Goal: Task Accomplishment & Management: Manage account settings

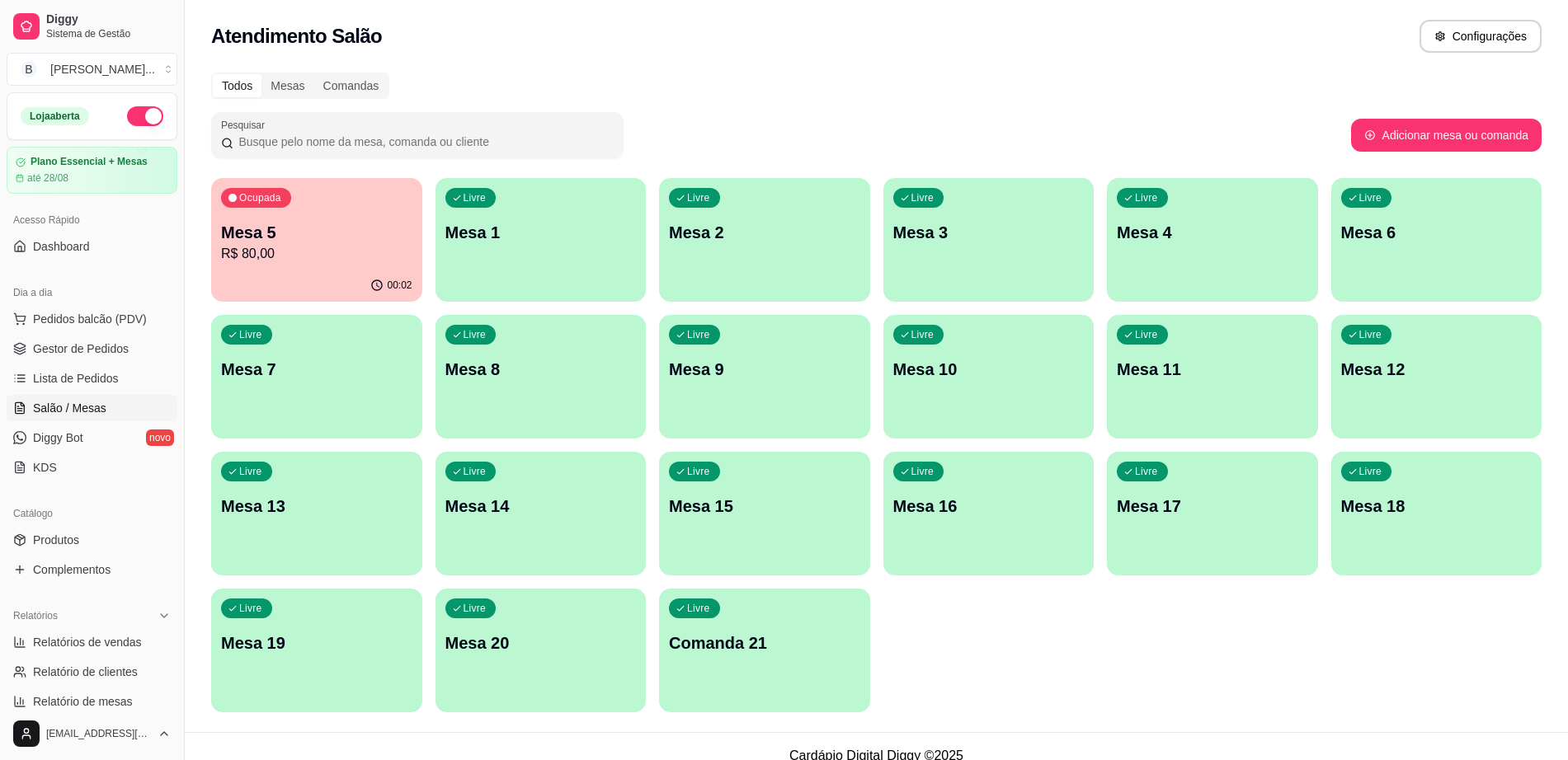
click at [125, 345] on span "Gestor de Pedidos" at bounding box center [80, 349] width 96 height 16
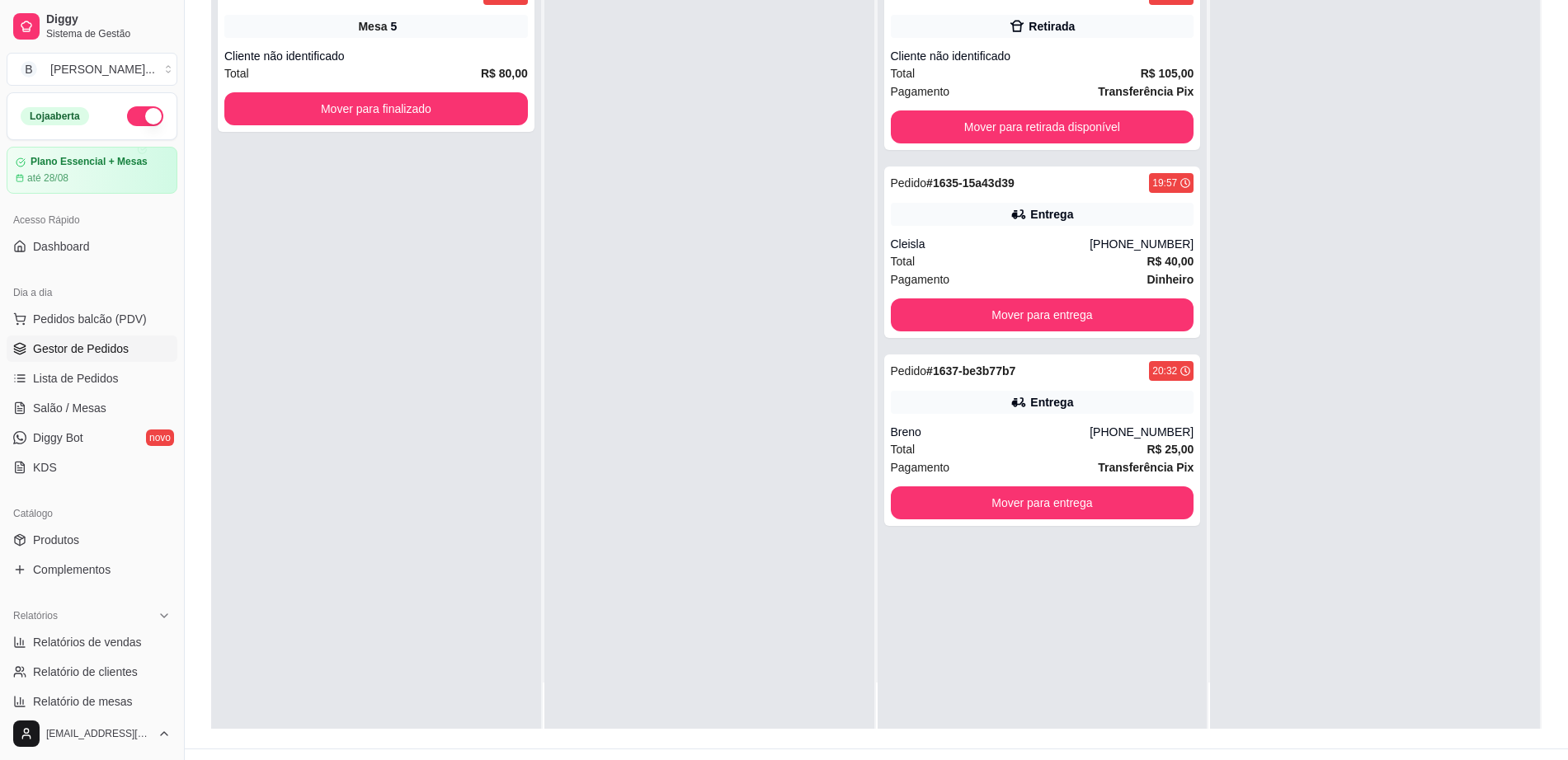
scroll to position [252, 0]
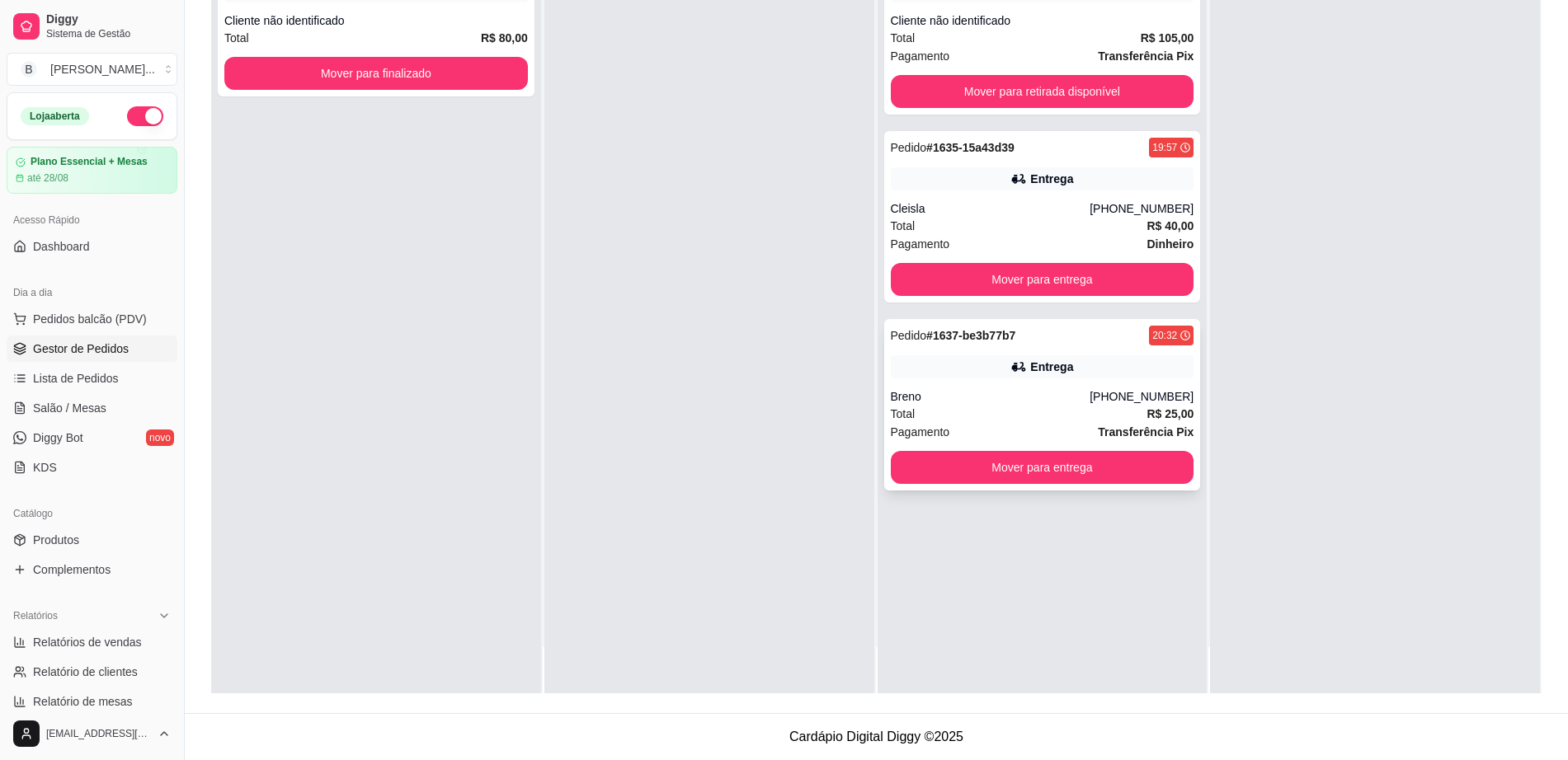
click at [1013, 401] on div "Breno" at bounding box center [991, 396] width 200 height 16
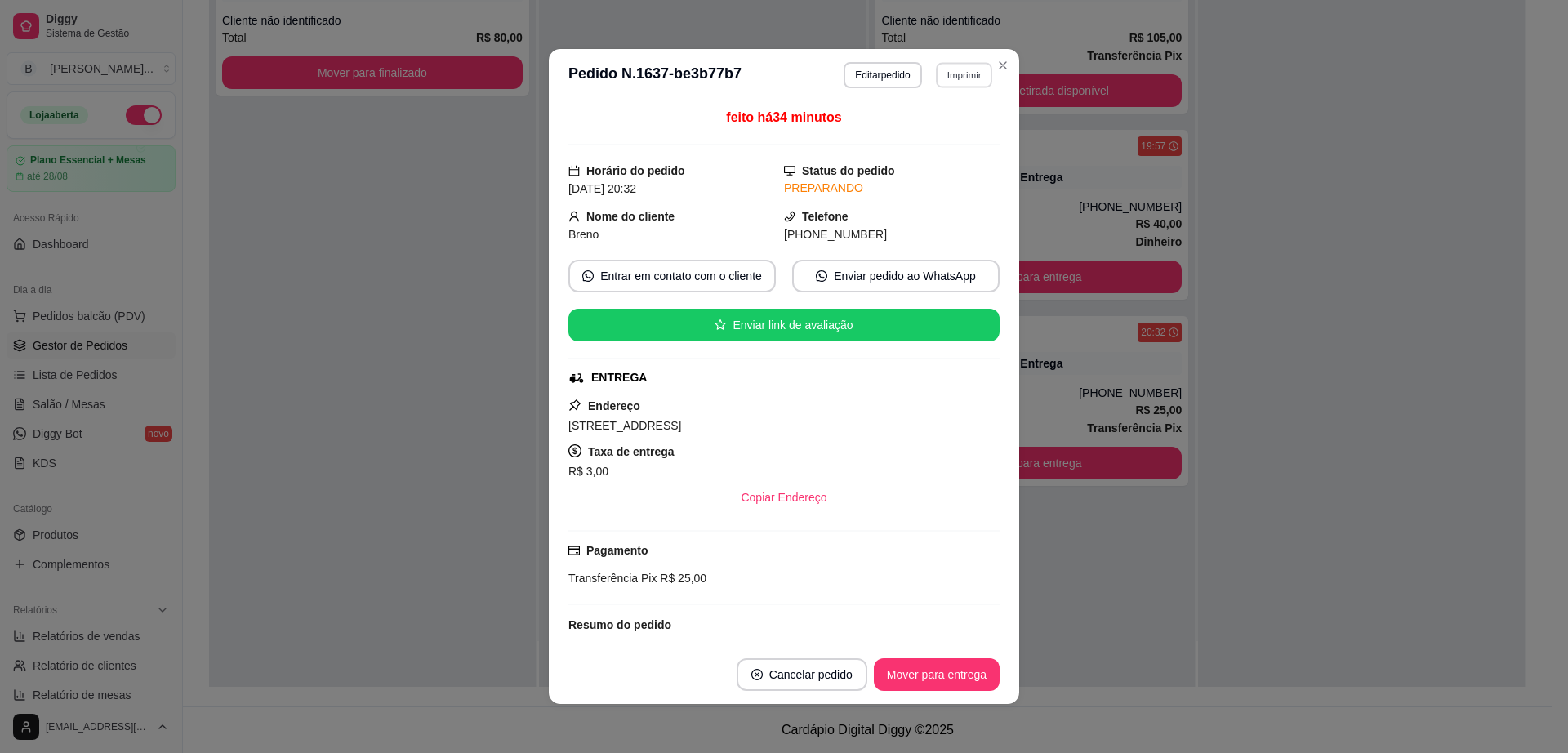
click at [948, 80] on button "Imprimir" at bounding box center [964, 75] width 57 height 25
click at [966, 126] on button "Impressora cell" at bounding box center [927, 131] width 118 height 26
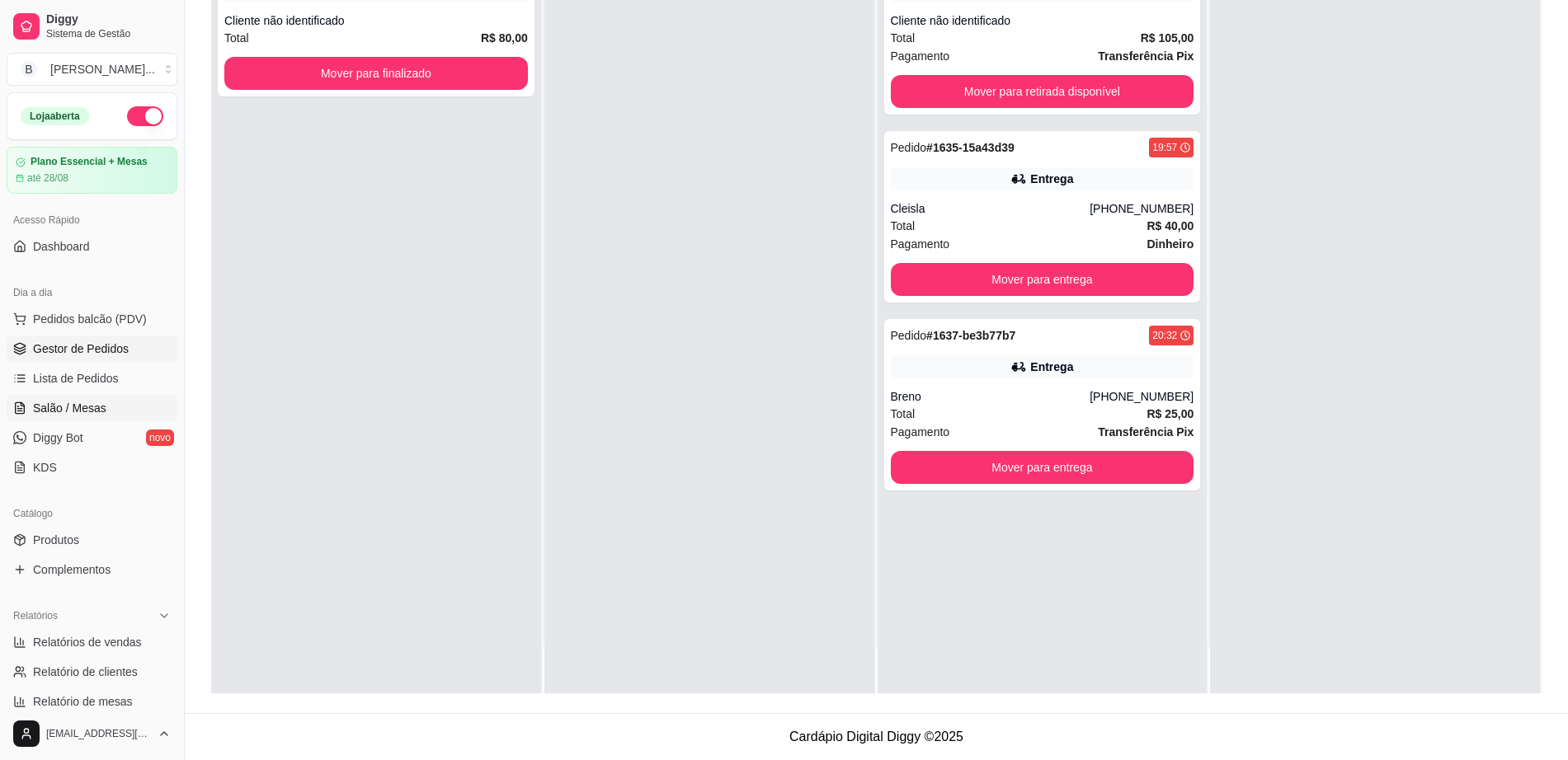
click at [132, 409] on link "Salão / Mesas" at bounding box center [92, 408] width 170 height 26
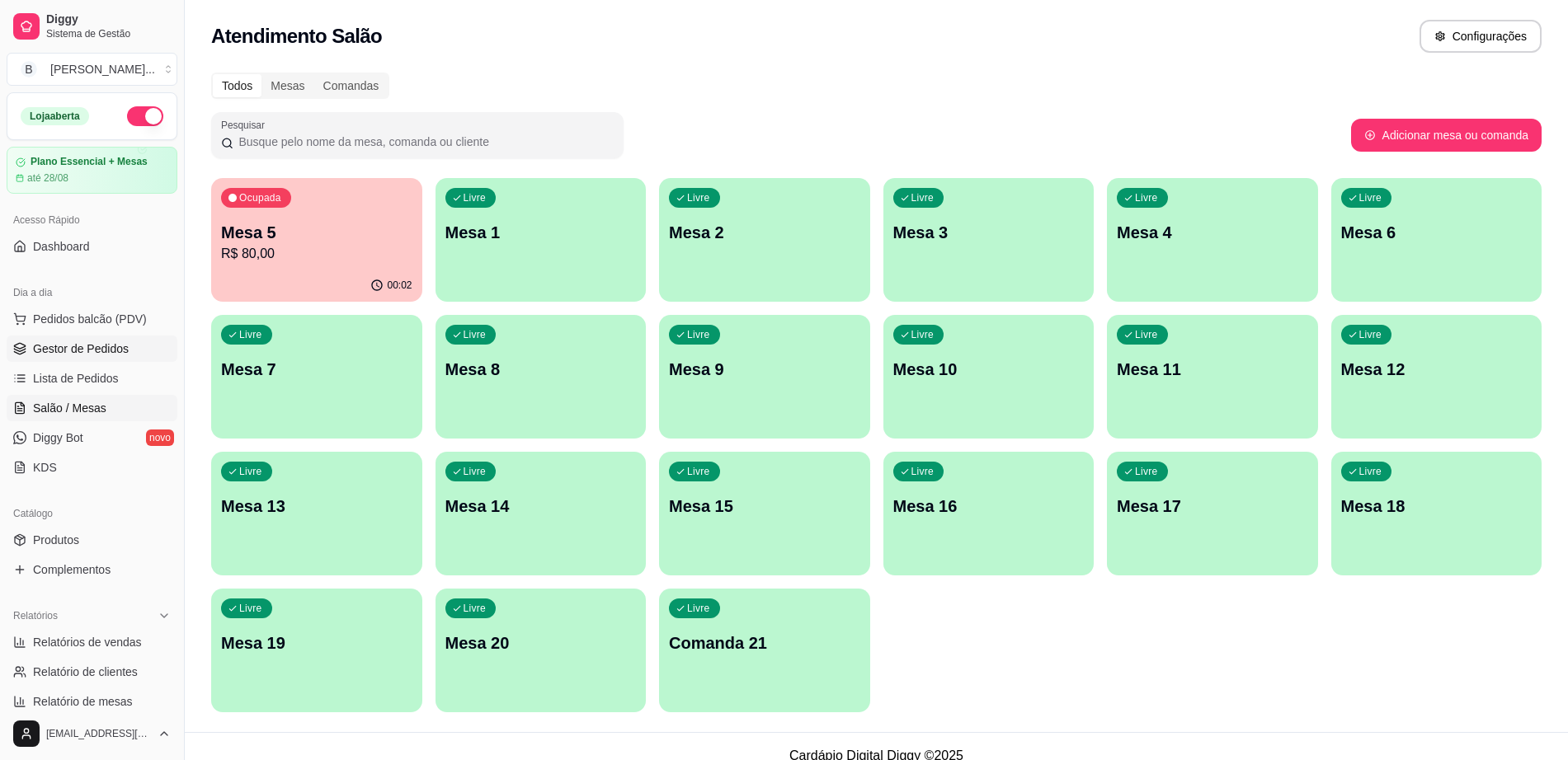
click at [138, 340] on link "Gestor de Pedidos" at bounding box center [92, 349] width 170 height 26
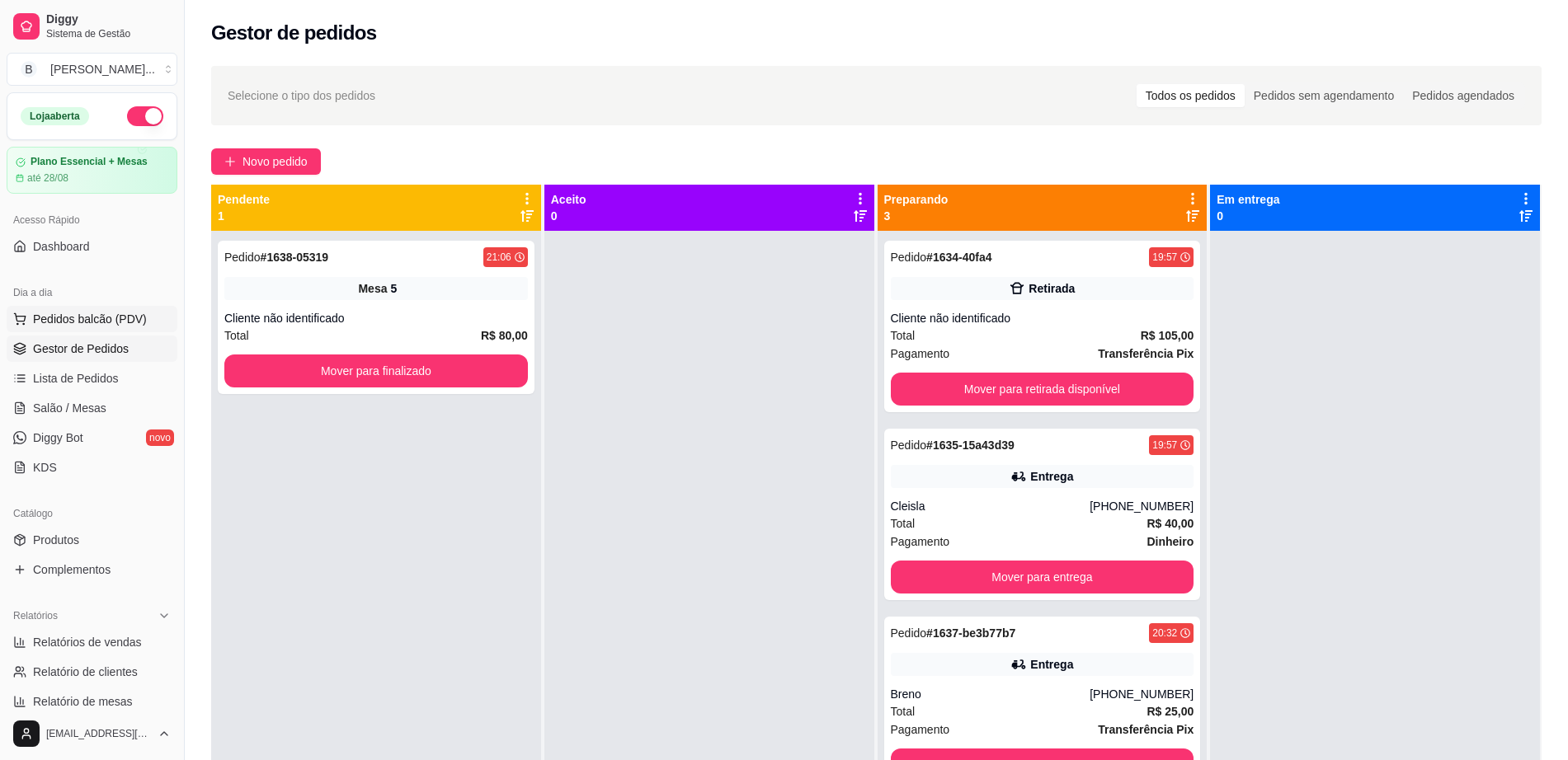
click at [103, 311] on span "Pedidos balcão (PDV)" at bounding box center [90, 319] width 114 height 16
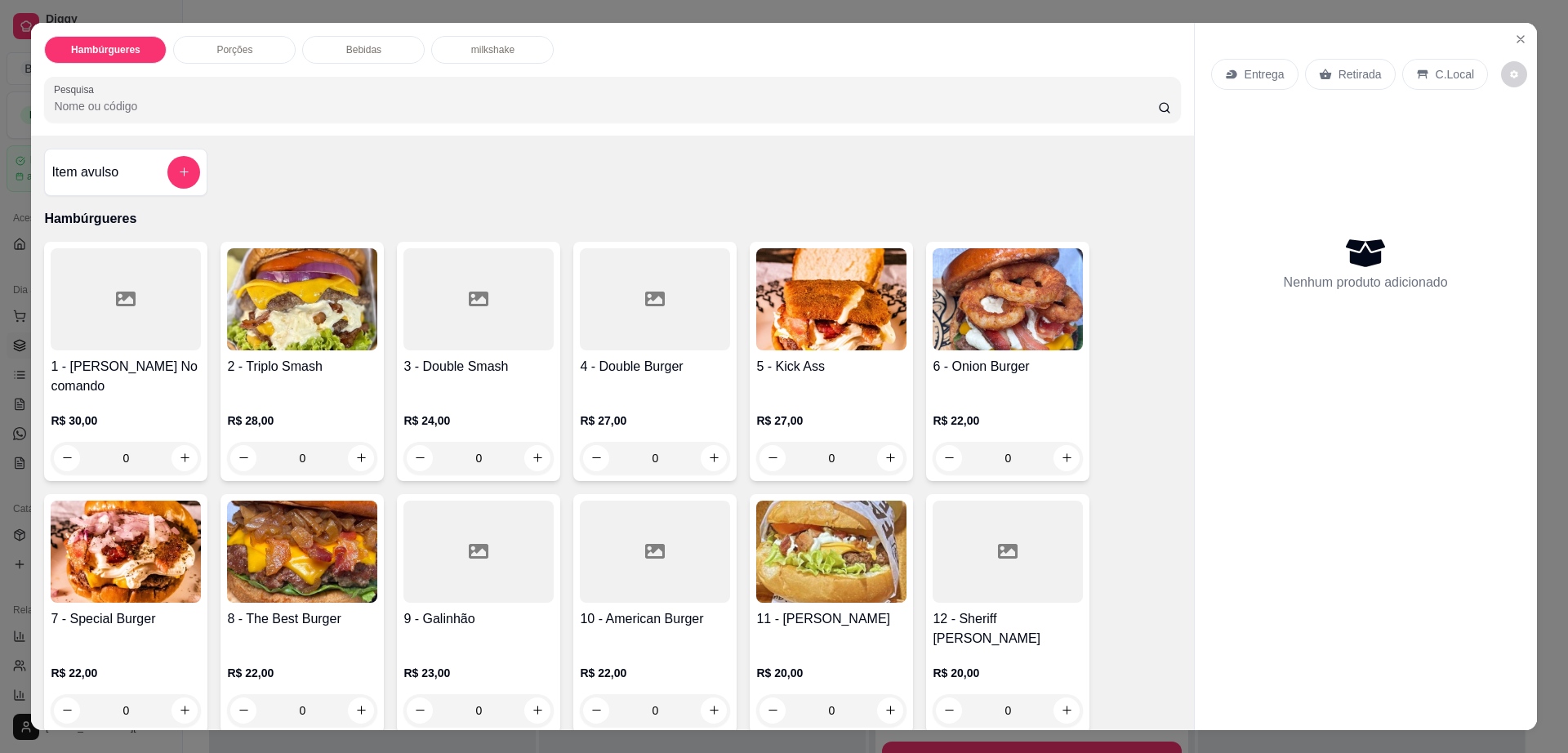
scroll to position [306, 0]
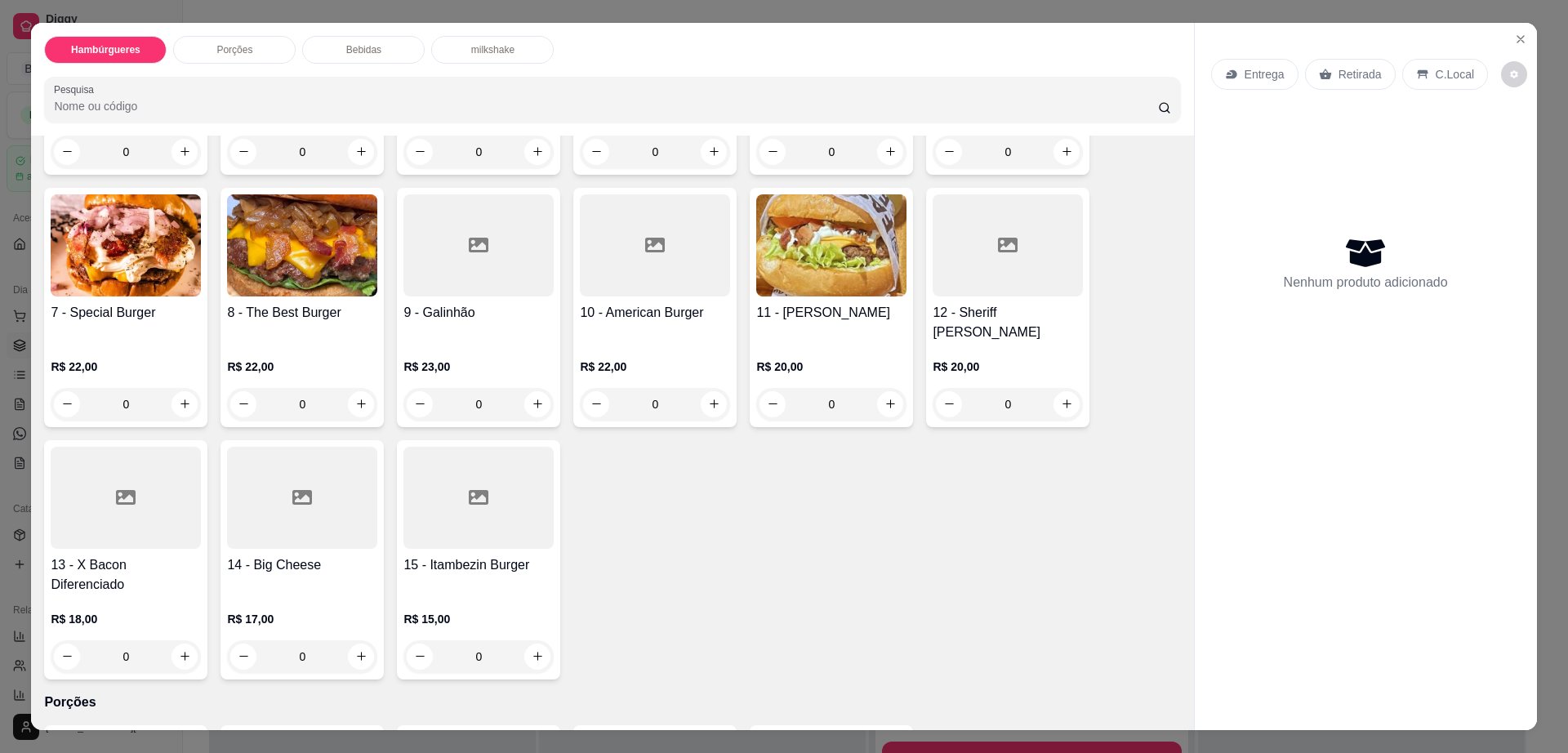
click at [479, 501] on div at bounding box center [479, 498] width 151 height 102
click at [1508, 40] on button "Close" at bounding box center [1520, 38] width 26 height 26
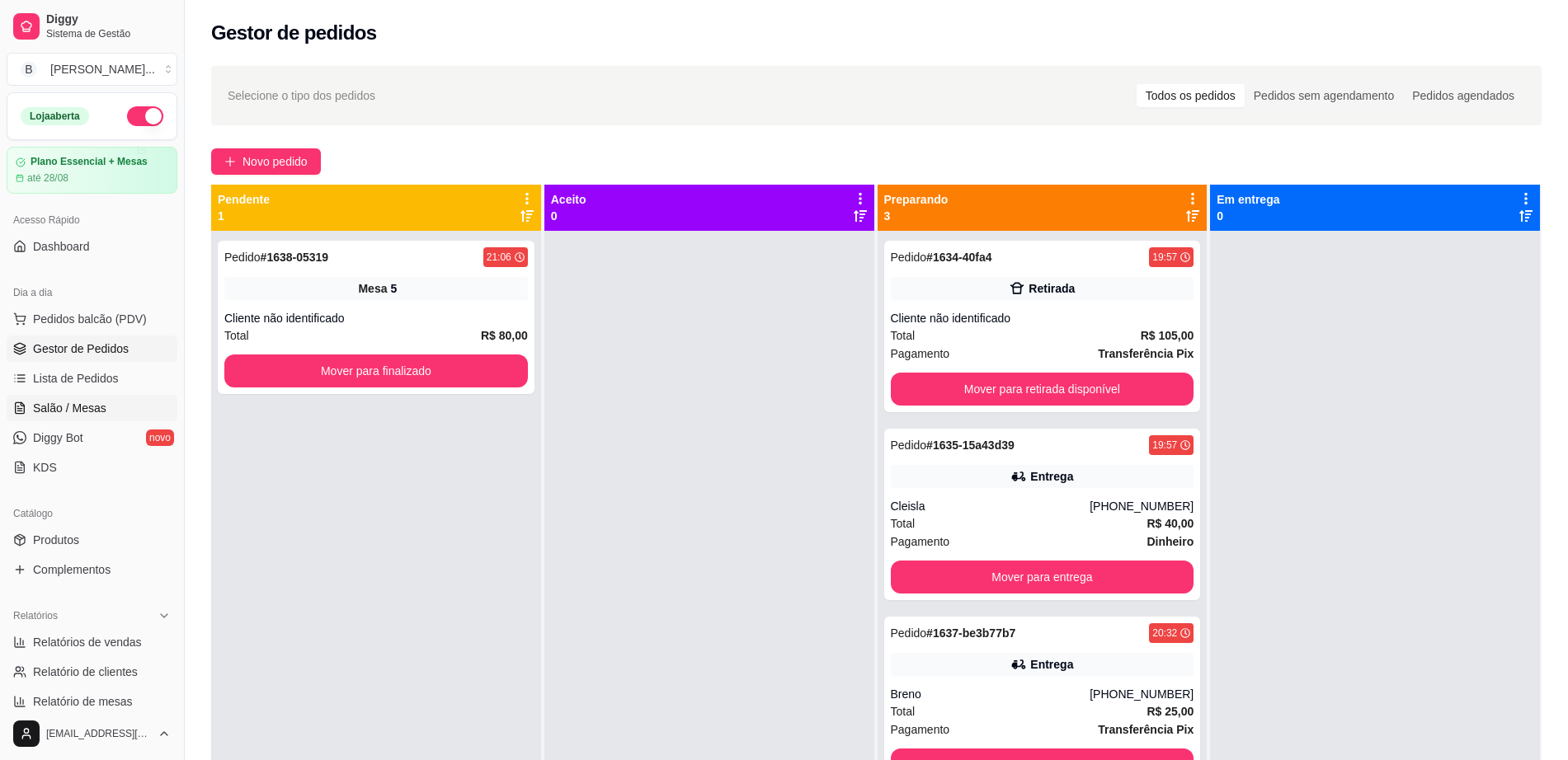
click at [119, 410] on link "Salão / Mesas" at bounding box center [92, 408] width 170 height 26
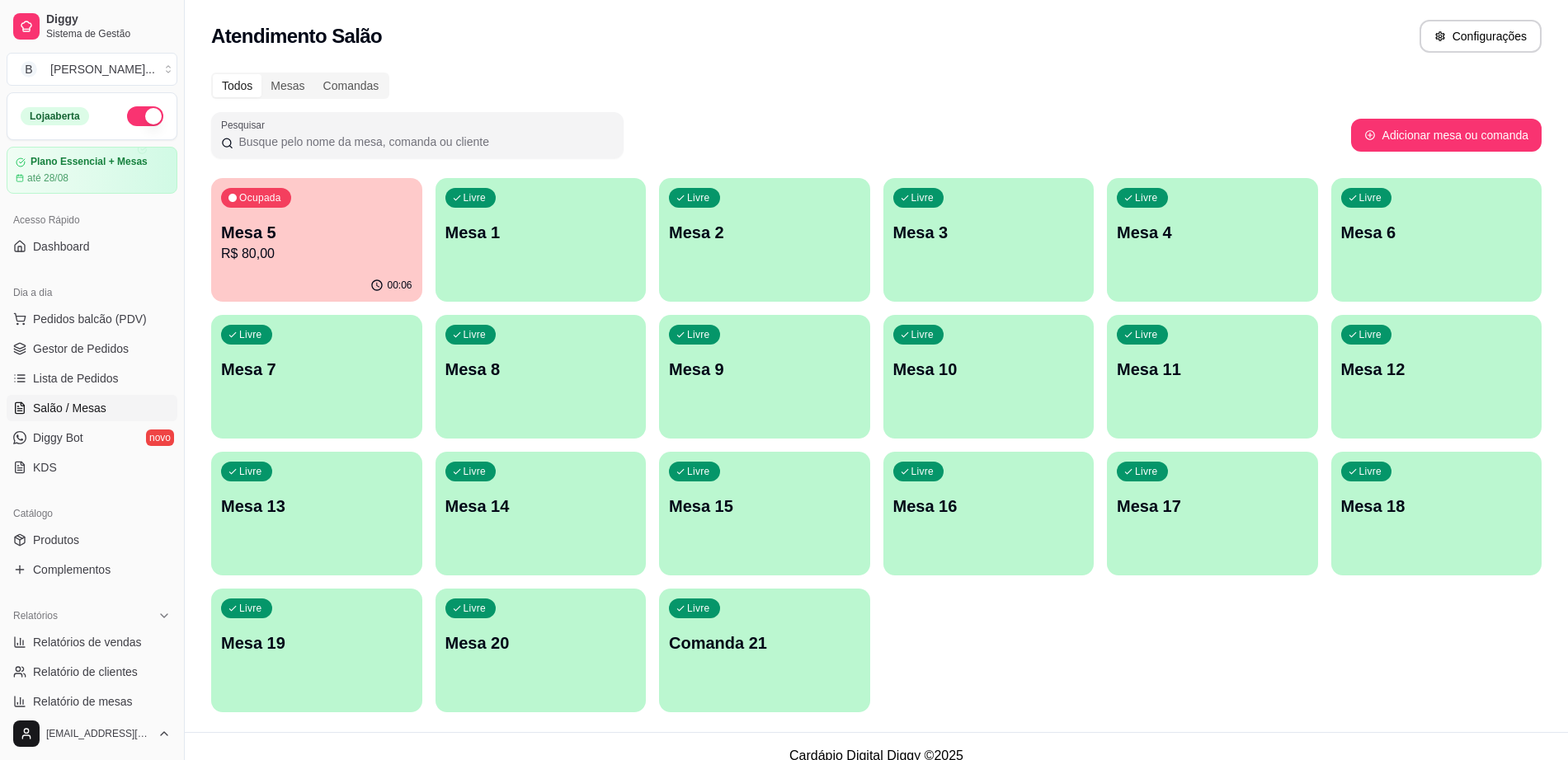
click at [566, 419] on div "button" at bounding box center [541, 429] width 211 height 19
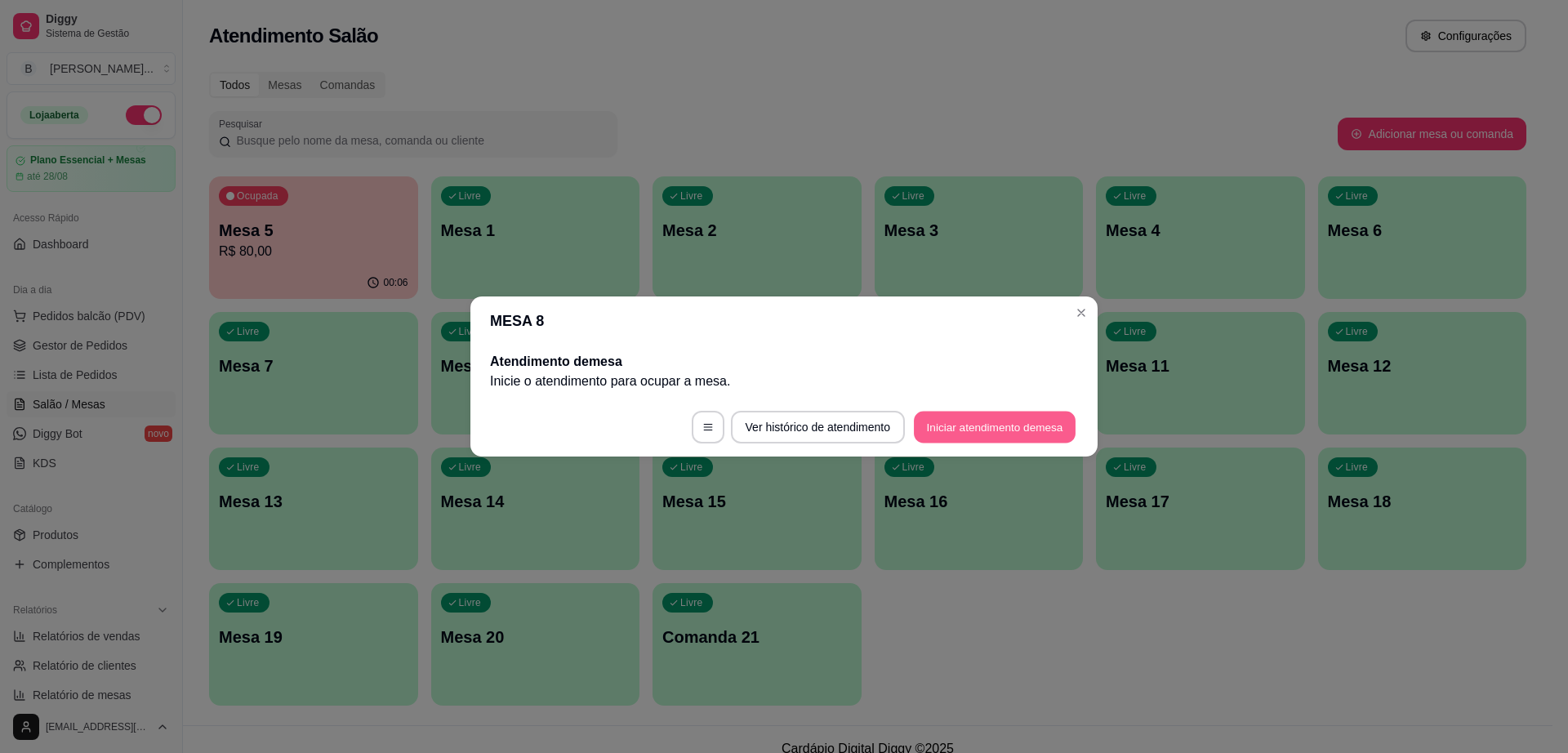
click at [1060, 428] on button "Iniciar atendimento de mesa" at bounding box center [995, 427] width 162 height 32
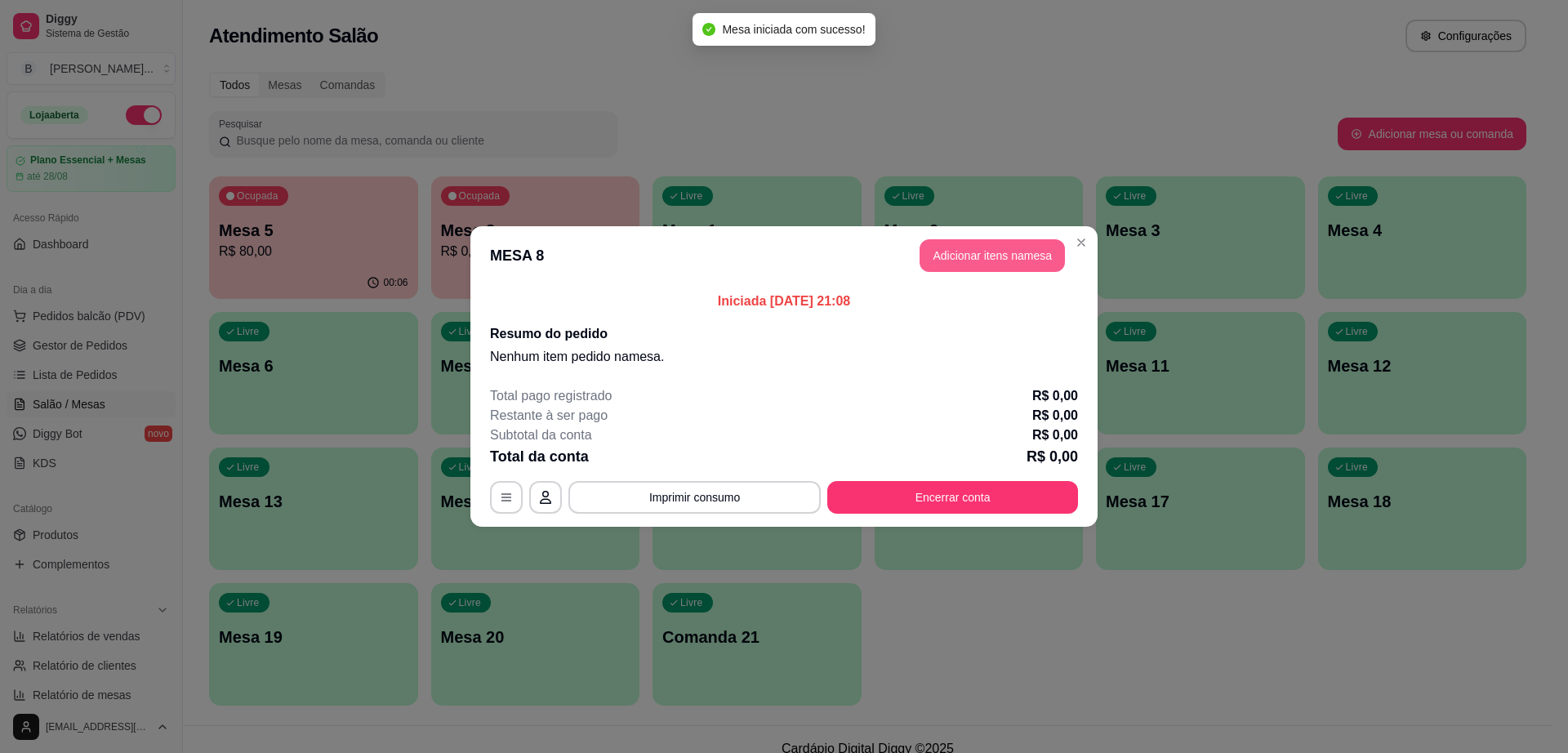
click at [1048, 258] on button "Adicionar itens na mesa" at bounding box center [993, 256] width 146 height 33
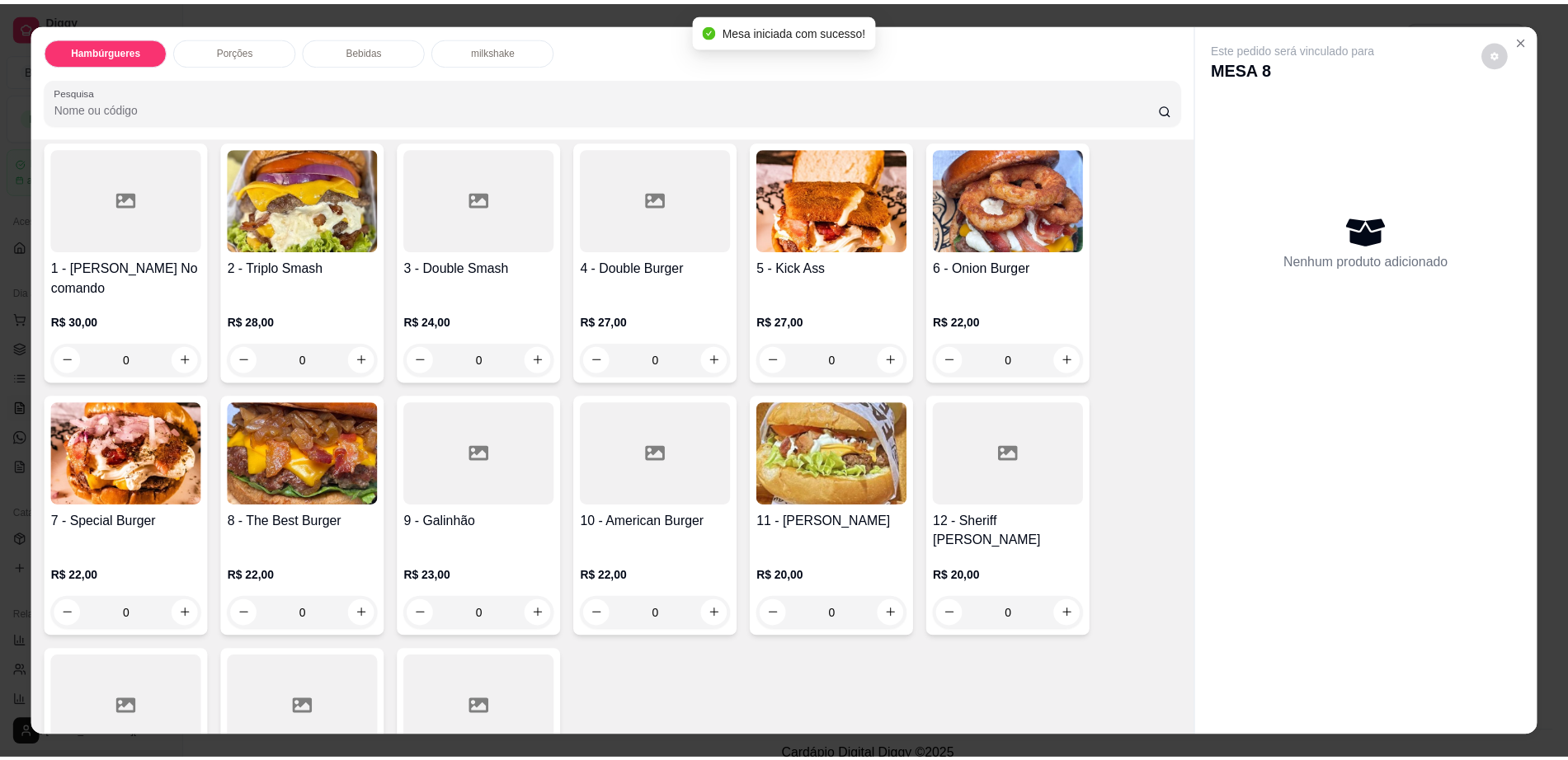
scroll to position [309, 0]
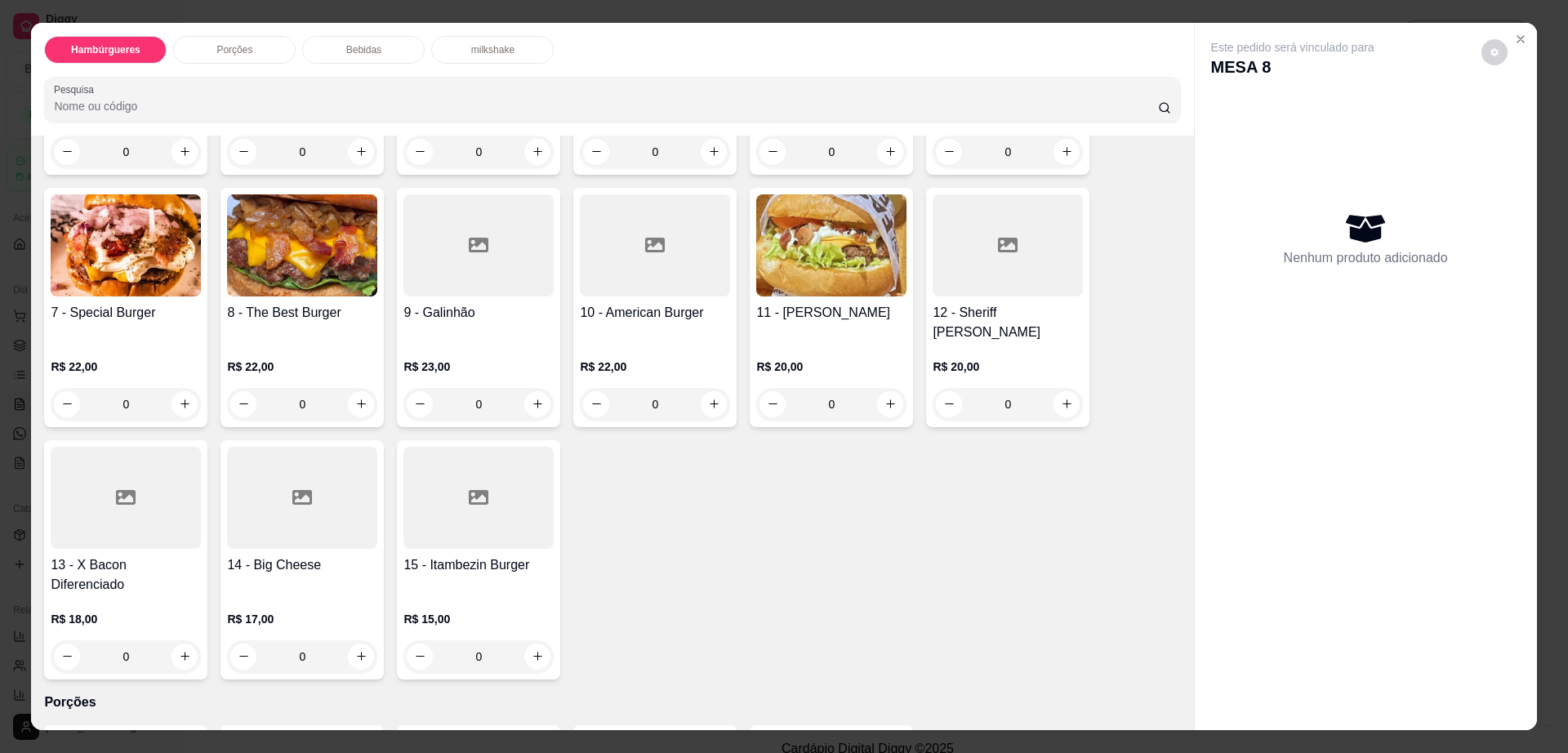
click at [503, 488] on div at bounding box center [479, 498] width 151 height 102
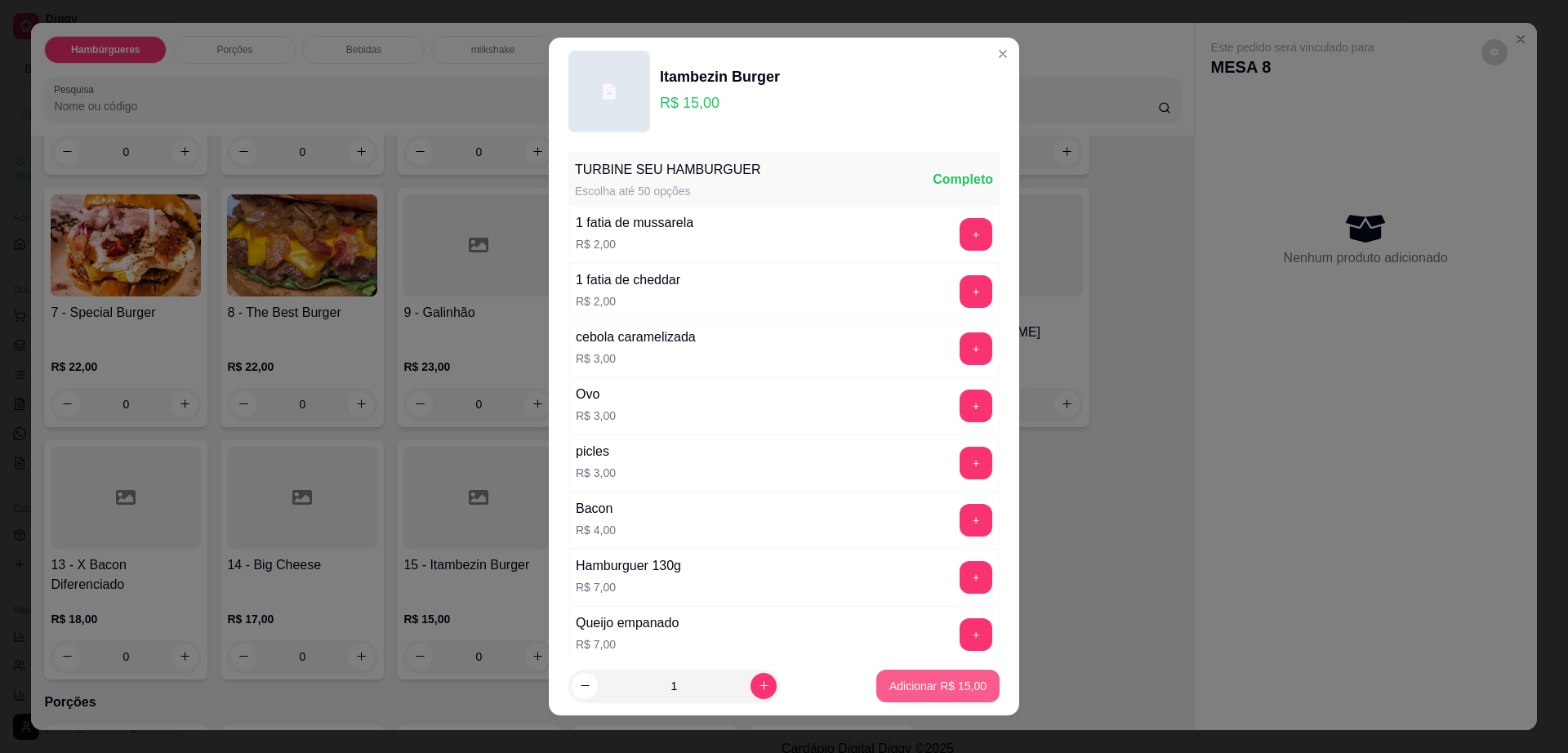
click at [954, 679] on p "Adicionar R$ 15,00" at bounding box center [937, 686] width 97 height 16
type input "1"
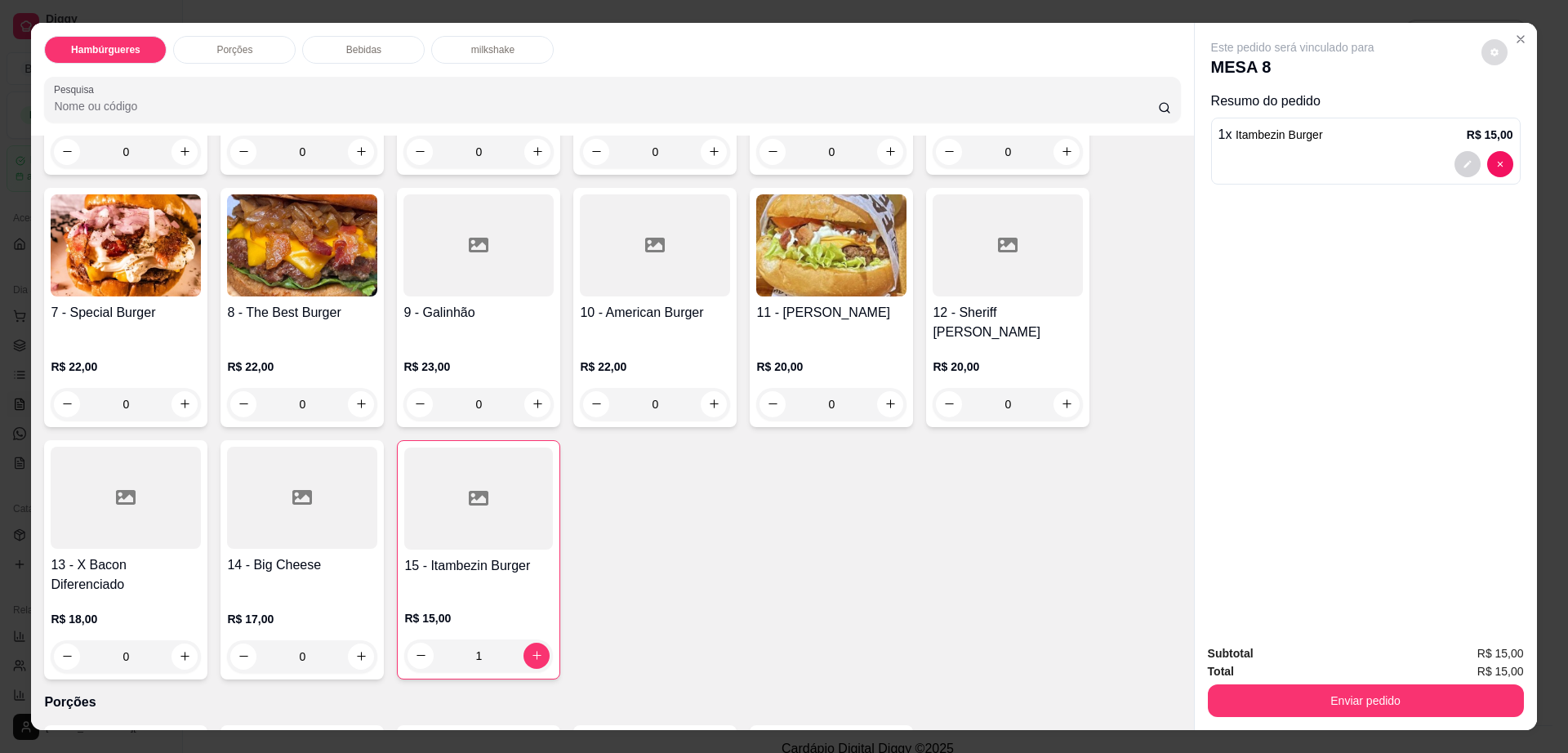
click at [1489, 56] on icon "decrease-product-quantity" at bounding box center [1494, 52] width 10 height 10
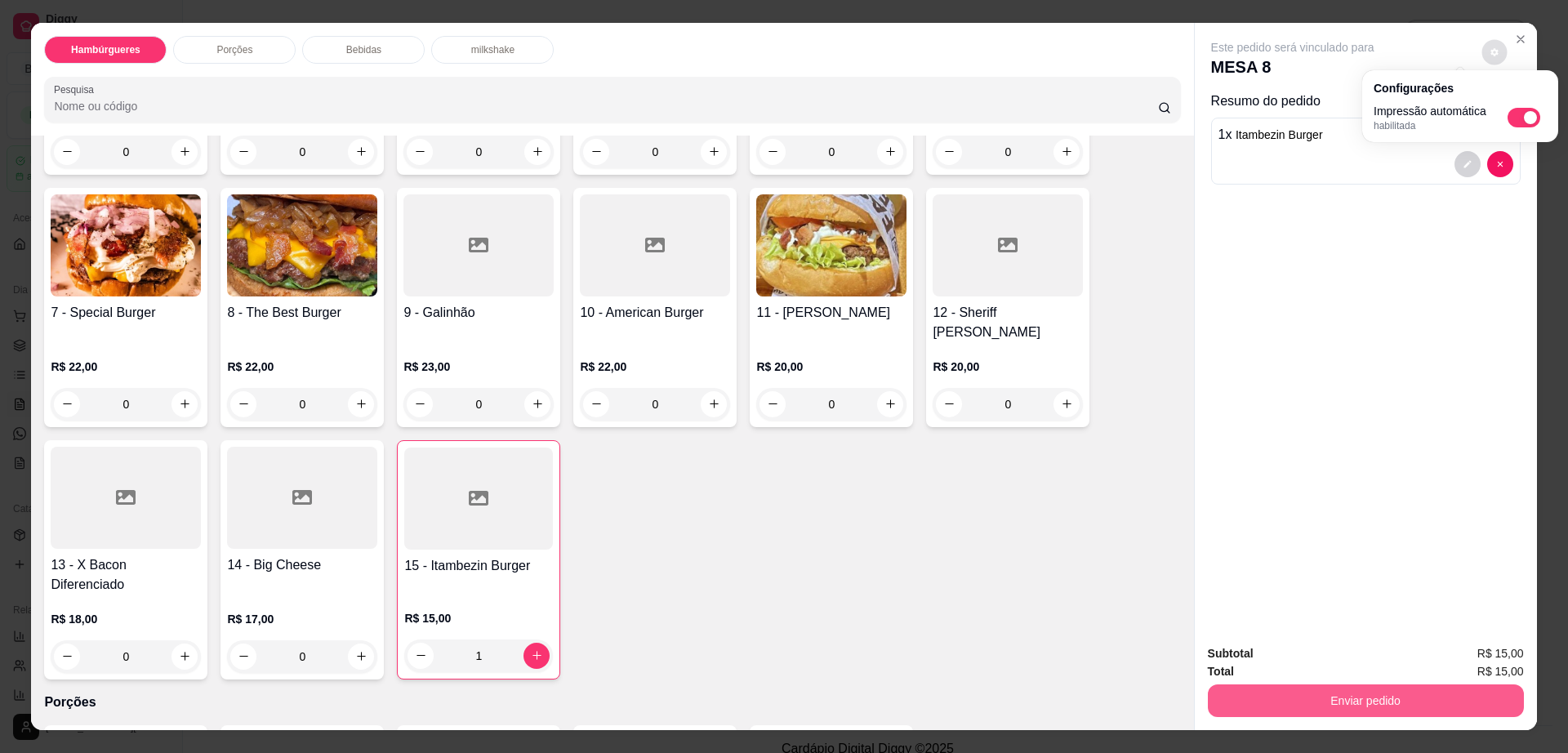
click at [1288, 693] on button "Enviar pedido" at bounding box center [1367, 701] width 316 height 33
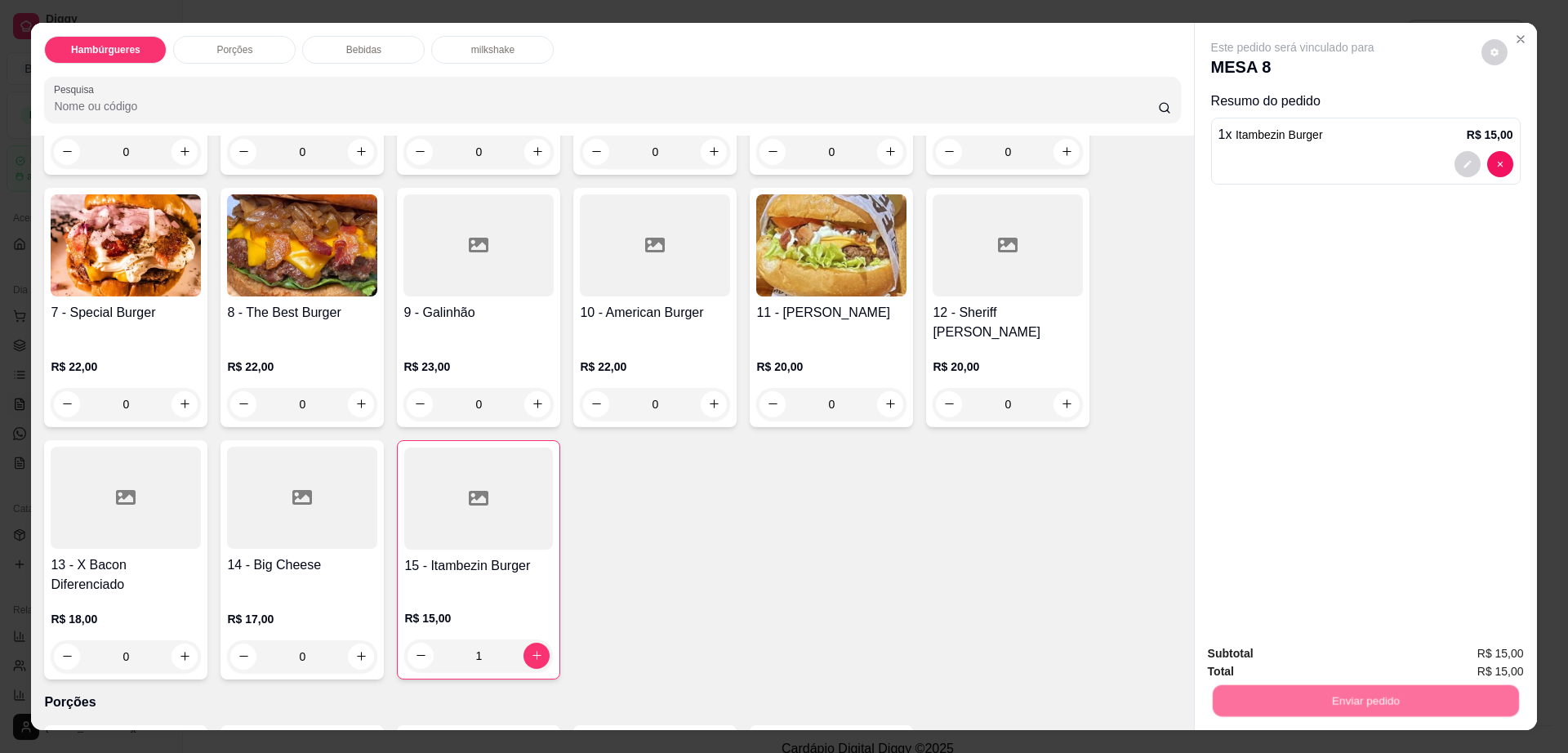
click at [1276, 654] on button "Não registrar e enviar pedido" at bounding box center [1309, 661] width 170 height 31
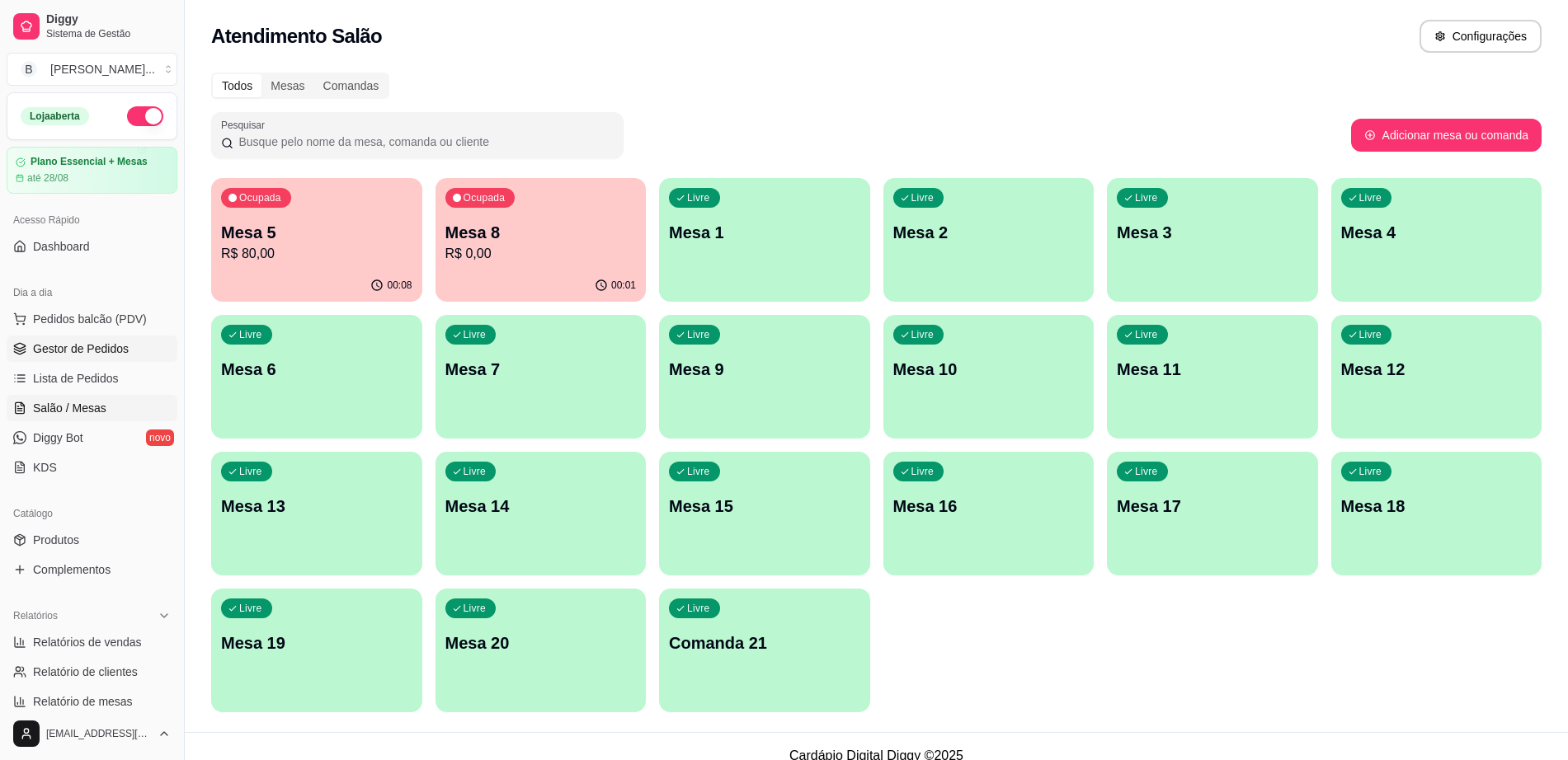
click at [99, 348] on span "Gestor de Pedidos" at bounding box center [80, 349] width 96 height 16
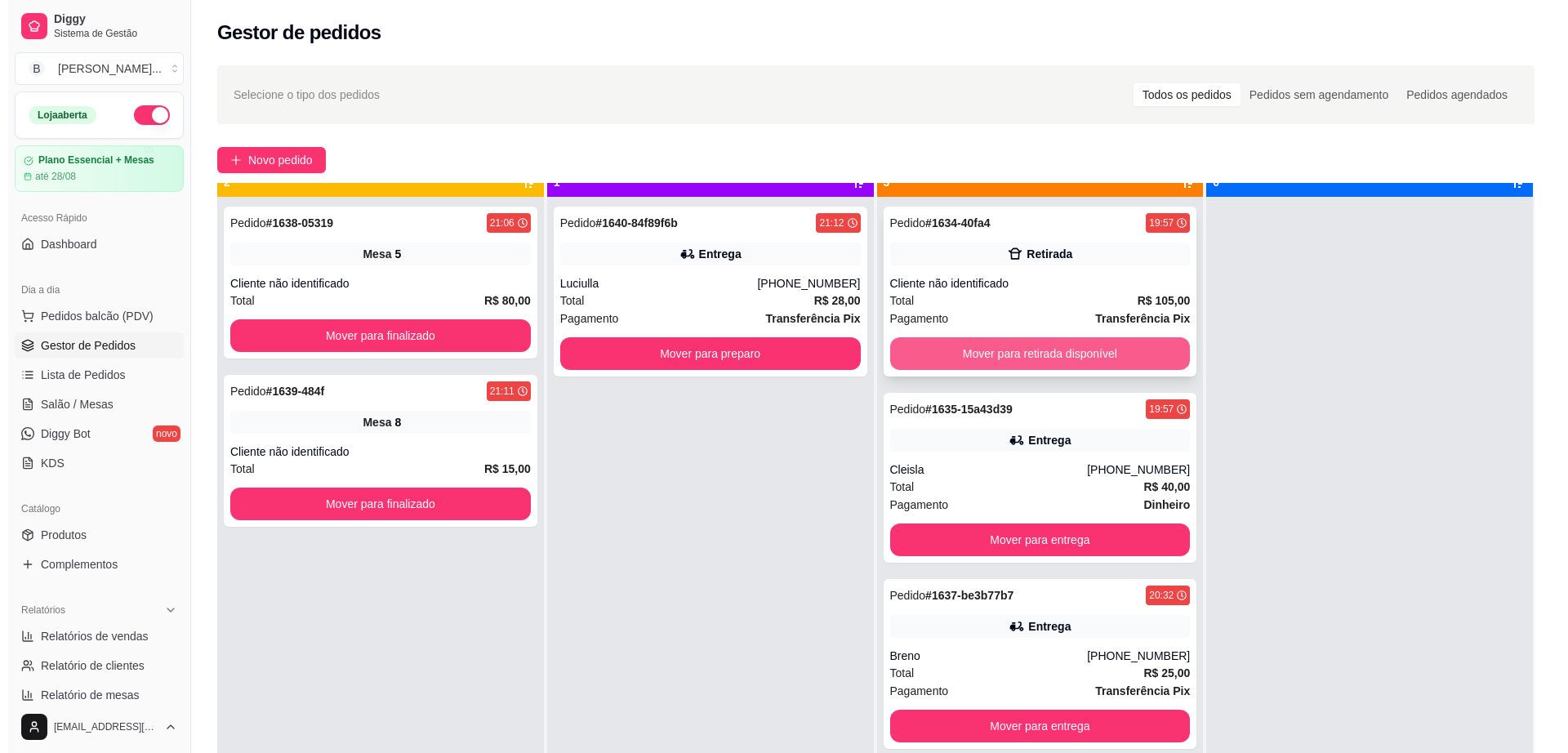
scroll to position [46, 0]
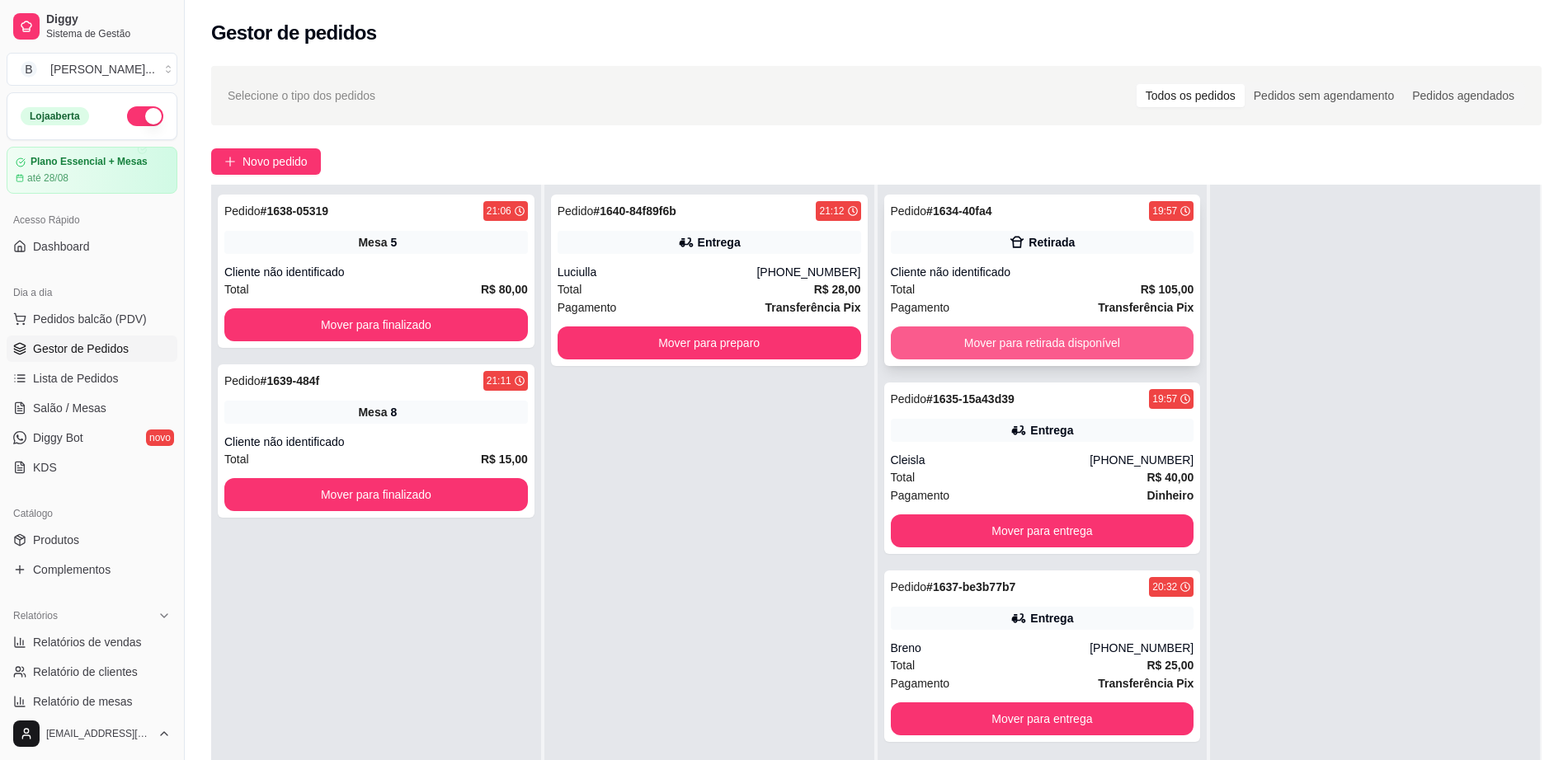
click at [1001, 343] on button "Mover para retirada disponível" at bounding box center [1042, 343] width 303 height 33
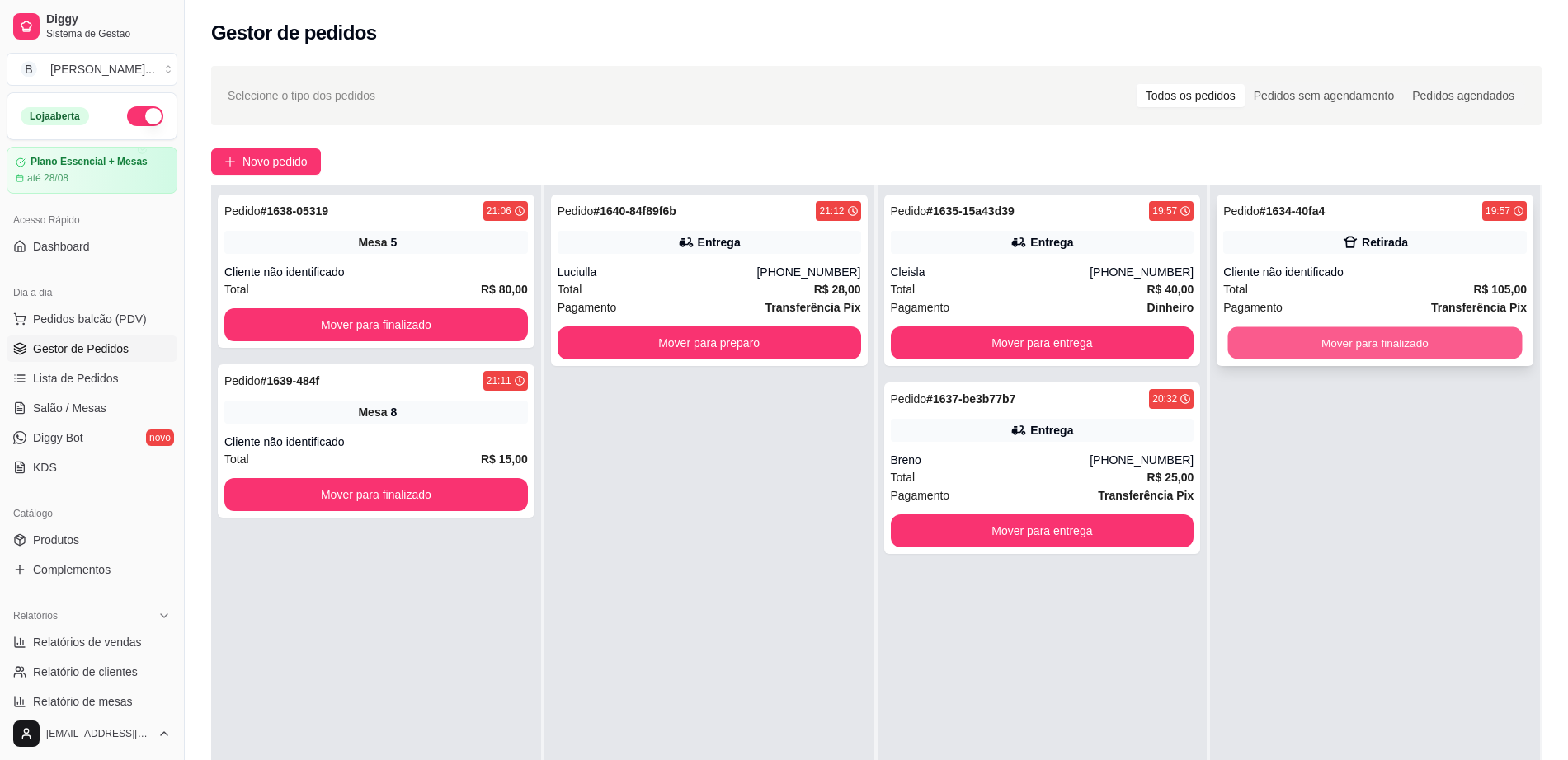
click at [1272, 347] on button "Mover para finalizado" at bounding box center [1375, 343] width 294 height 32
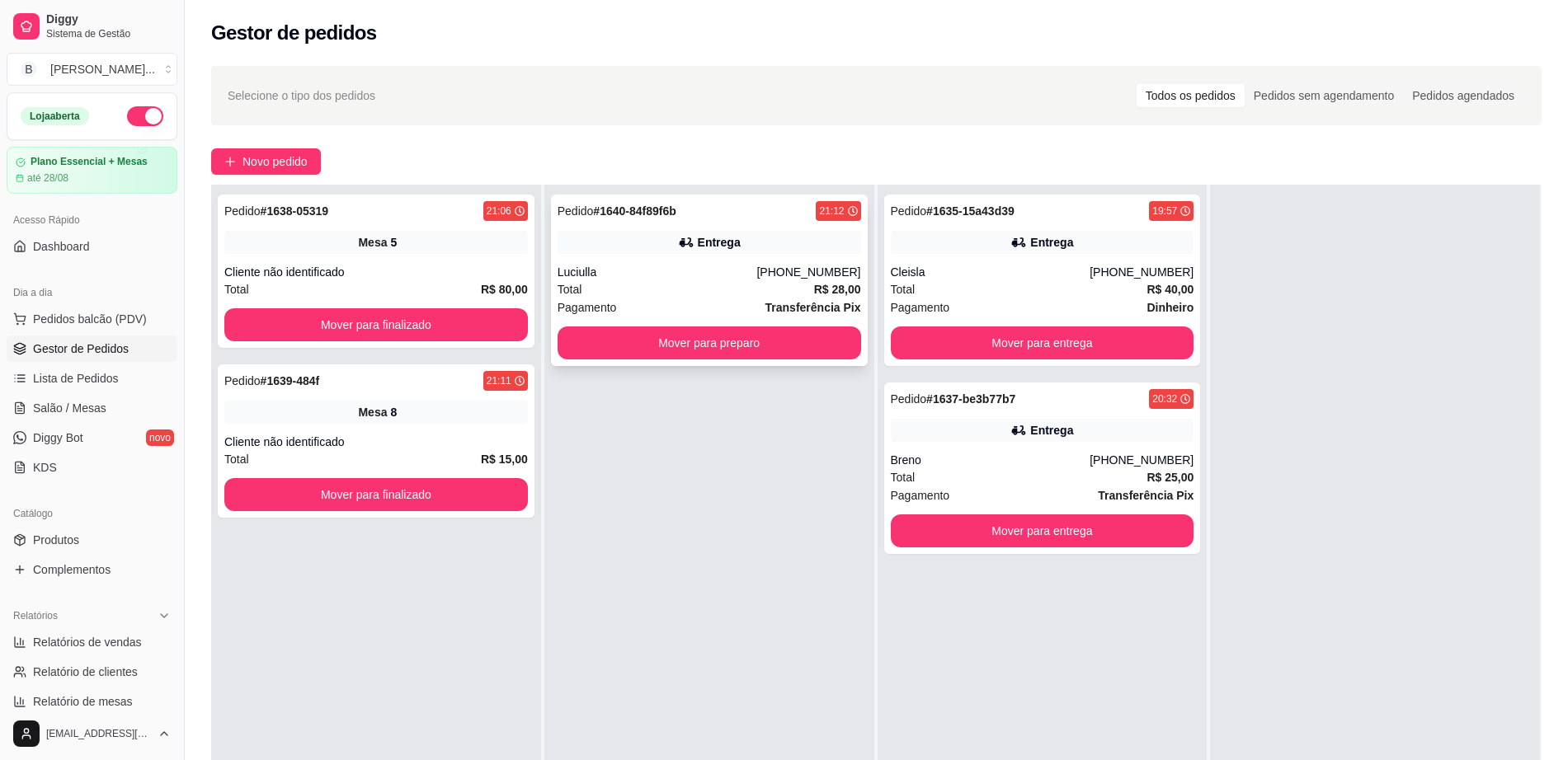
click at [839, 220] on div "21:12" at bounding box center [838, 211] width 45 height 19
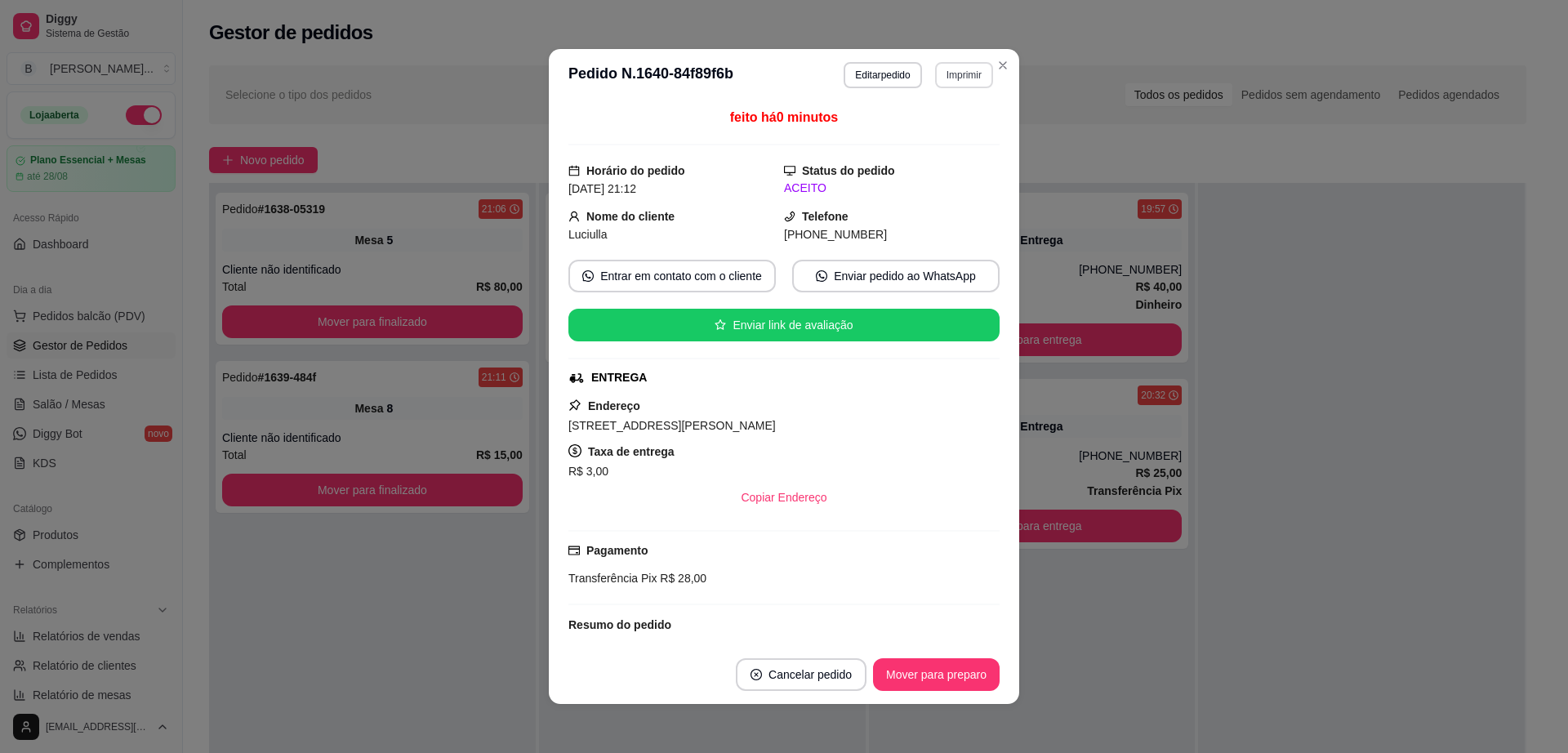
click at [963, 74] on button "Imprimir" at bounding box center [964, 75] width 58 height 26
click at [952, 129] on button "Impressora cell" at bounding box center [927, 131] width 114 height 25
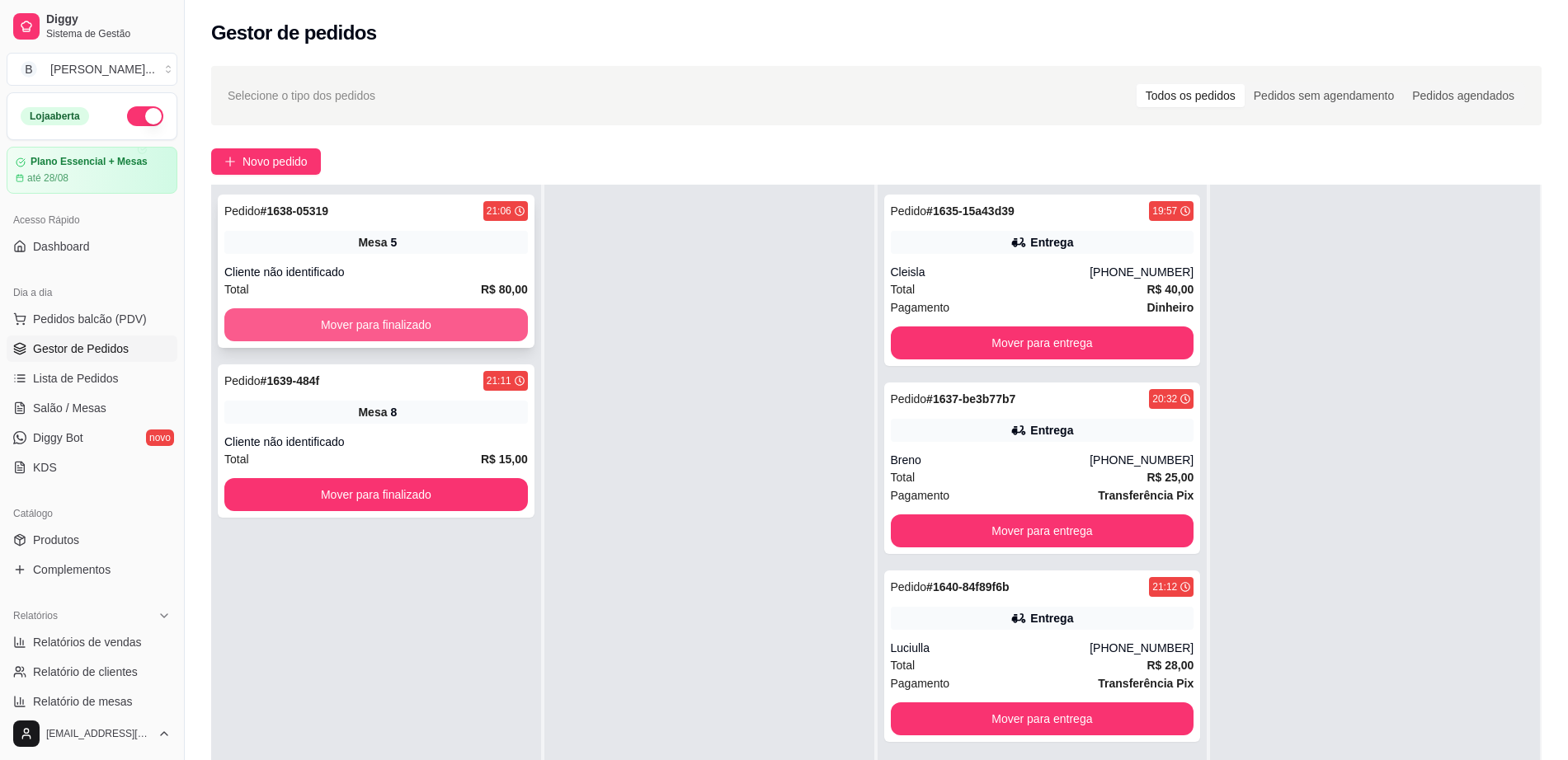
click at [446, 331] on button "Mover para finalizado" at bounding box center [376, 325] width 303 height 33
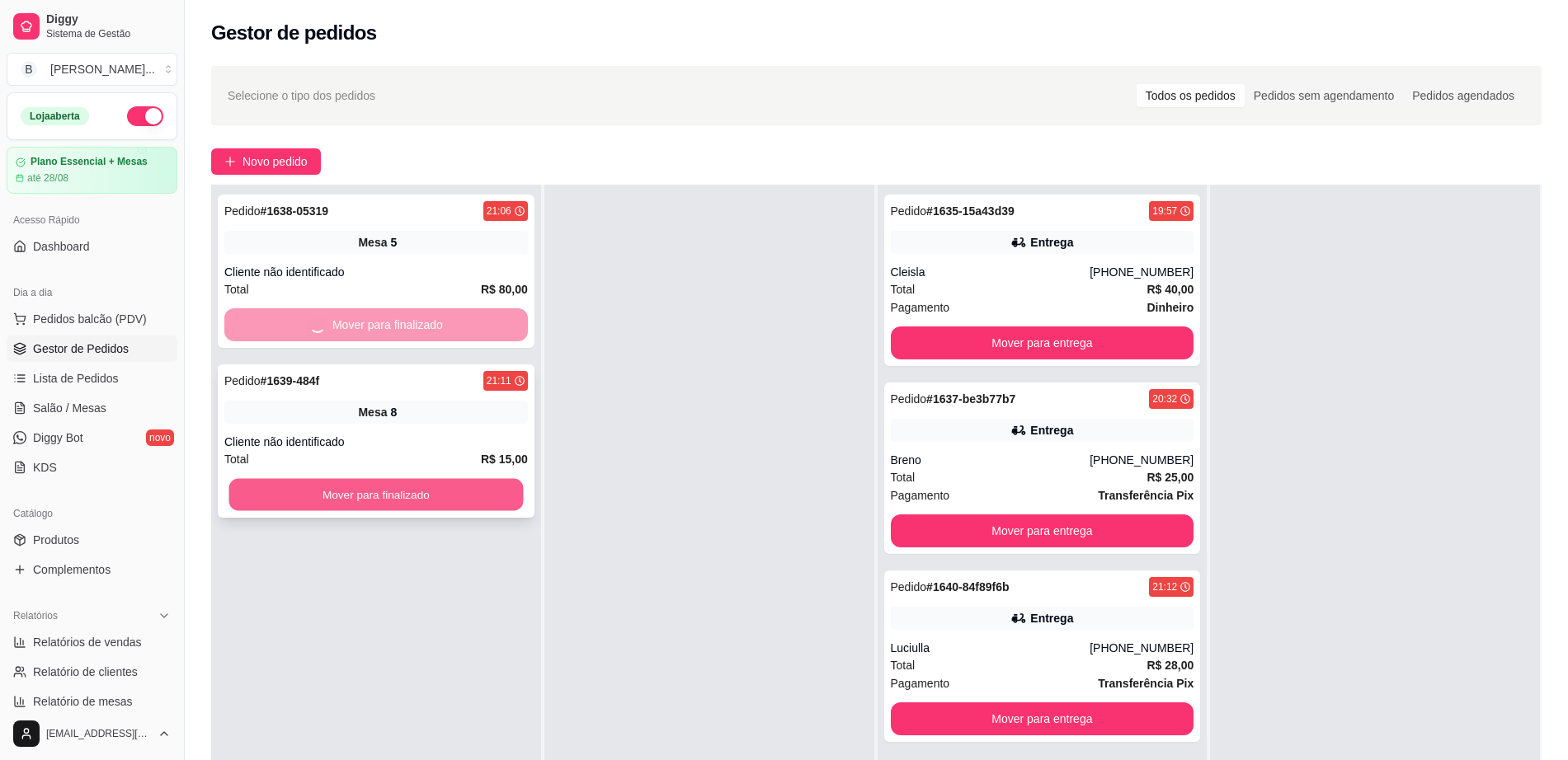
click at [447, 483] on button "Mover para finalizado" at bounding box center [377, 495] width 294 height 32
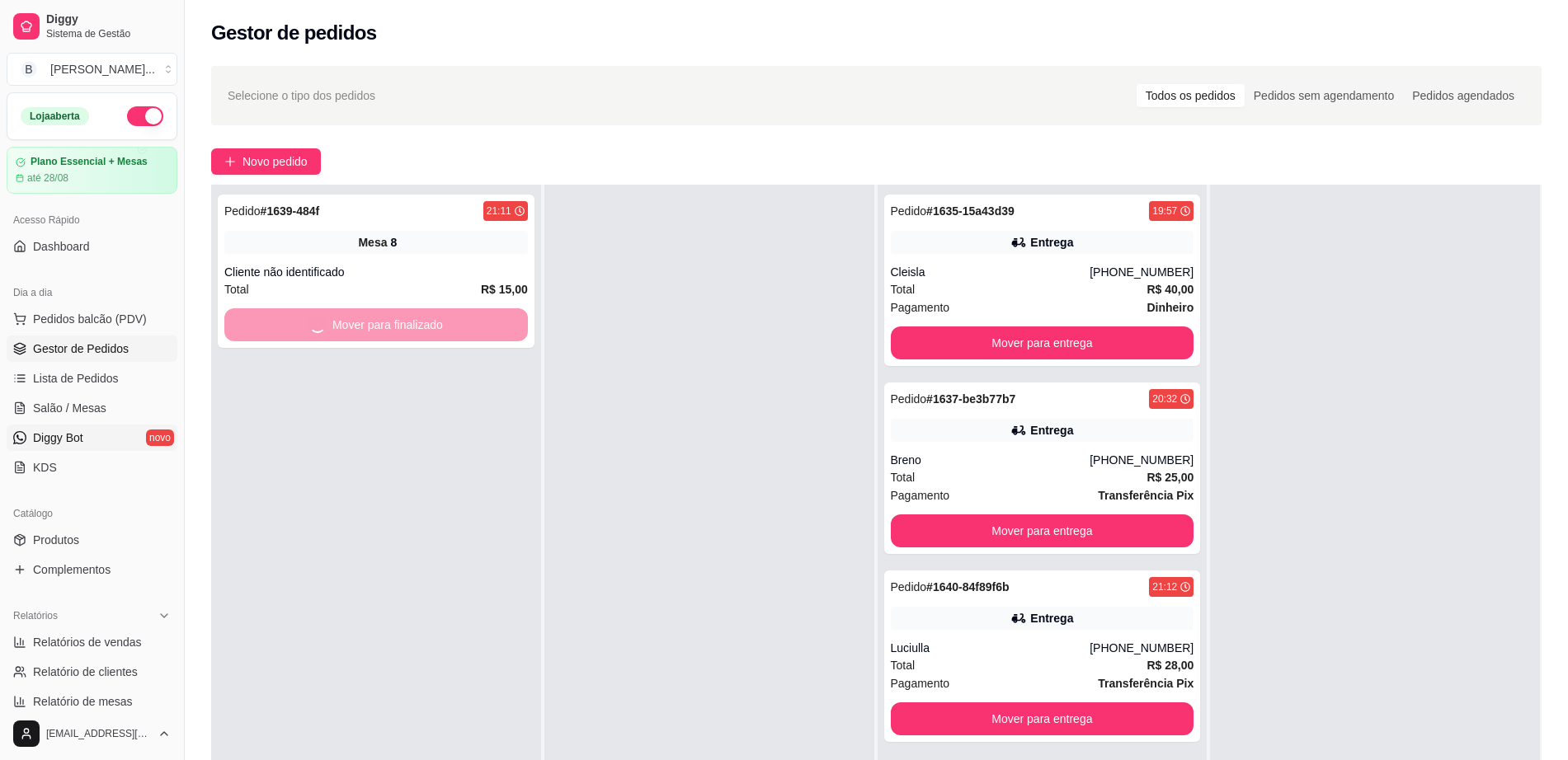
click at [41, 437] on span "Diggy Bot" at bounding box center [58, 438] width 50 height 16
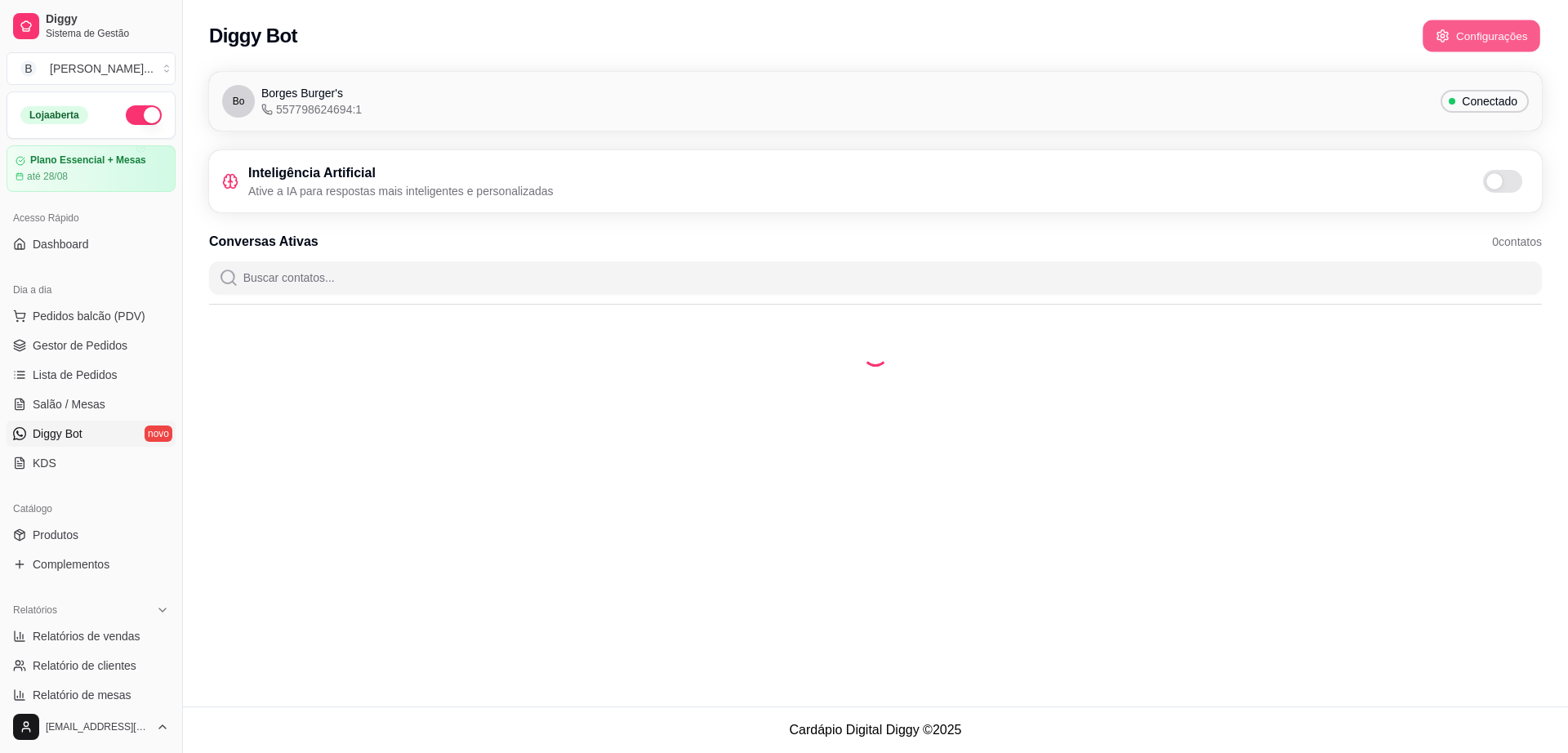
click at [1463, 41] on button "Configurações" at bounding box center [1482, 35] width 118 height 32
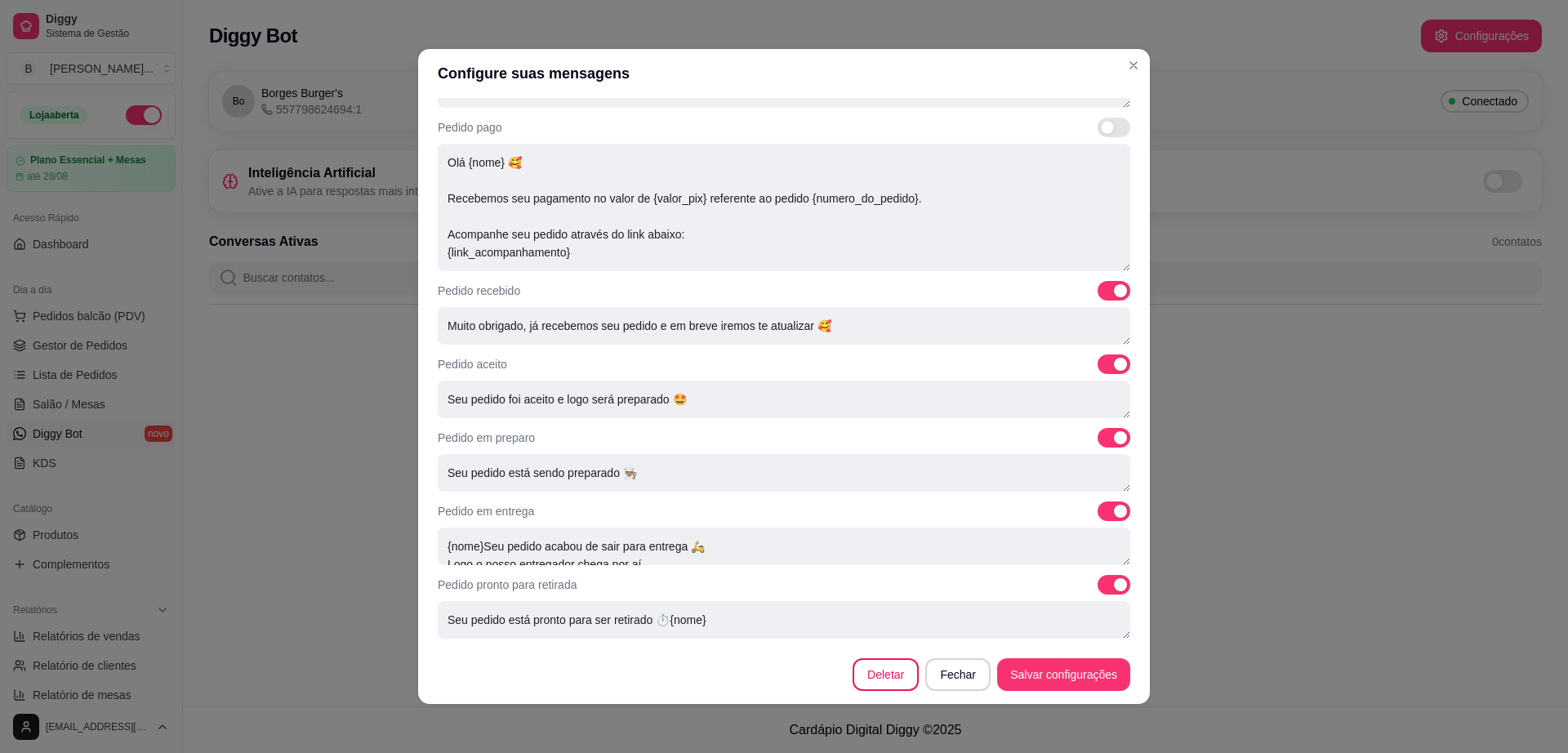
scroll to position [3, 0]
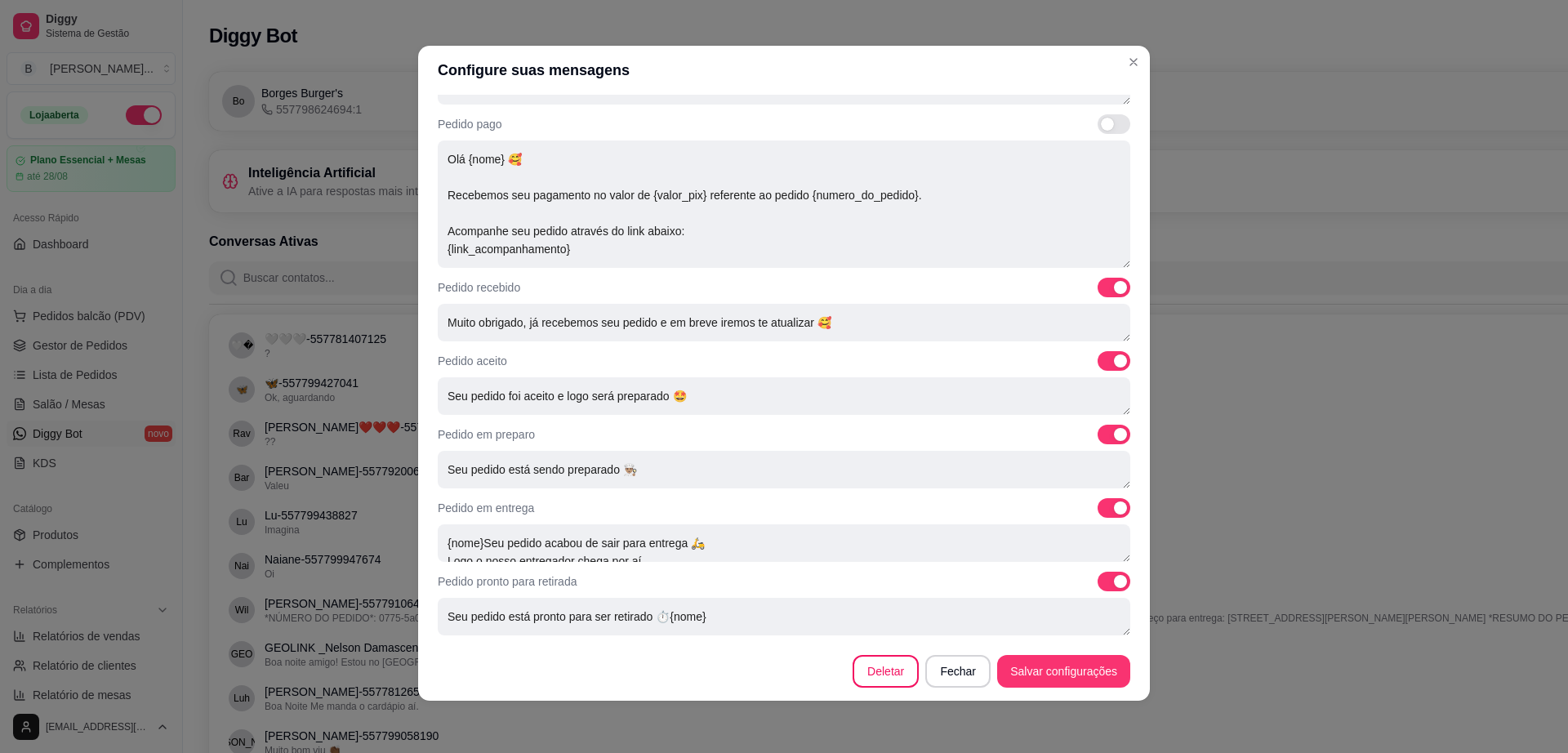
click at [1114, 579] on span at bounding box center [1121, 582] width 13 height 13
click at [1097, 585] on input "checkbox" at bounding box center [1102, 590] width 11 height 11
checkbox input "false"
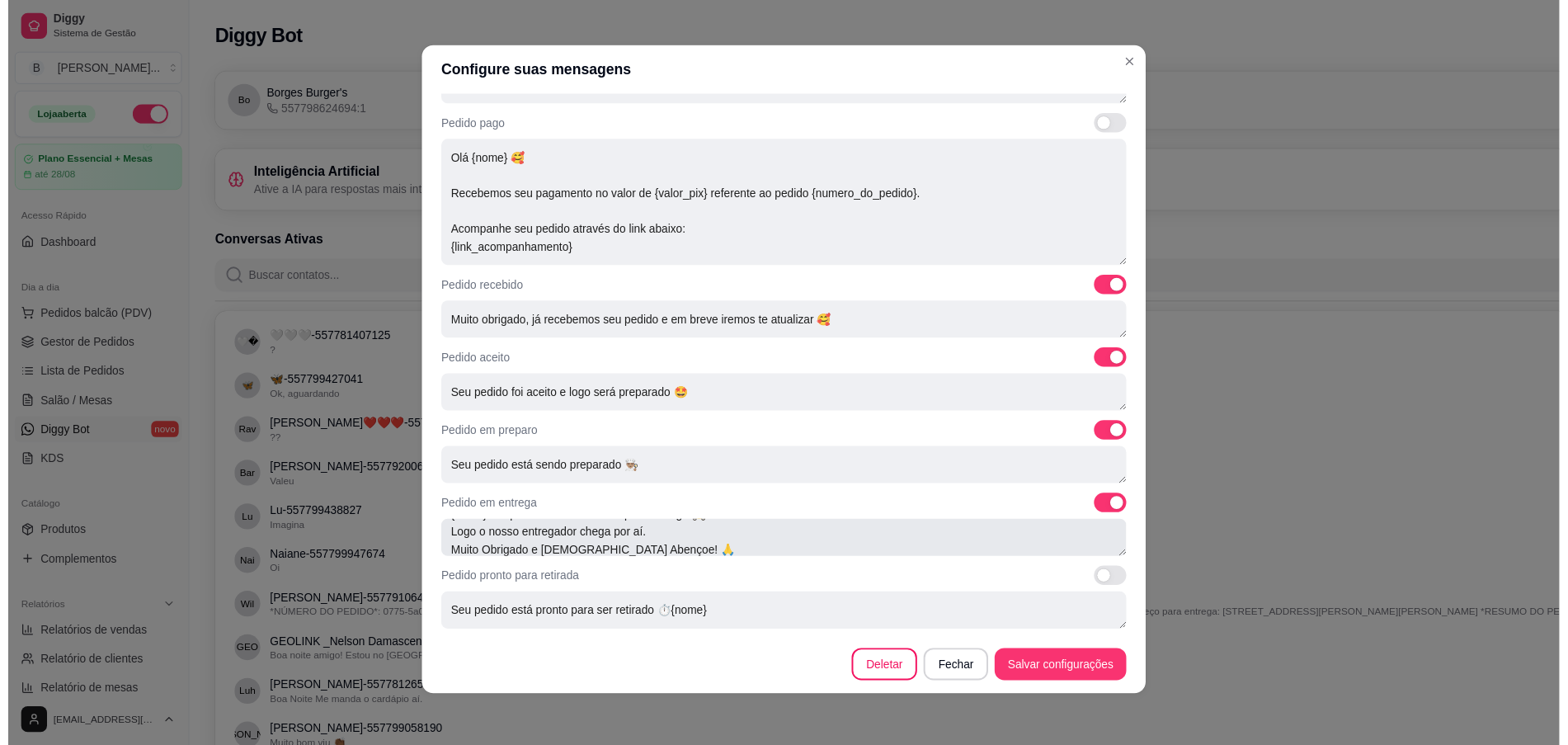
scroll to position [36, 0]
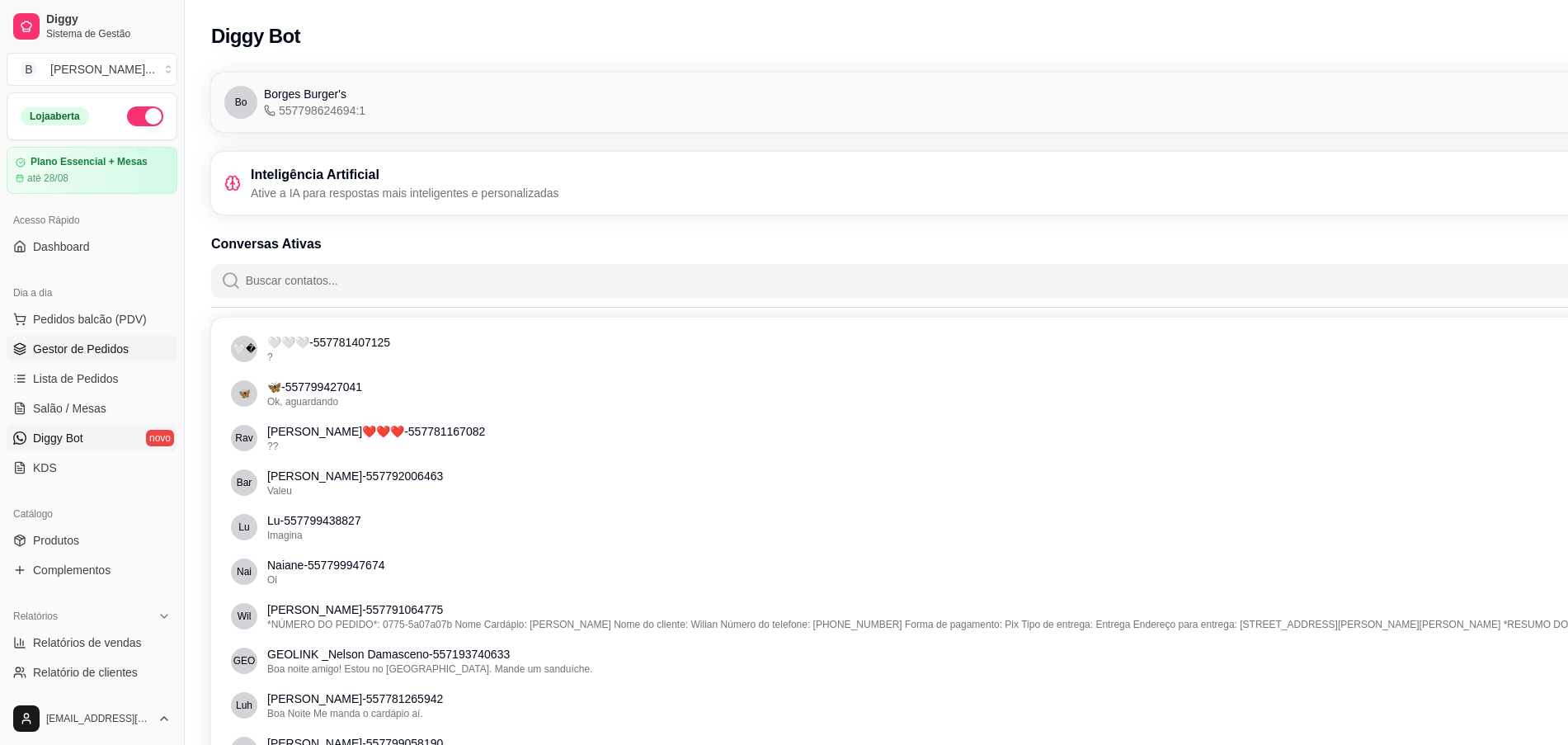
click at [108, 356] on span "Gestor de Pedidos" at bounding box center [80, 349] width 96 height 16
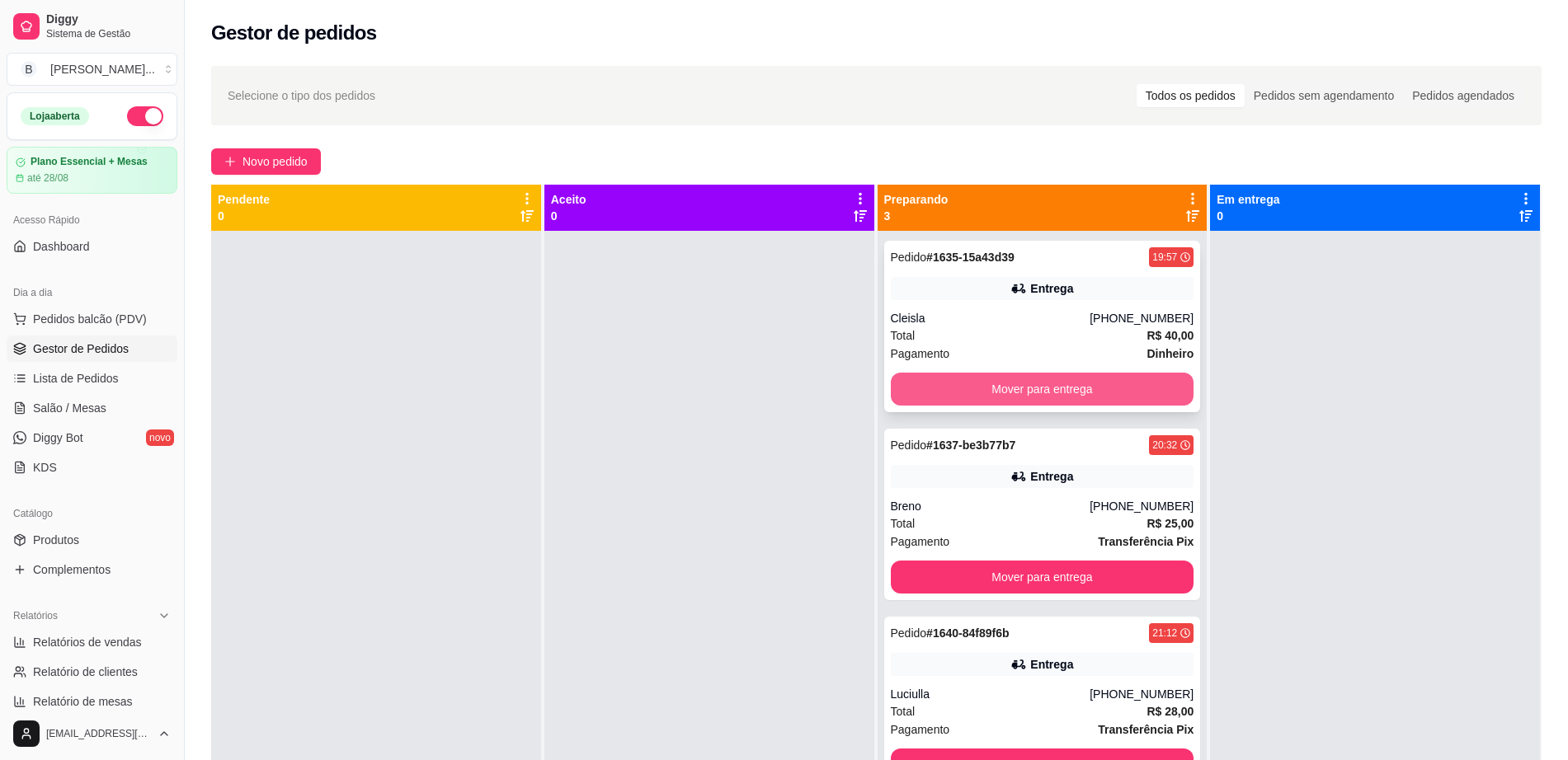
click at [895, 392] on button "Mover para entrega" at bounding box center [1042, 389] width 303 height 33
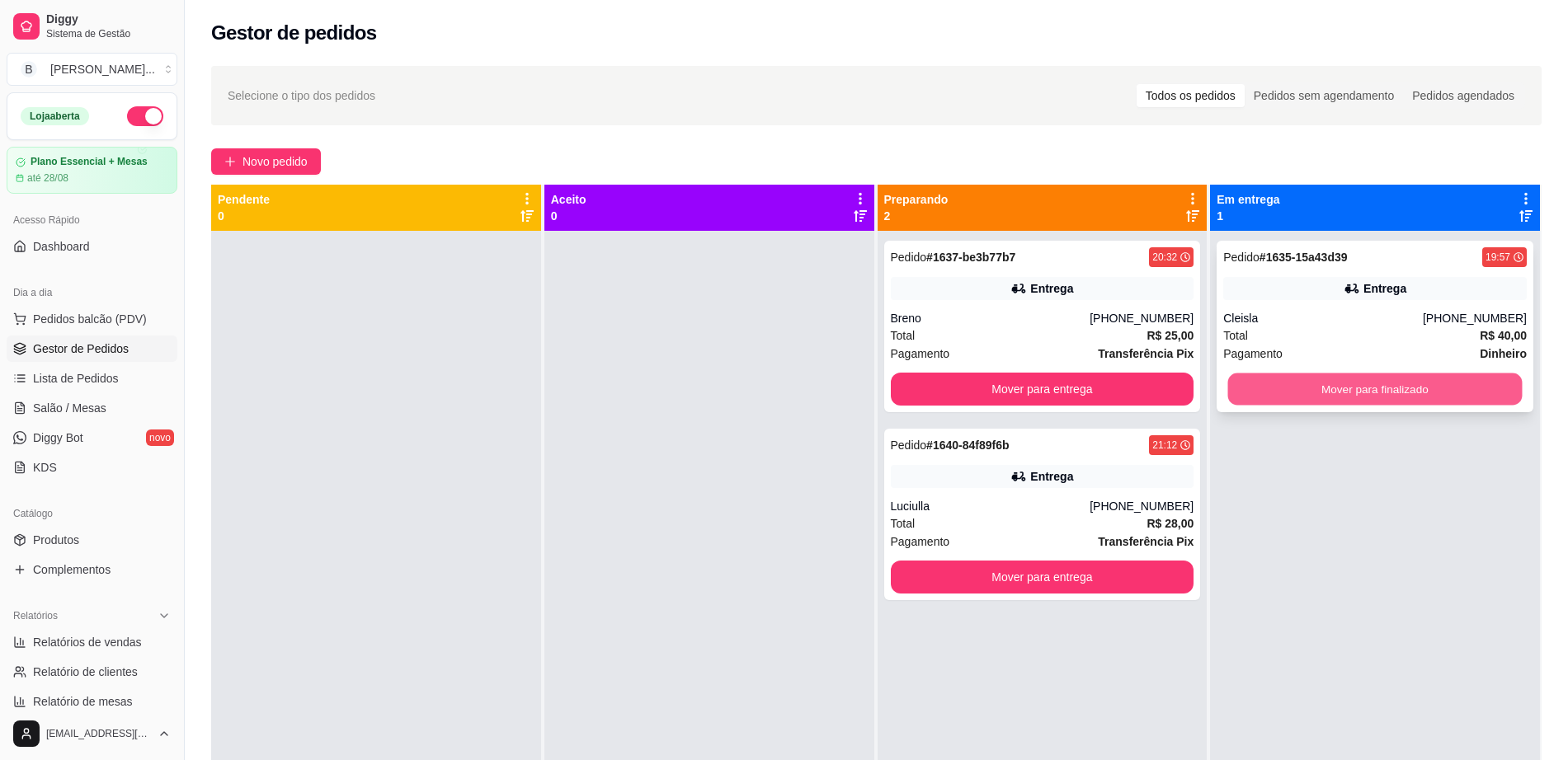
click at [1381, 388] on button "Mover para finalizado" at bounding box center [1375, 389] width 294 height 32
click at [1246, 389] on button "Mover para finalizado" at bounding box center [1374, 389] width 303 height 33
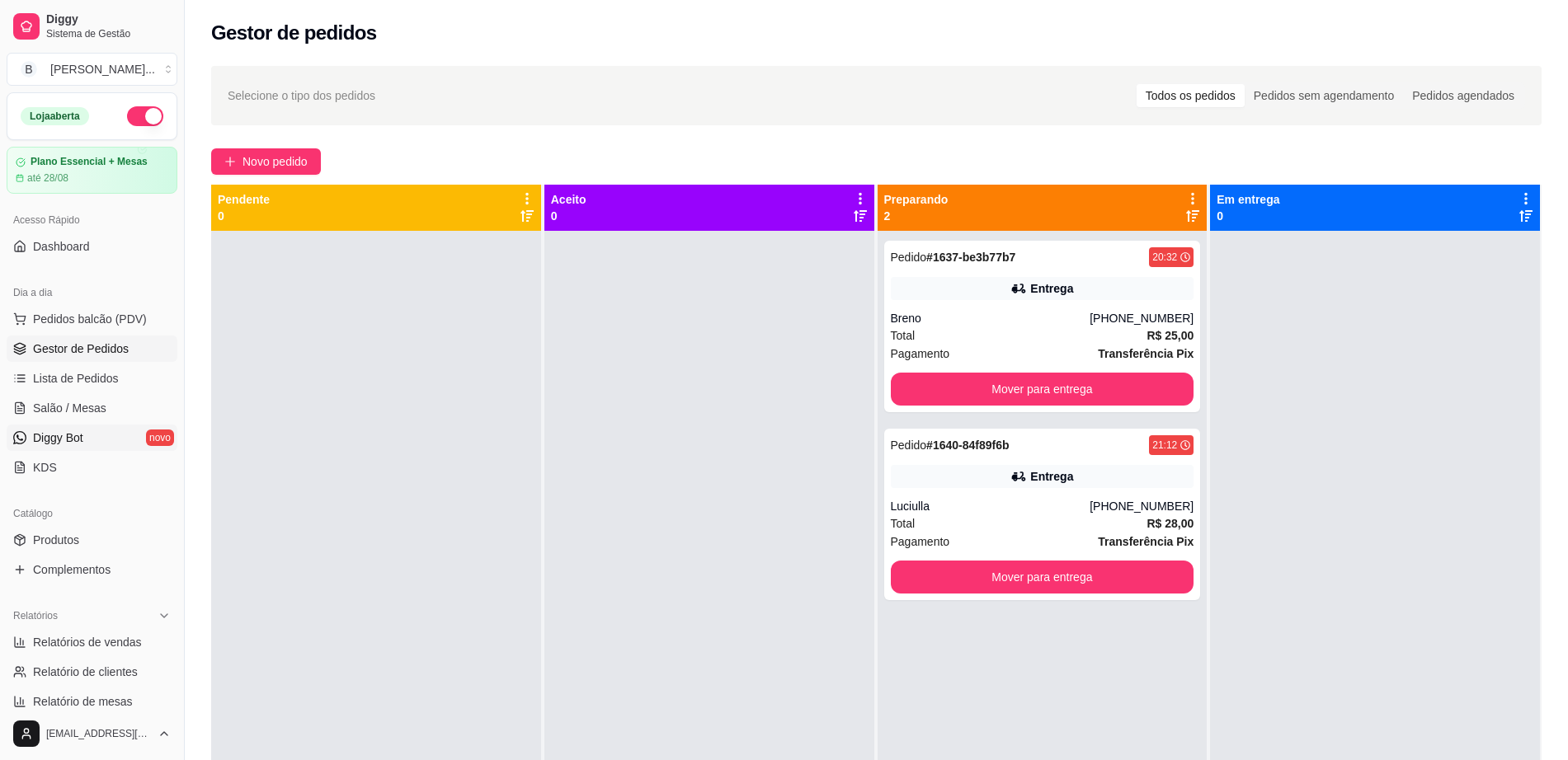
click at [67, 435] on span "Diggy Bot" at bounding box center [58, 438] width 50 height 16
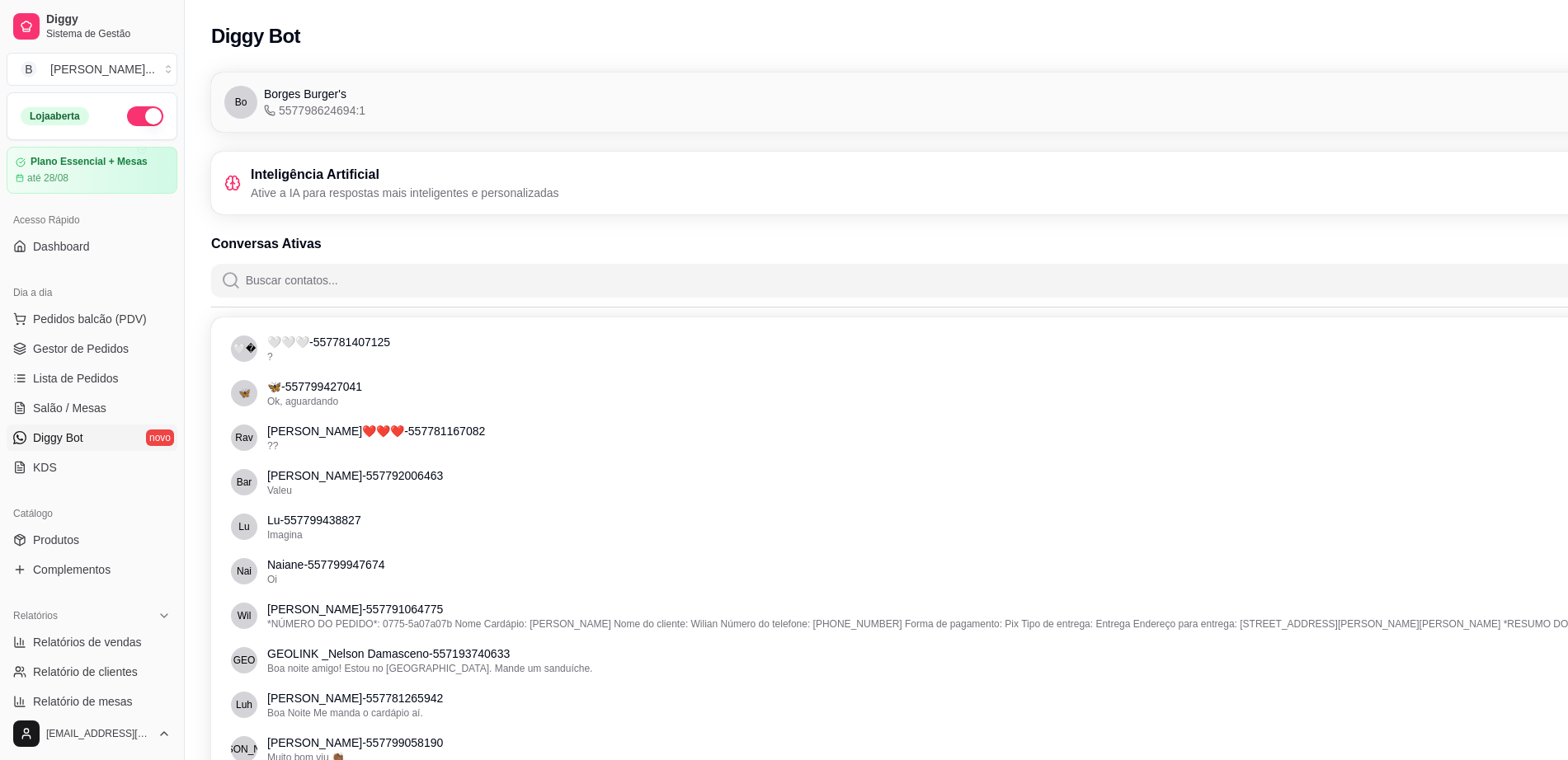
click at [114, 441] on link "Diggy Bot novo" at bounding box center [92, 438] width 170 height 26
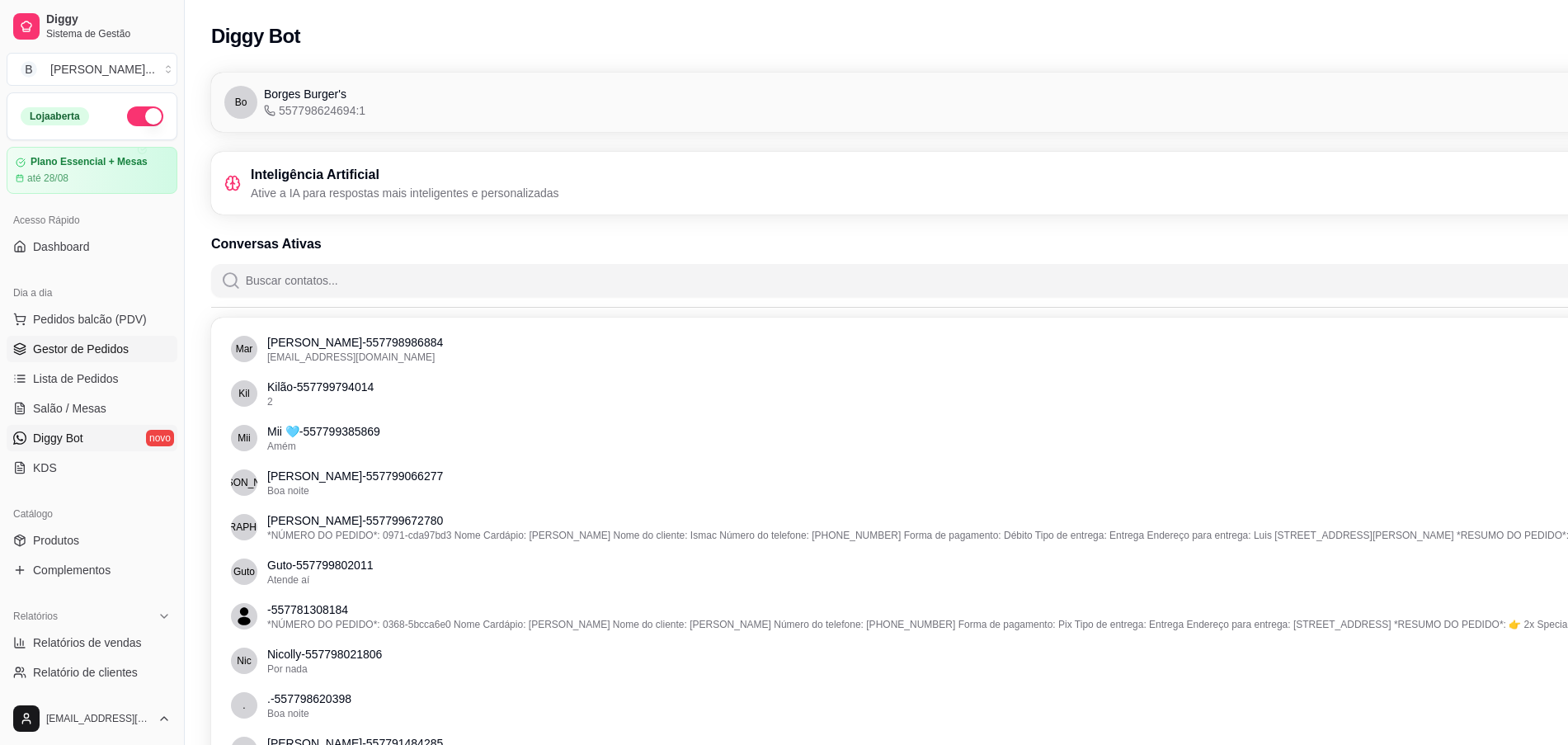
click at [95, 358] on link "Gestor de Pedidos" at bounding box center [92, 349] width 170 height 26
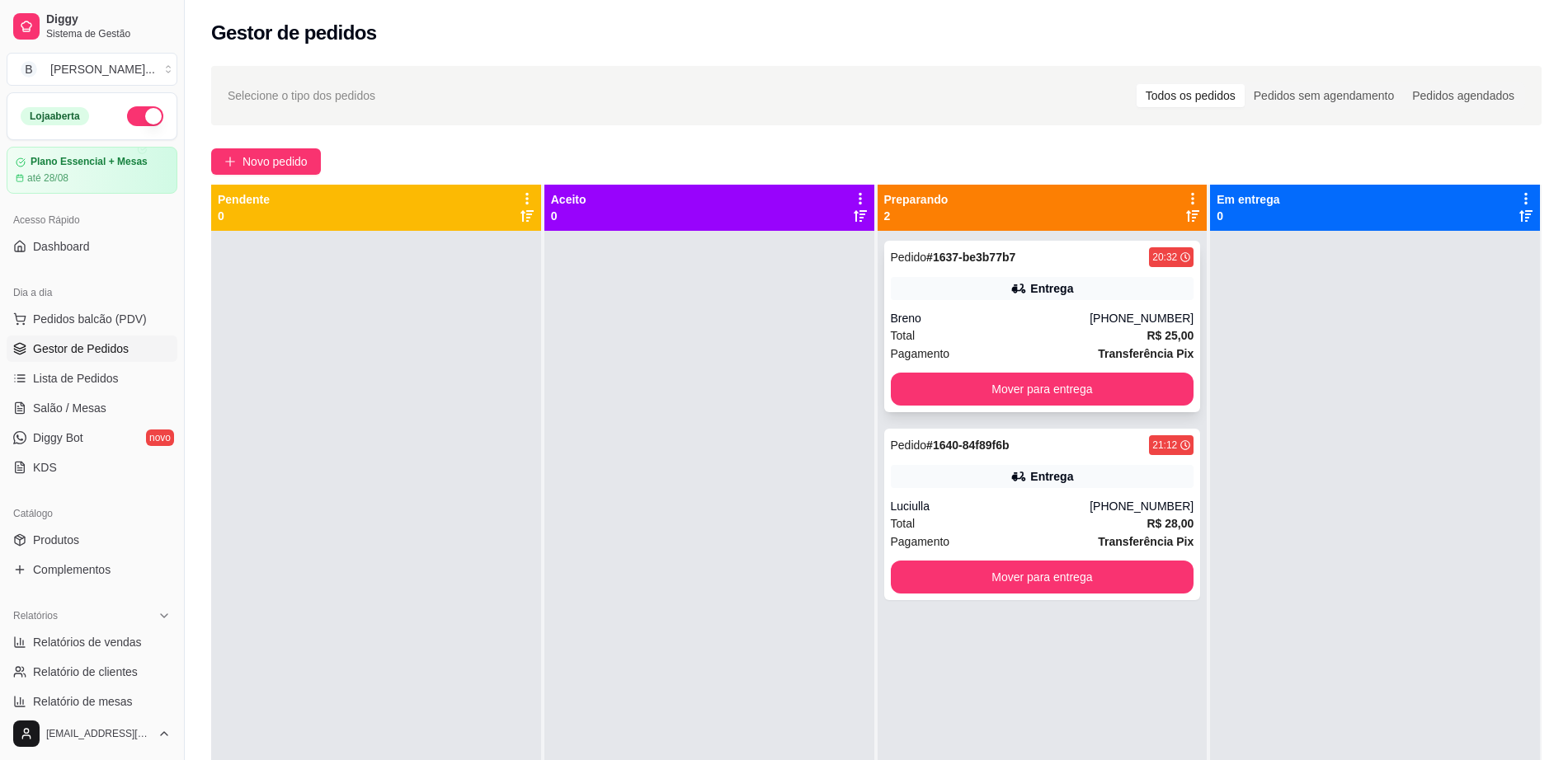
click at [1095, 304] on div "Pedido # 1637-be3b77b7 20:32 Entrega Breno [PHONE_NUMBER] Total R$ 25,00 Pagame…" at bounding box center [1042, 326] width 317 height 171
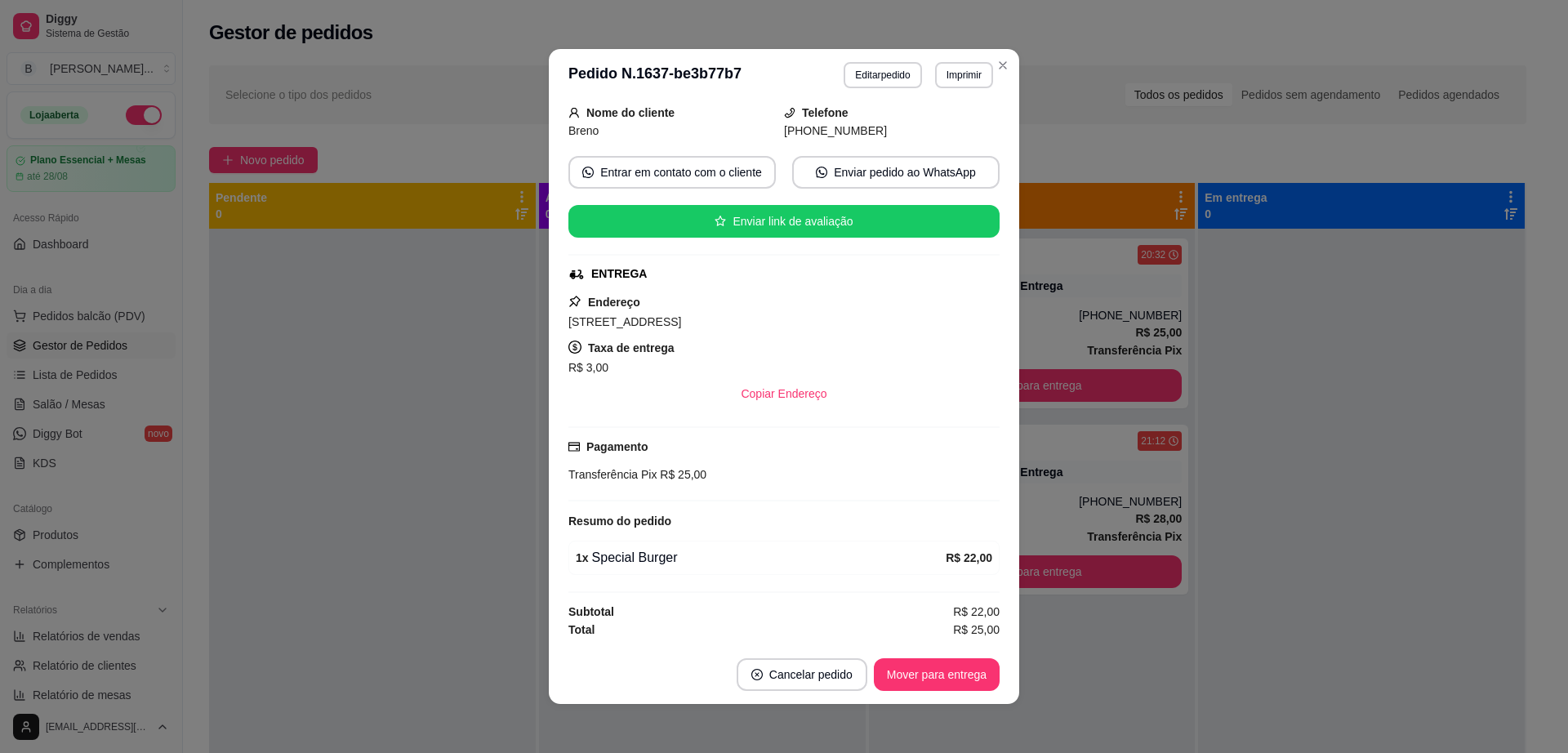
scroll to position [3, 0]
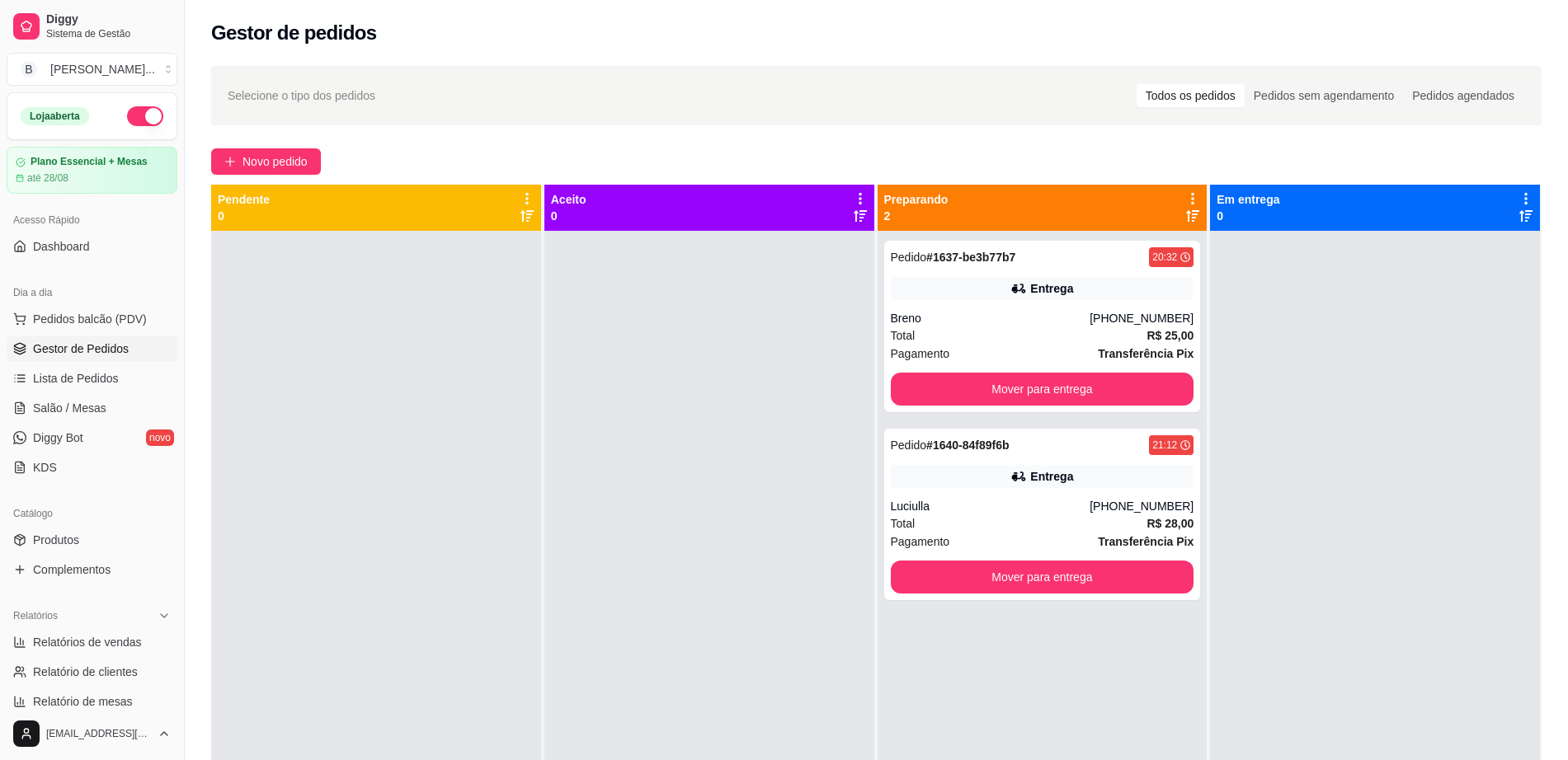
click at [1028, 426] on div "Pedido # 1637-be3b77b7 20:32 Entrega Breno [PHONE_NUMBER] Total R$ 25,00 Pagame…" at bounding box center [1042, 610] width 330 height 760
click at [1016, 476] on icon at bounding box center [1018, 476] width 16 height 16
click at [1031, 380] on button "Mover para entrega" at bounding box center [1042, 389] width 303 height 33
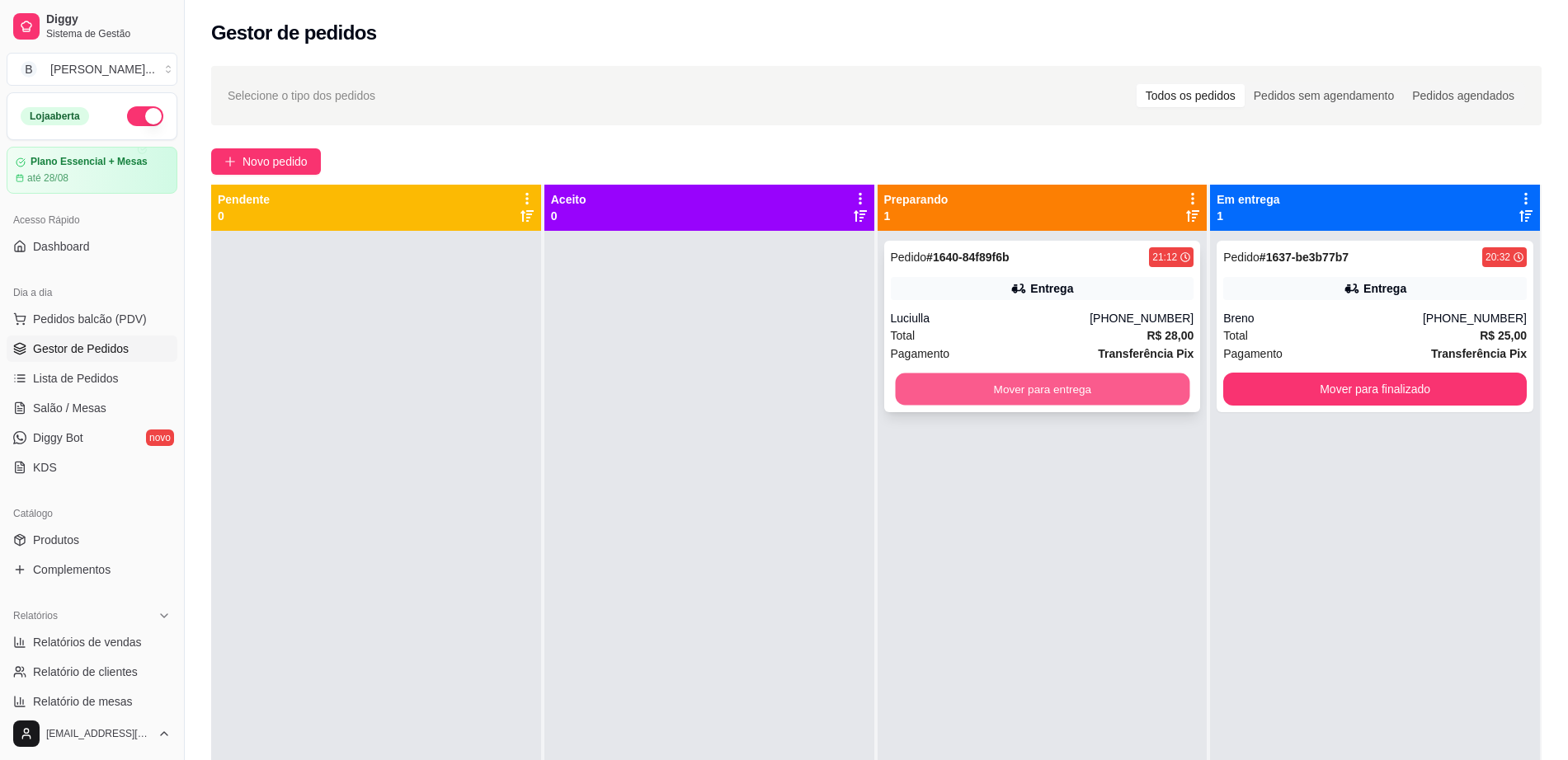
click at [1073, 403] on button "Mover para entrega" at bounding box center [1042, 389] width 294 height 32
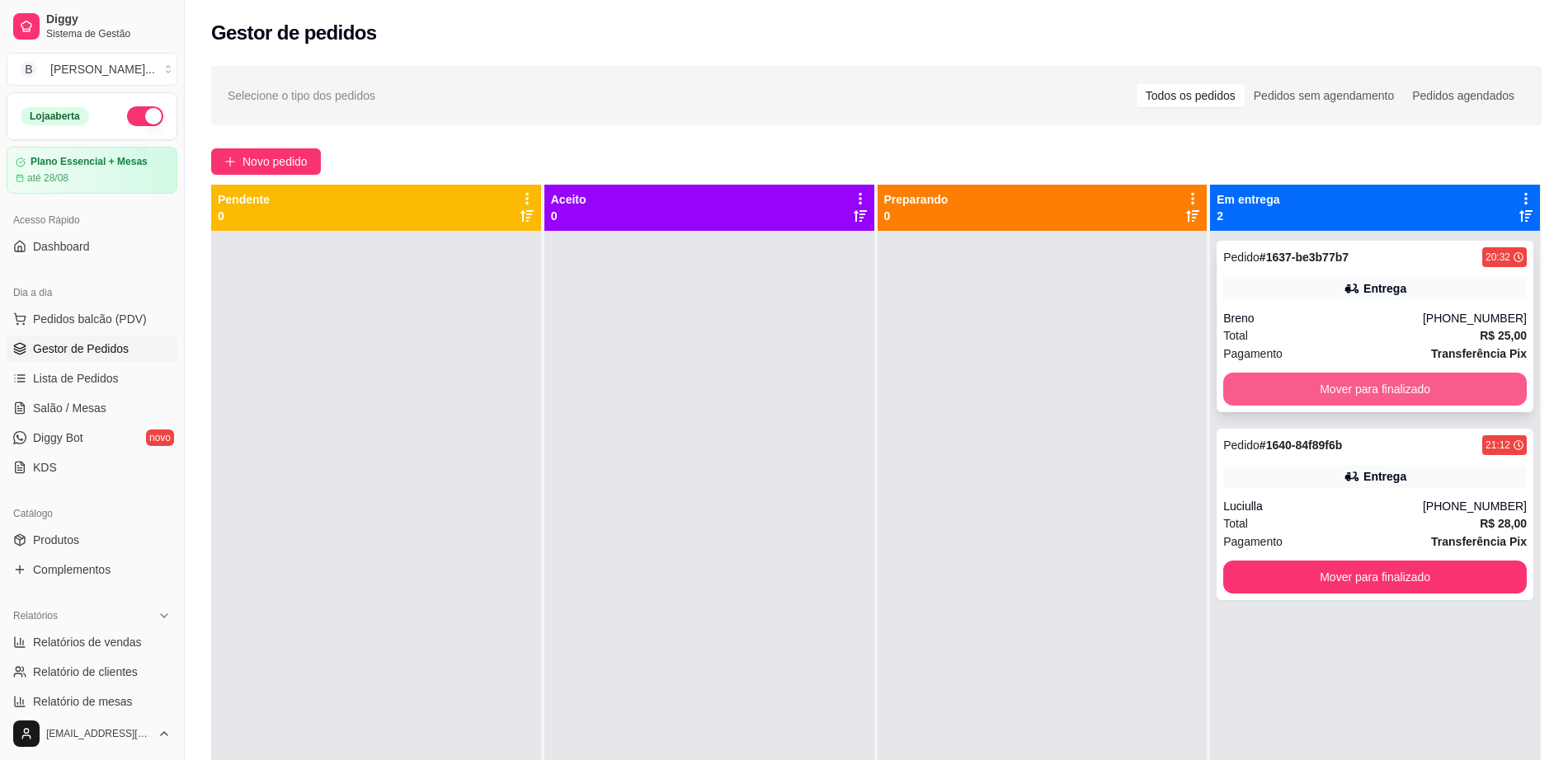
click at [1386, 386] on button "Mover para finalizado" at bounding box center [1374, 389] width 303 height 33
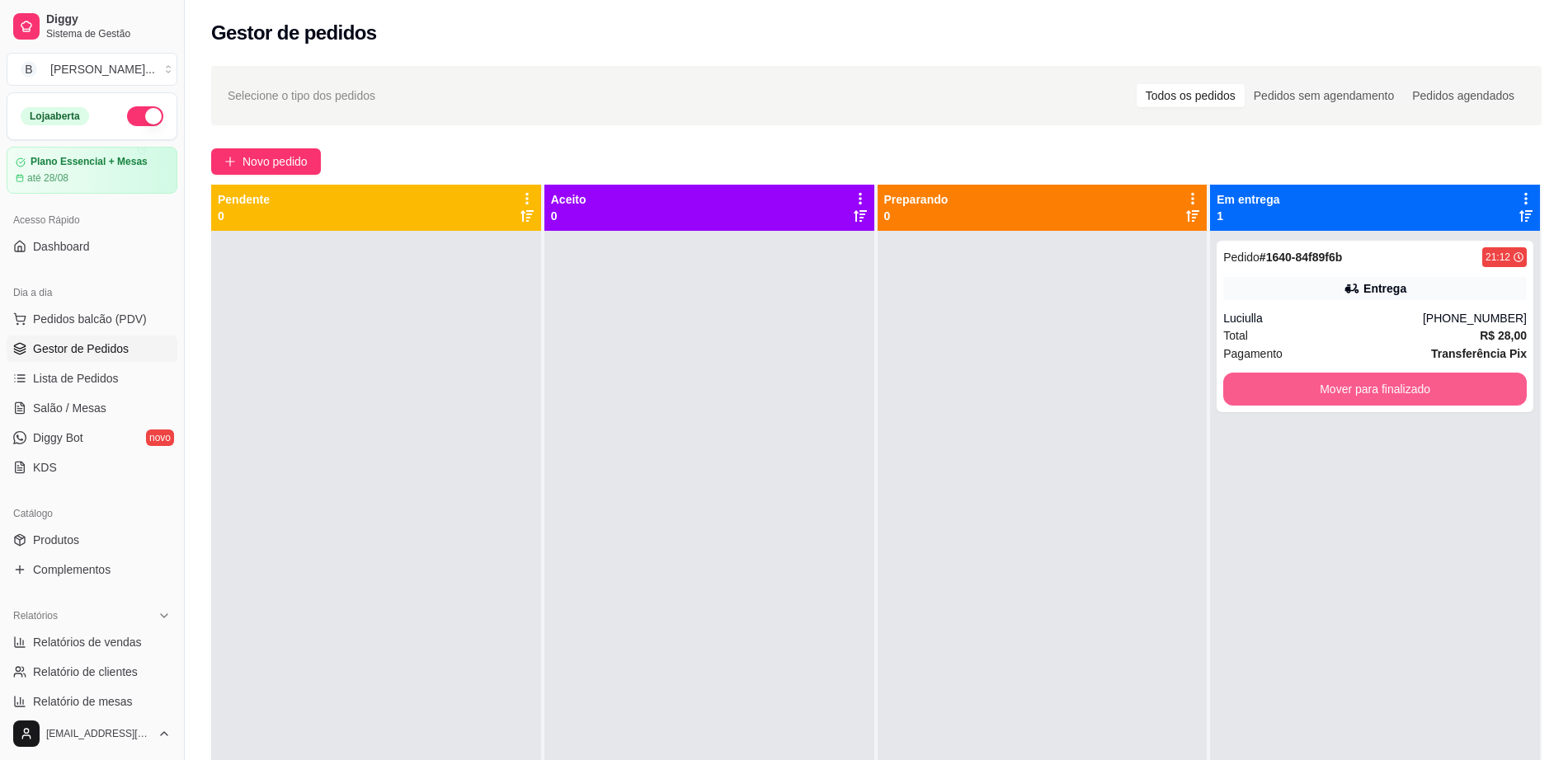
click at [1386, 386] on button "Mover para finalizado" at bounding box center [1374, 389] width 303 height 33
click at [101, 403] on span "Salão / Mesas" at bounding box center [70, 408] width 74 height 16
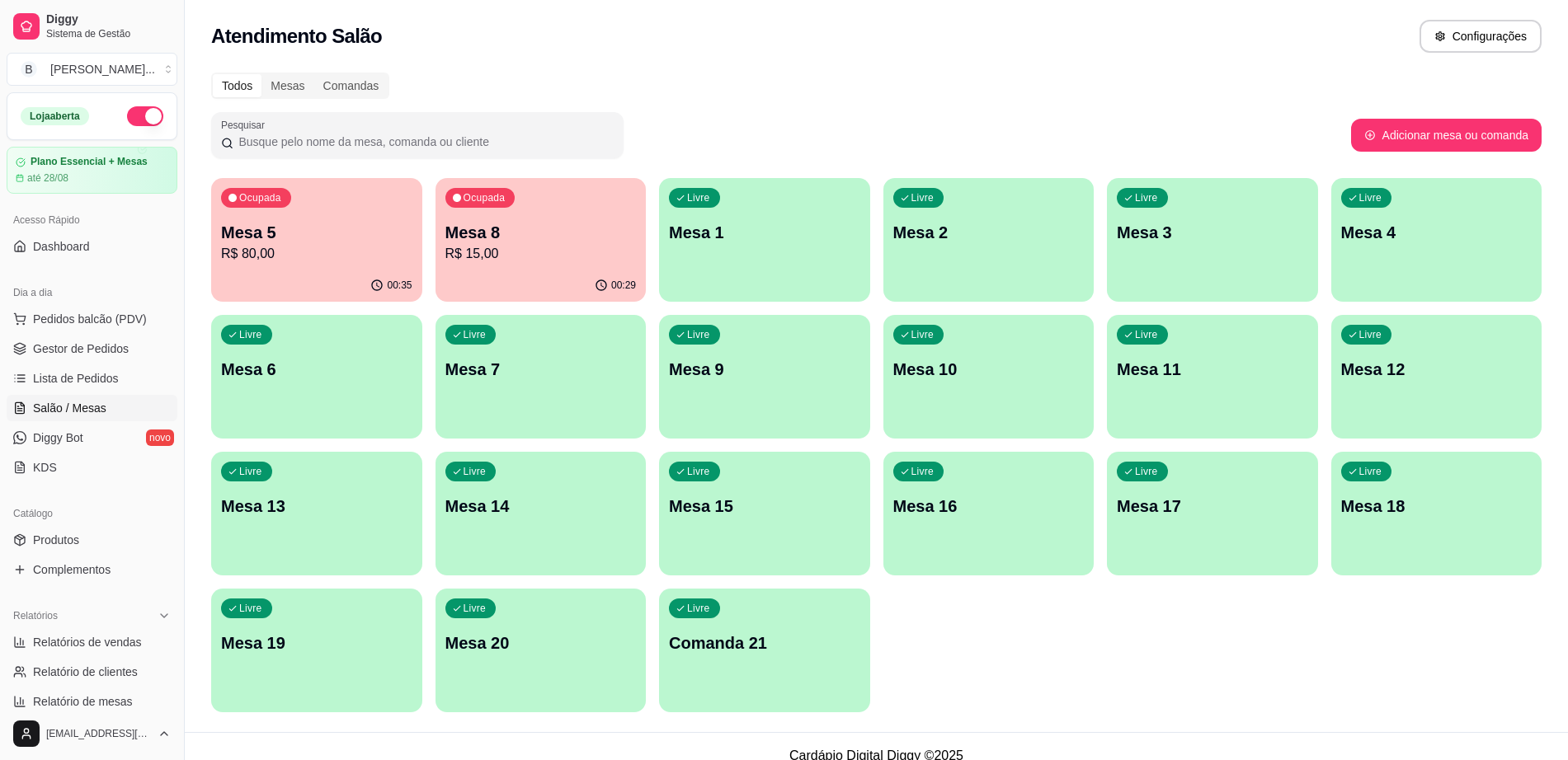
click at [531, 229] on p "Mesa 8" at bounding box center [541, 232] width 192 height 23
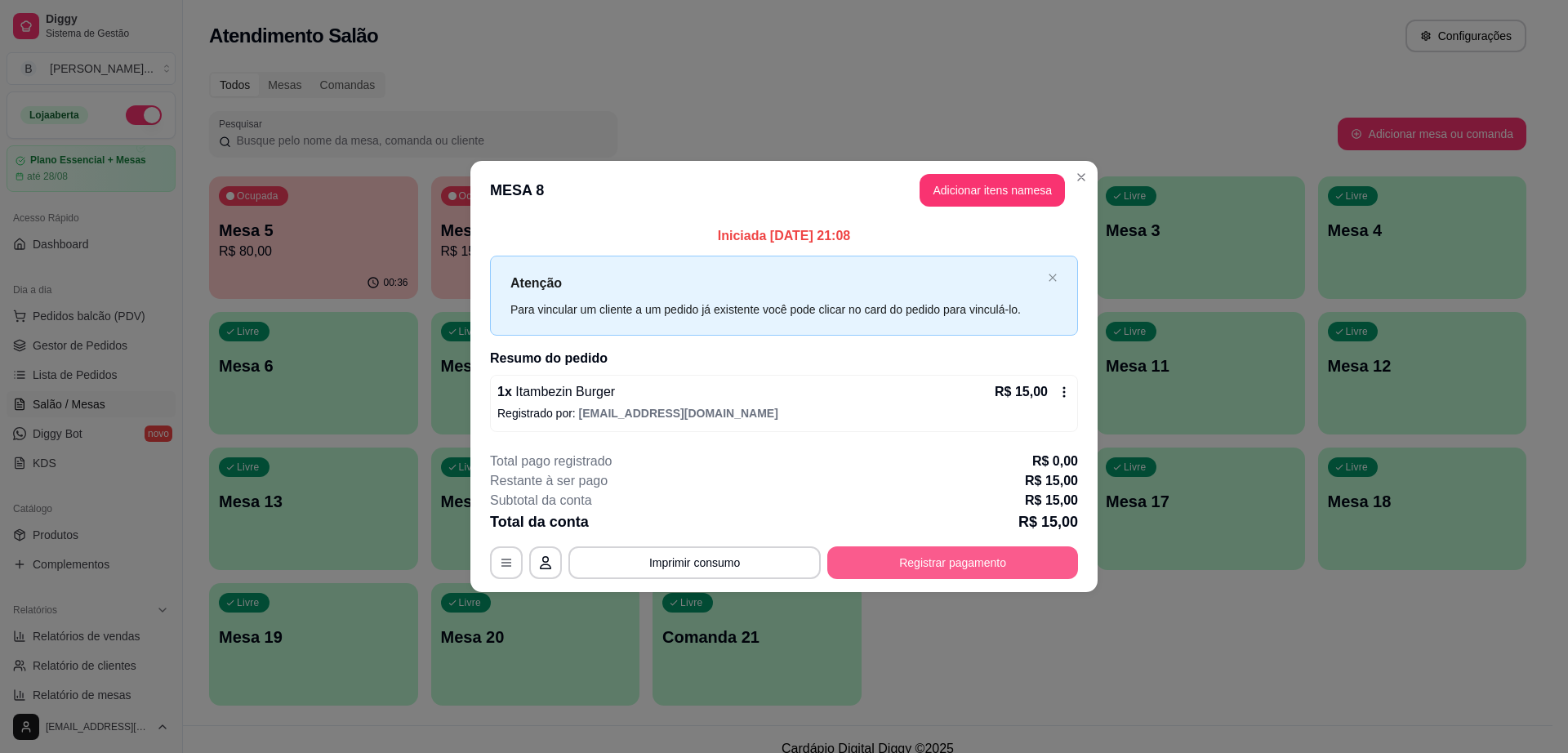
click at [938, 571] on button "Registrar pagamento" at bounding box center [952, 563] width 250 height 33
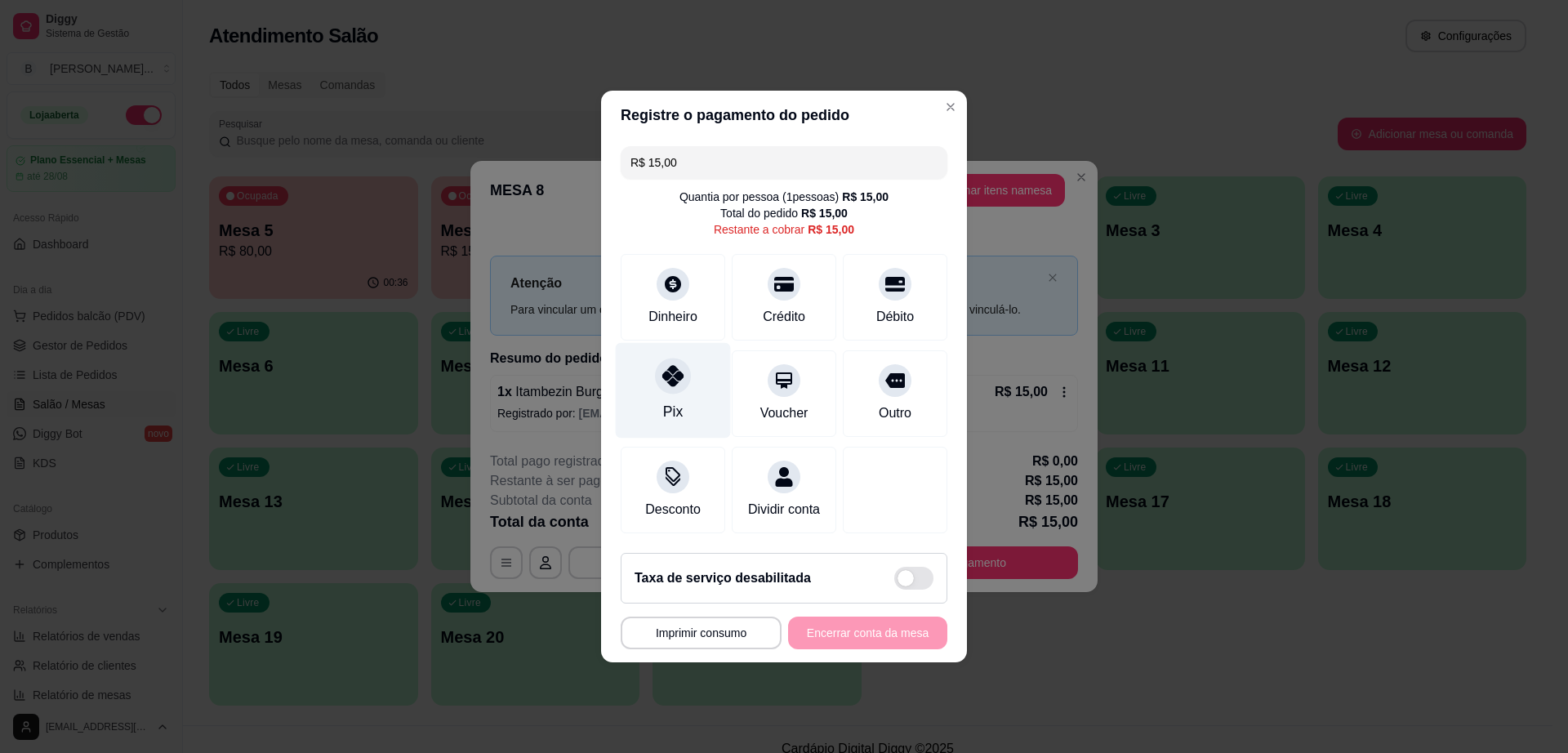
click at [670, 378] on div at bounding box center [672, 375] width 35 height 35
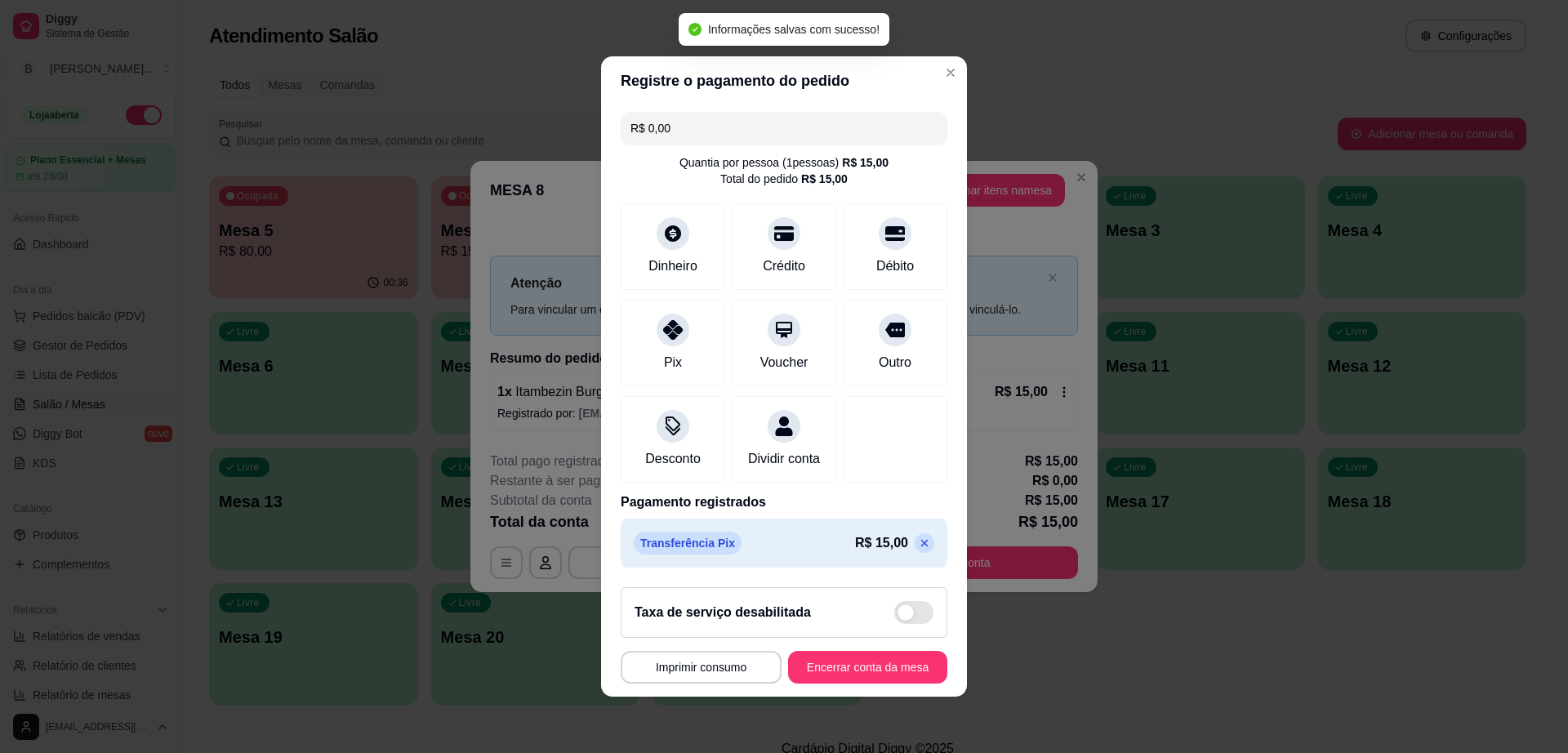
type input "R$ 0,00"
click at [869, 683] on button "Encerrar conta da mesa" at bounding box center [867, 668] width 154 height 32
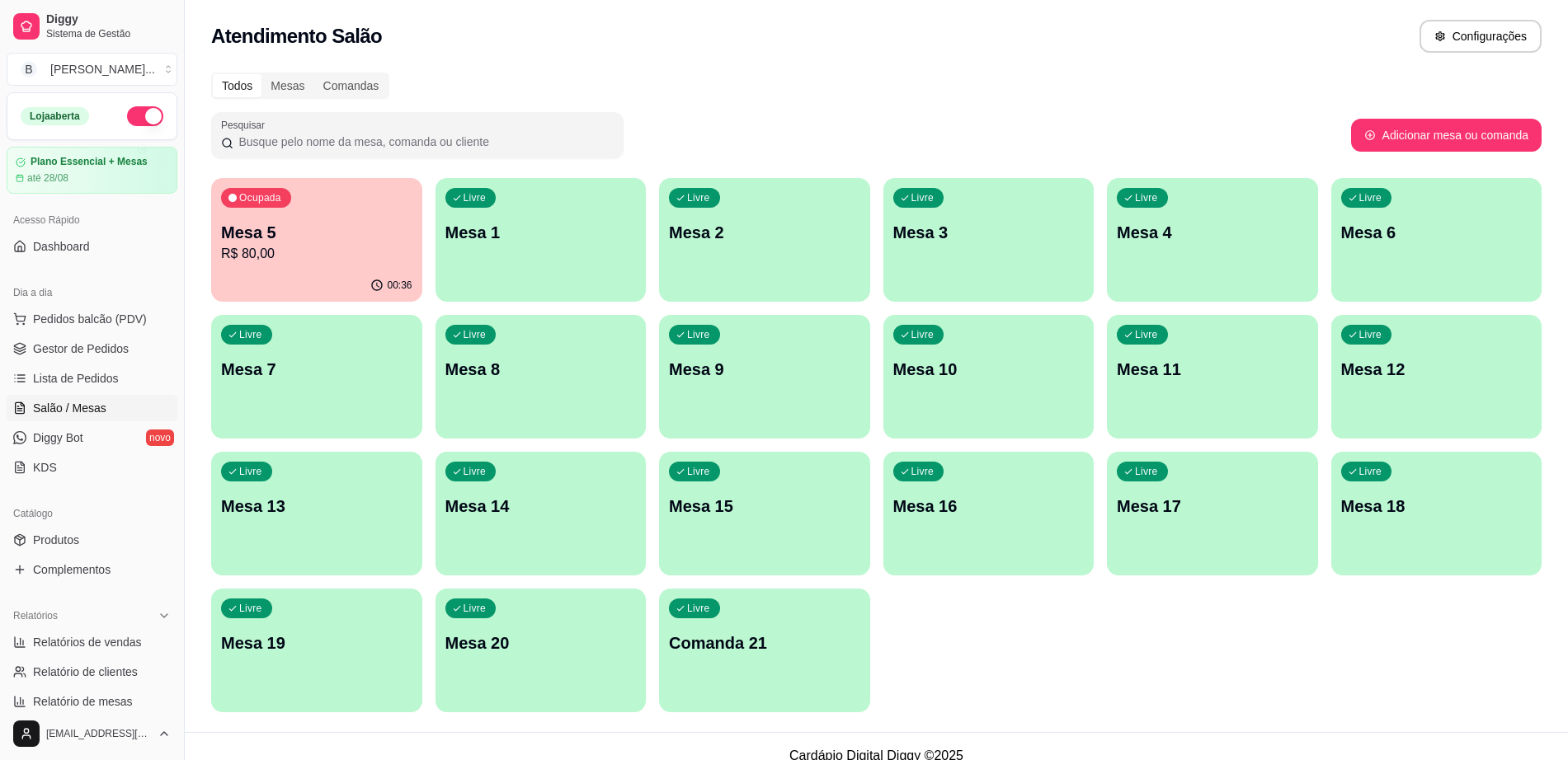
click at [289, 245] on p "R$ 80,00" at bounding box center [317, 254] width 192 height 19
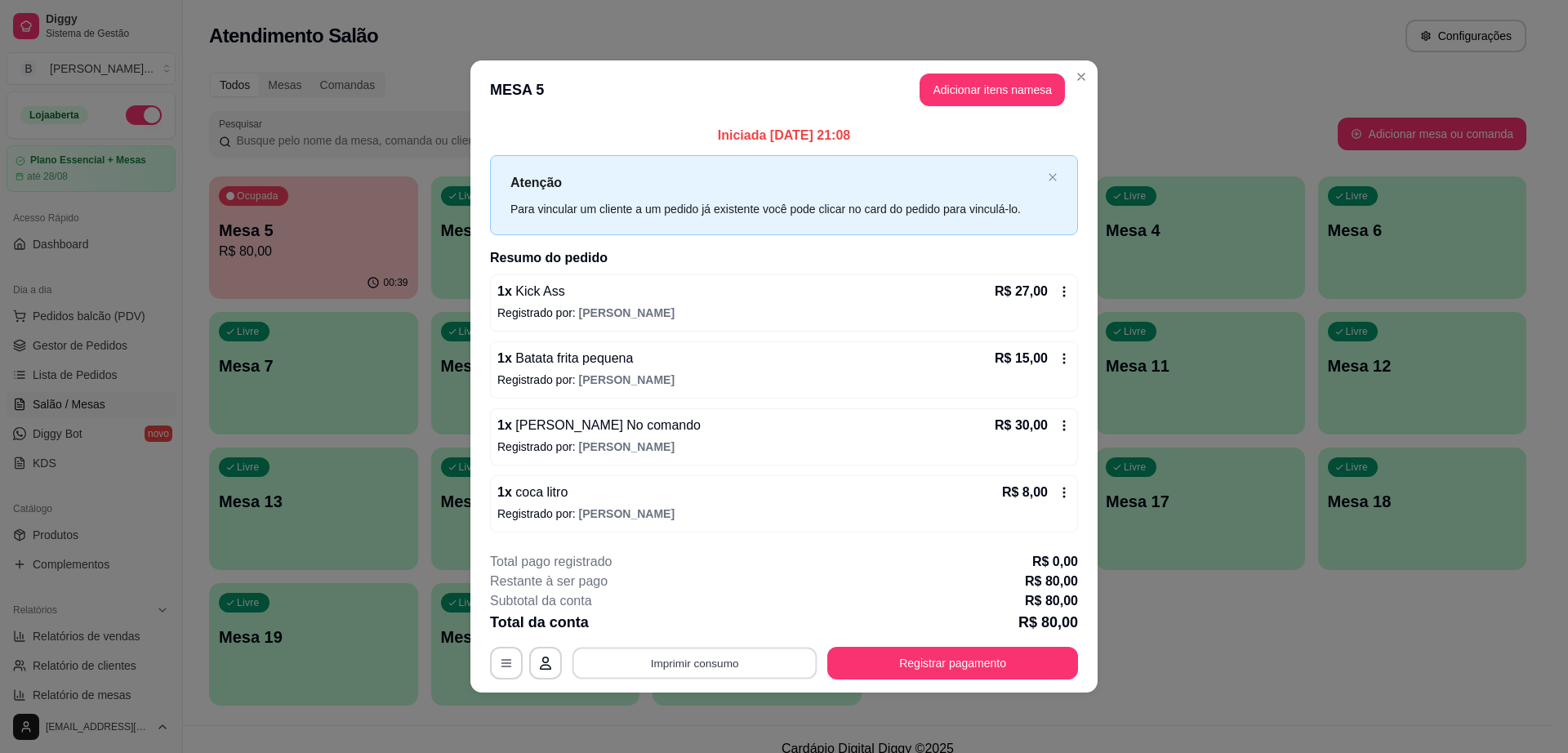
click at [703, 666] on button "Imprimir consumo" at bounding box center [694, 662] width 245 height 32
click at [702, 628] on button "Impressora cell" at bounding box center [699, 624] width 114 height 25
click at [975, 675] on button "Registrar pagamento" at bounding box center [953, 662] width 244 height 32
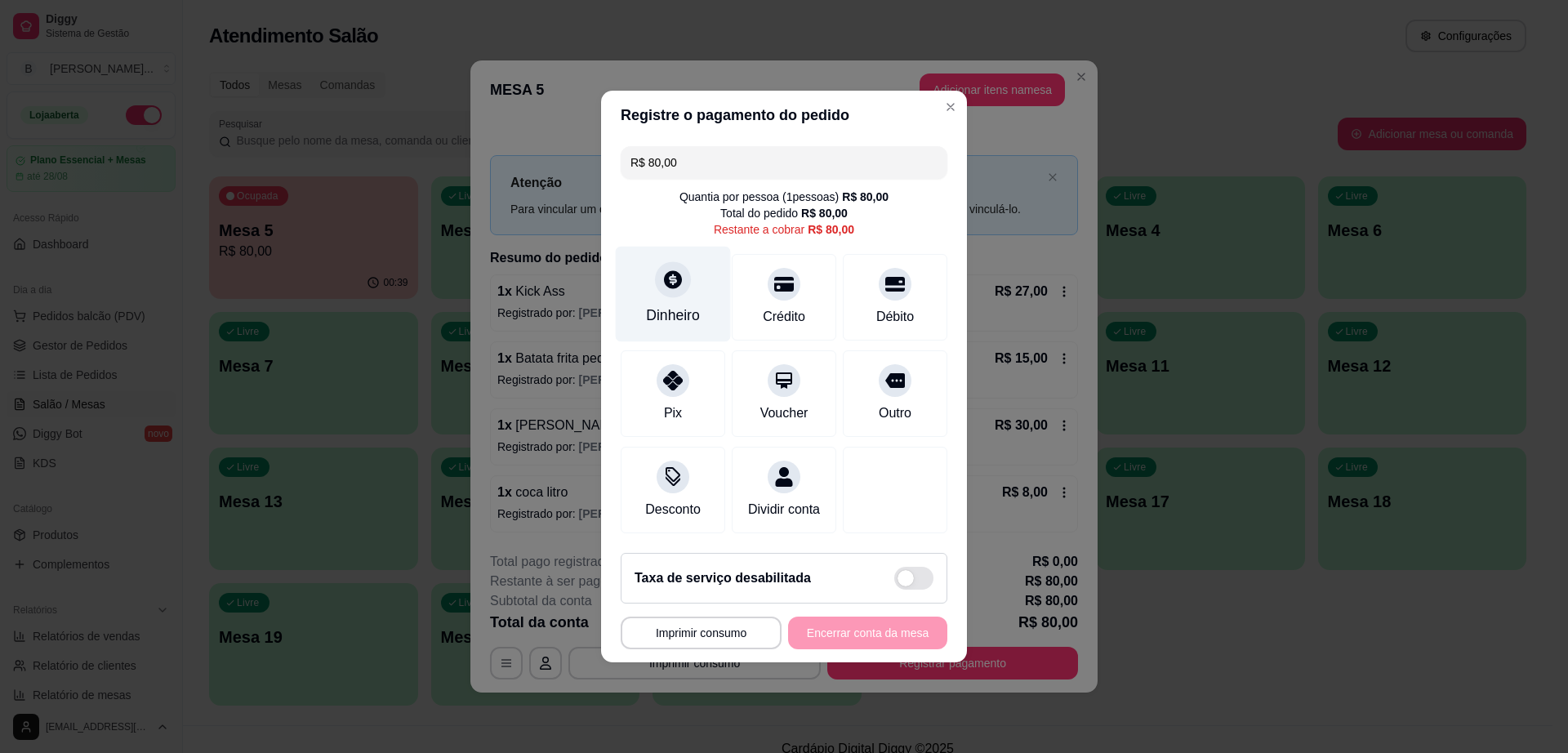
click at [648, 287] on div "Dinheiro" at bounding box center [673, 294] width 115 height 96
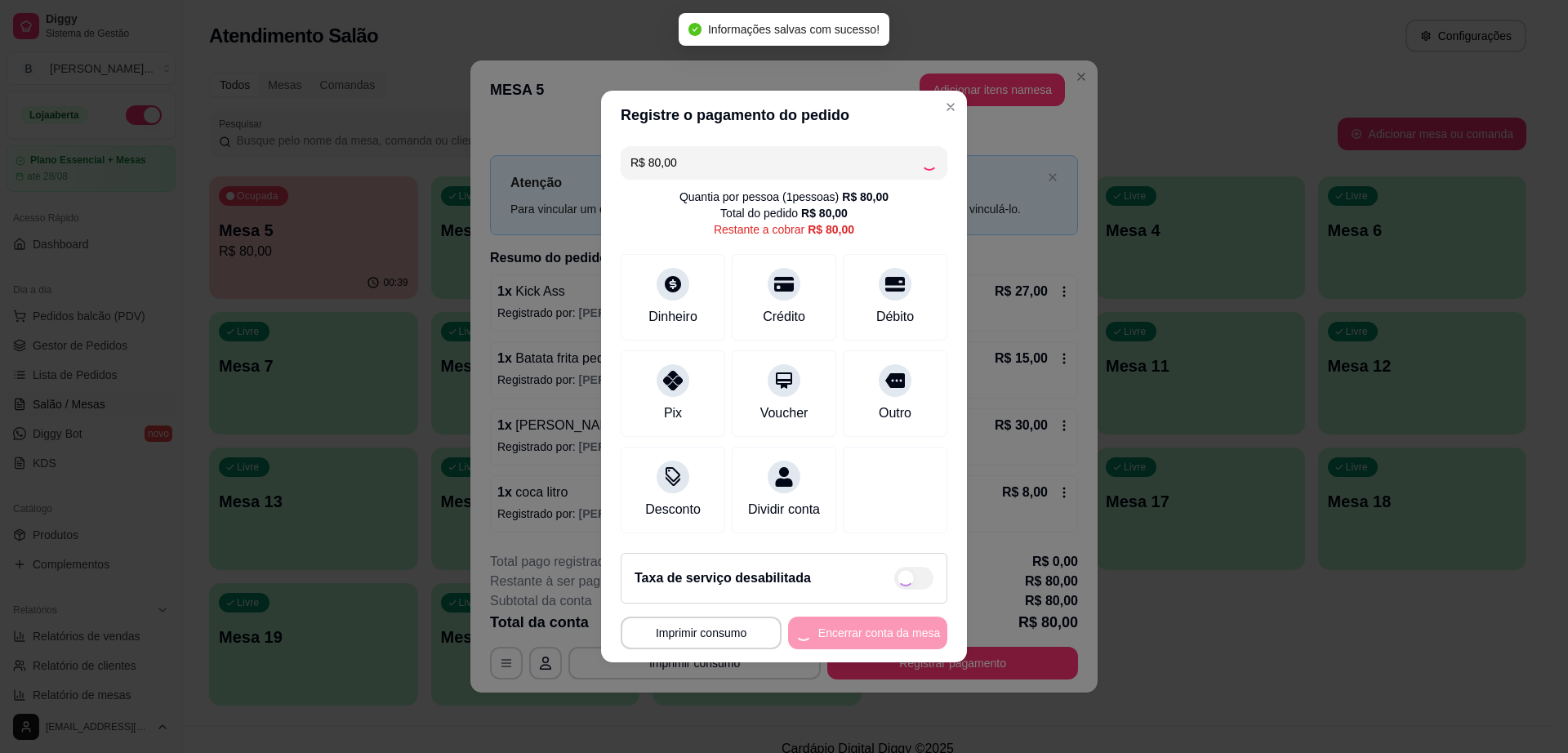
type input "R$ 0,00"
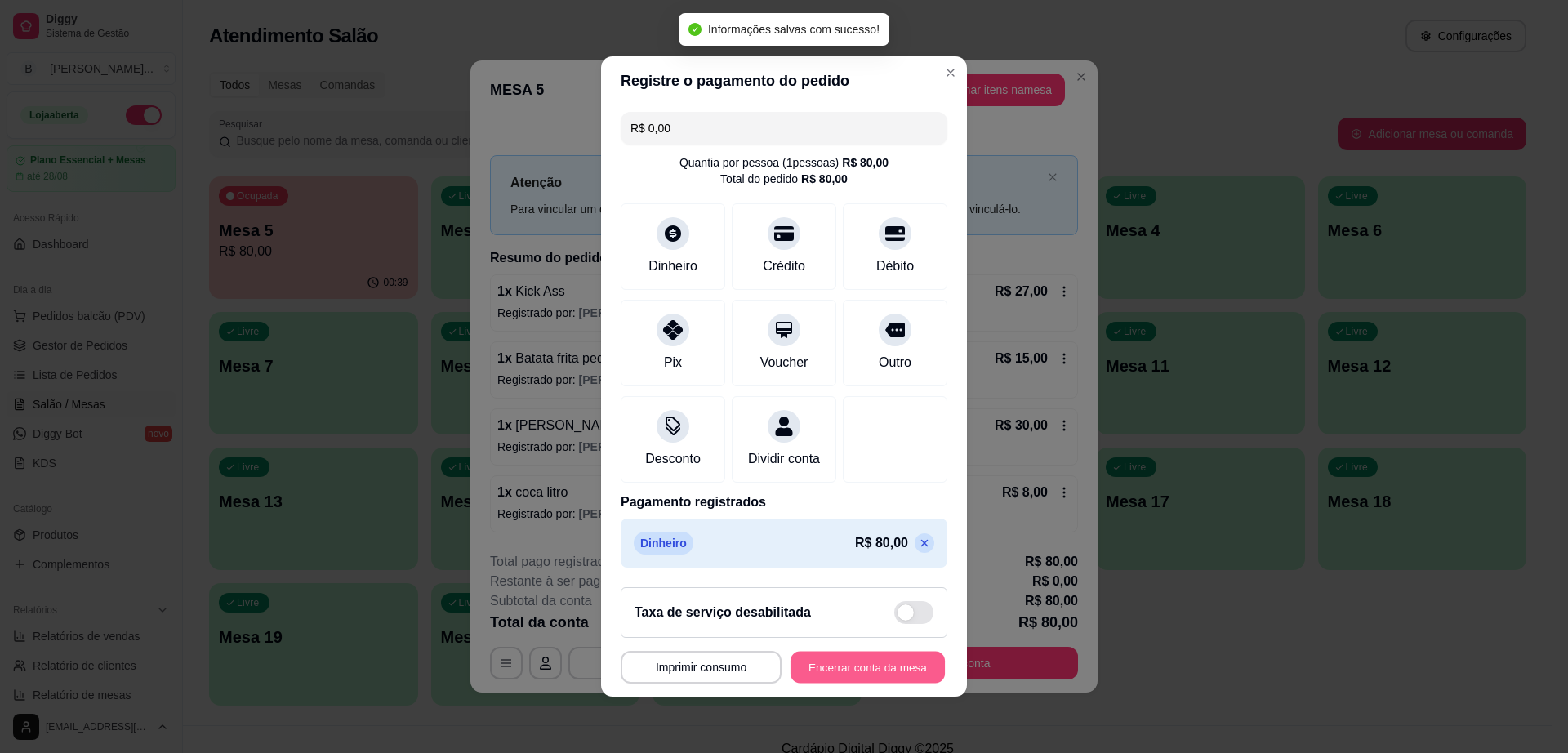
click at [851, 684] on button "Encerrar conta da mesa" at bounding box center [867, 668] width 154 height 32
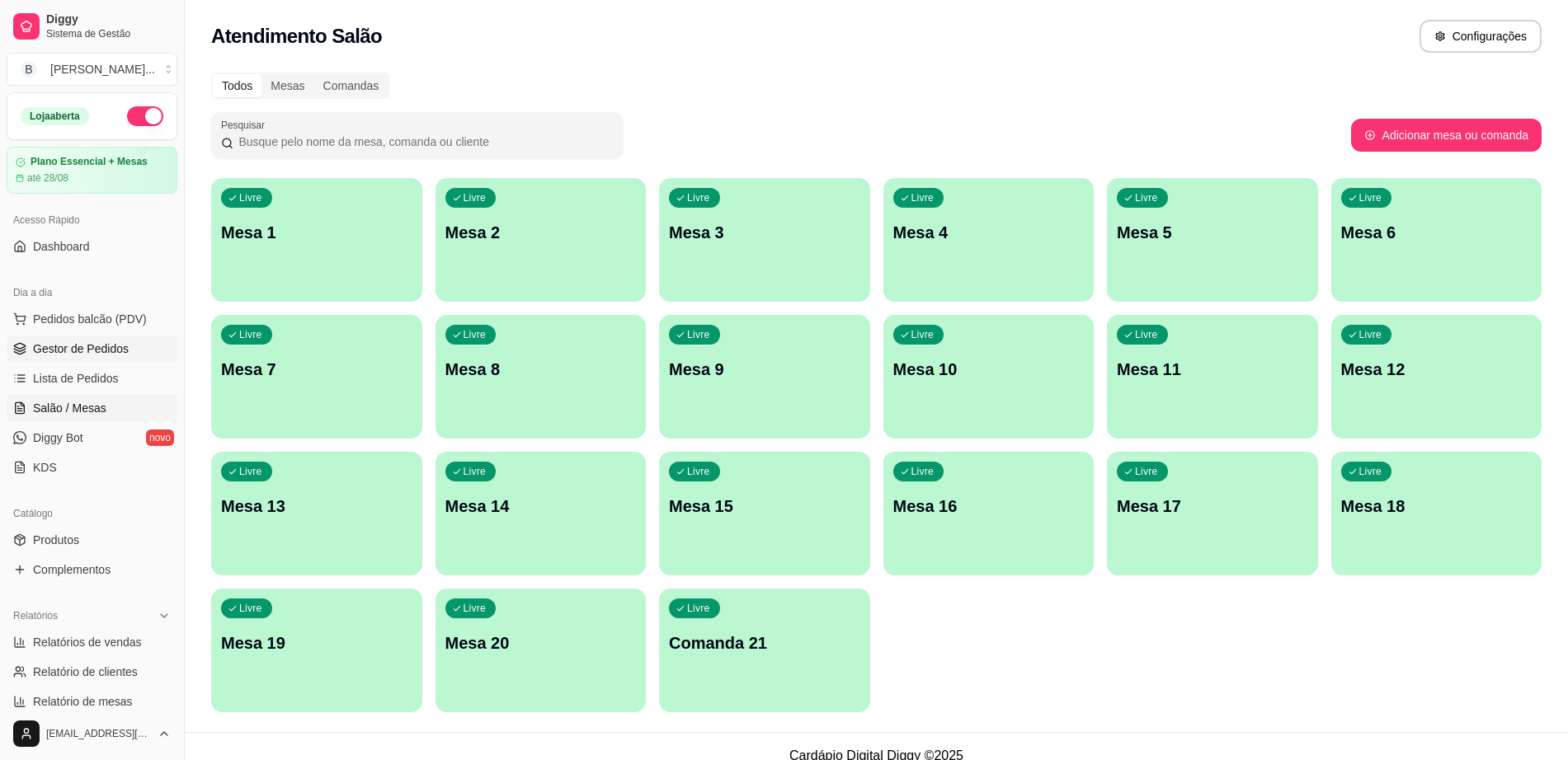
click at [90, 356] on span "Gestor de Pedidos" at bounding box center [80, 349] width 96 height 16
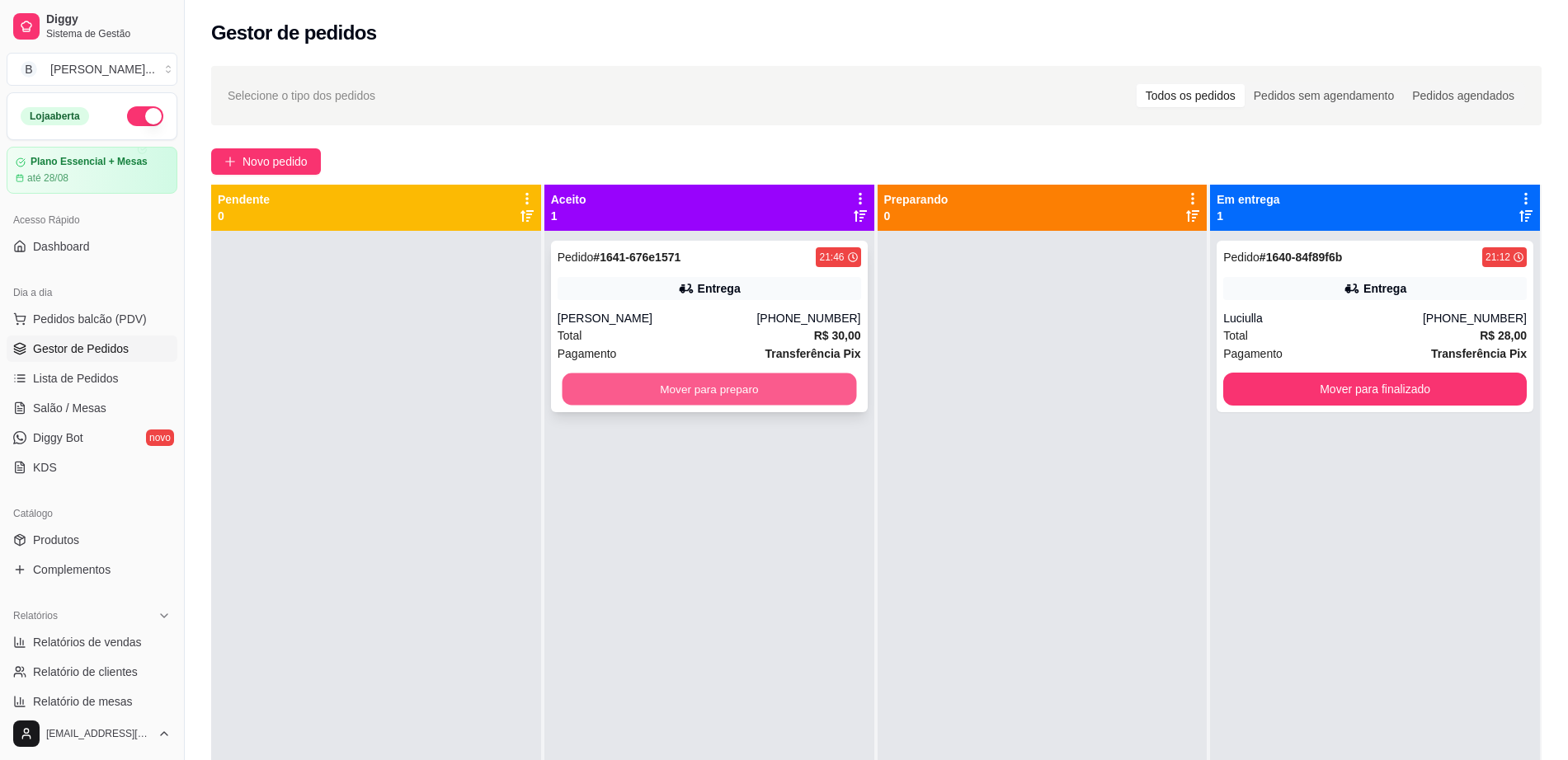
click at [593, 375] on button "Mover para preparo" at bounding box center [709, 389] width 294 height 32
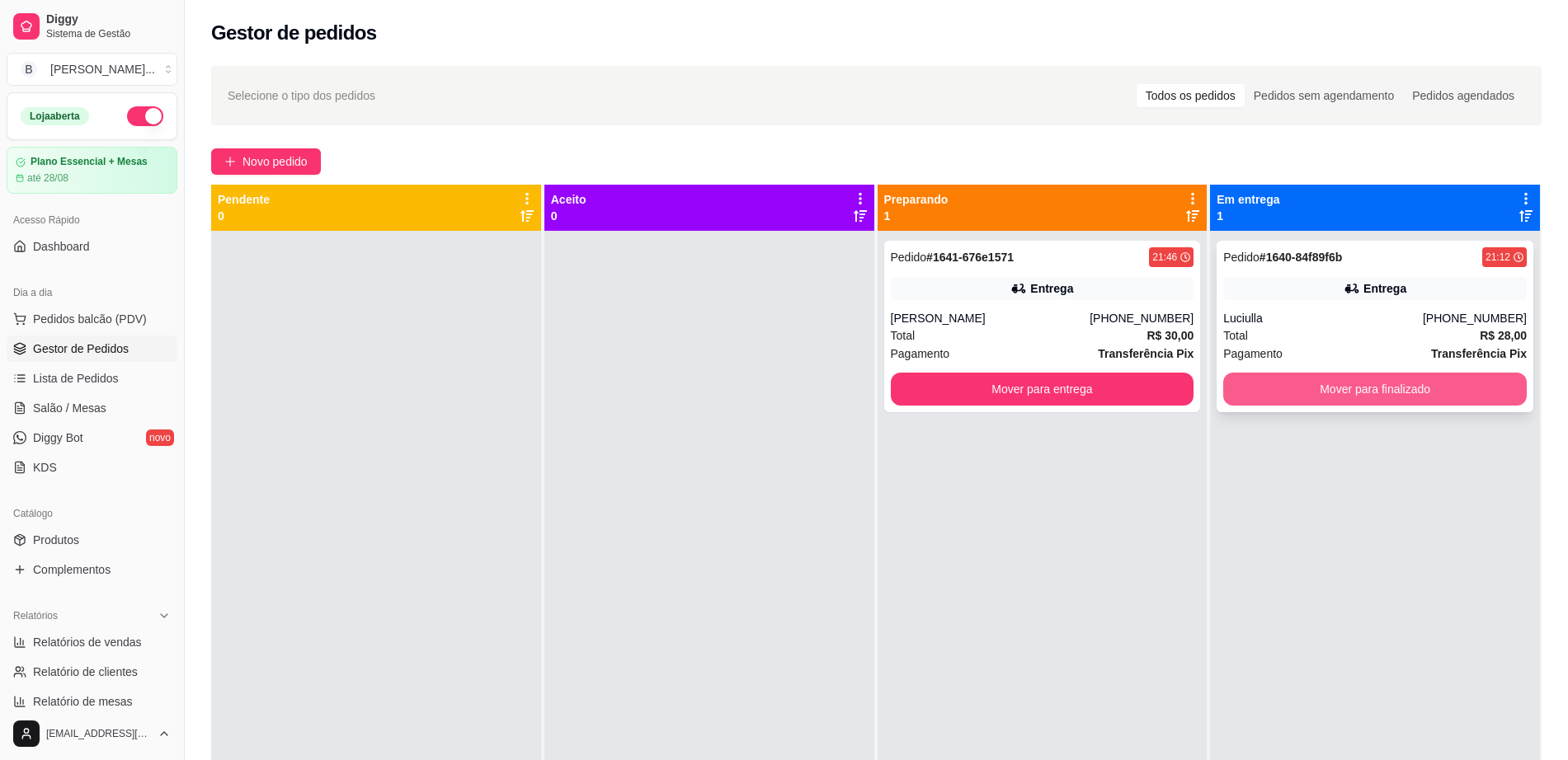
click at [1346, 392] on button "Mover para finalizado" at bounding box center [1374, 389] width 303 height 33
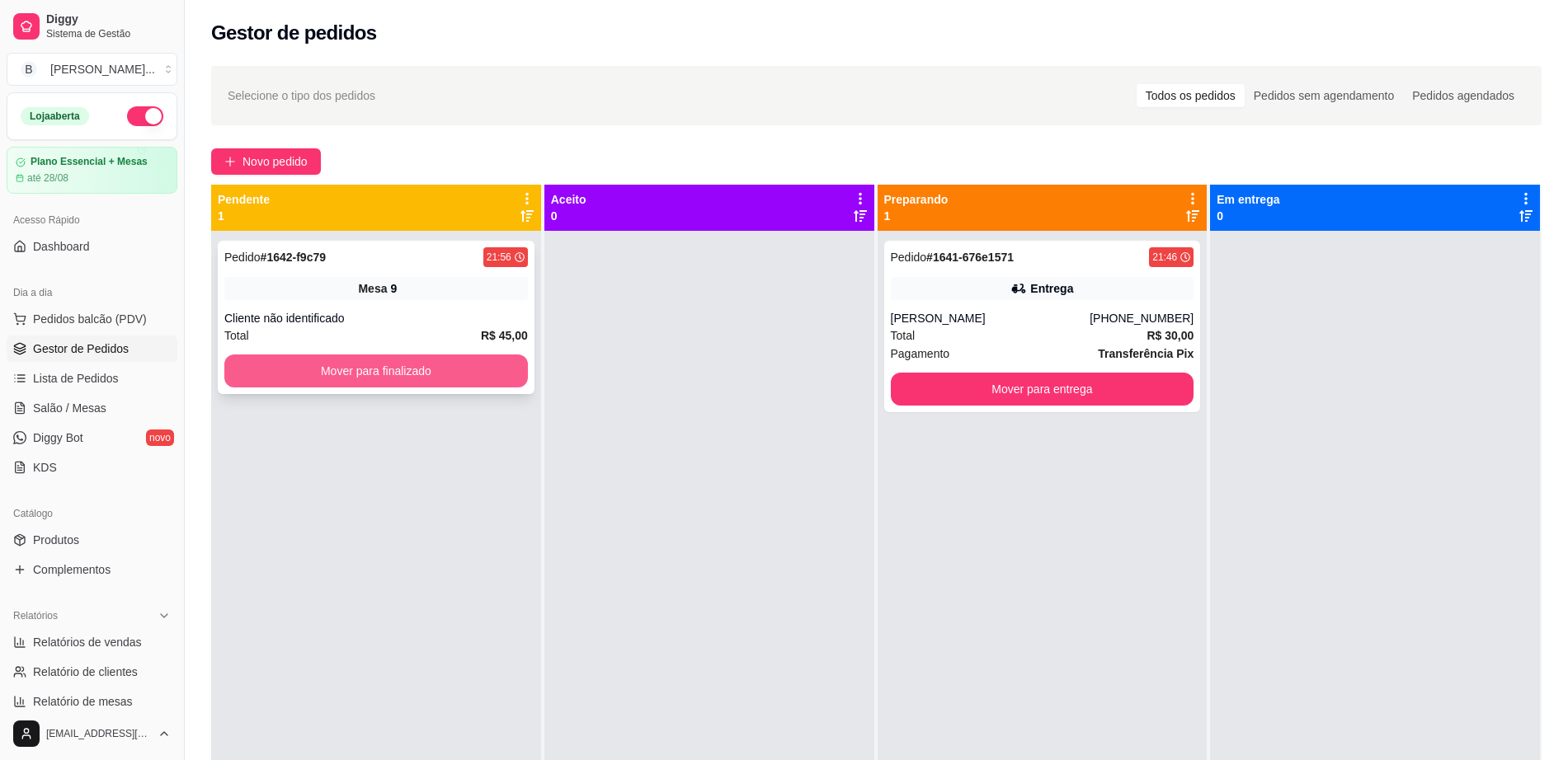
click at [484, 372] on button "Mover para finalizado" at bounding box center [376, 371] width 303 height 33
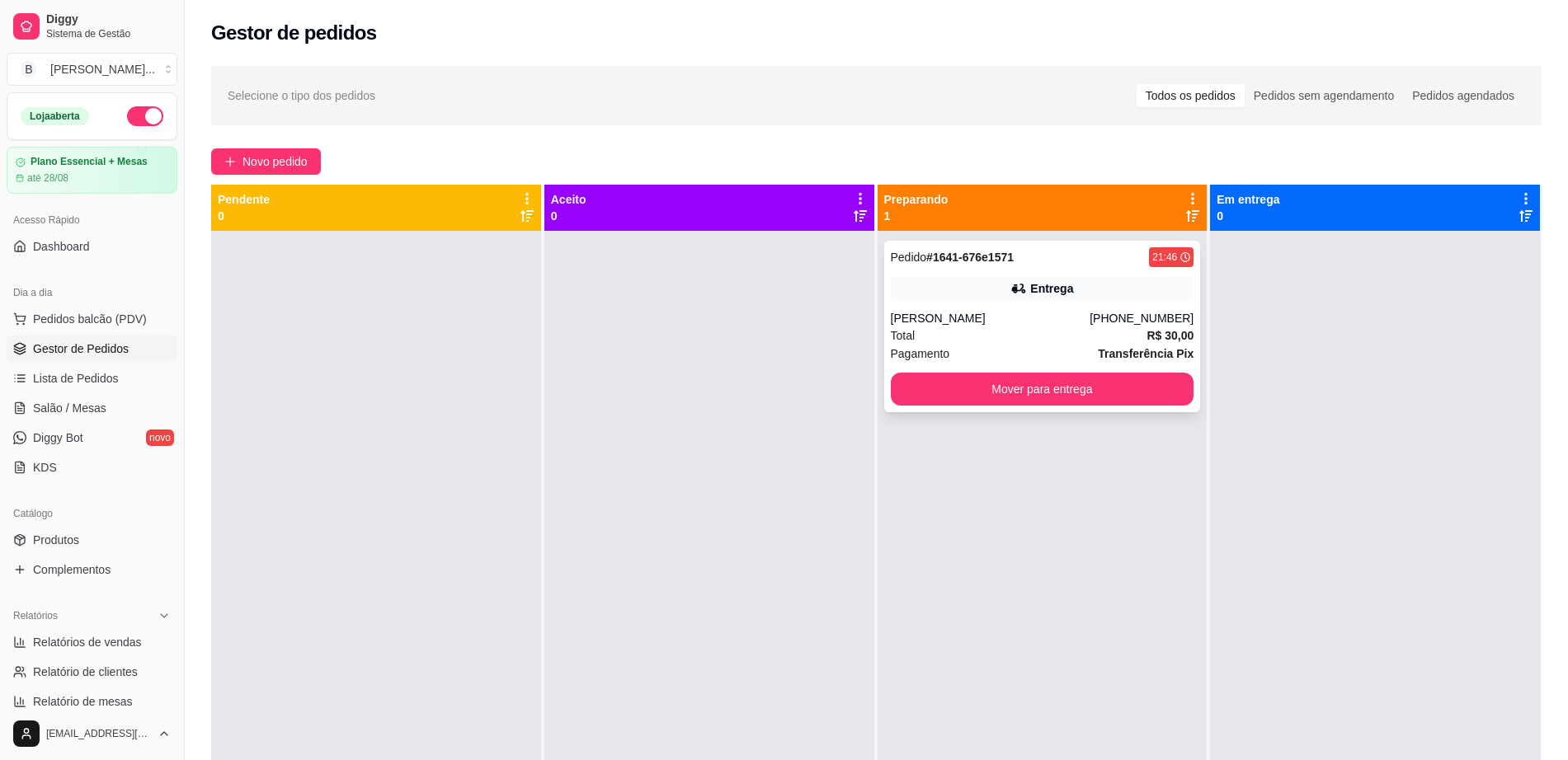
click at [1020, 303] on div "Pedido # 1641-676e1571 21:46 Entrega [PERSON_NAME] [PHONE_NUMBER] Total R$ 30,0…" at bounding box center [1042, 326] width 317 height 171
click at [1003, 402] on button "Mover para entrega" at bounding box center [1042, 389] width 294 height 32
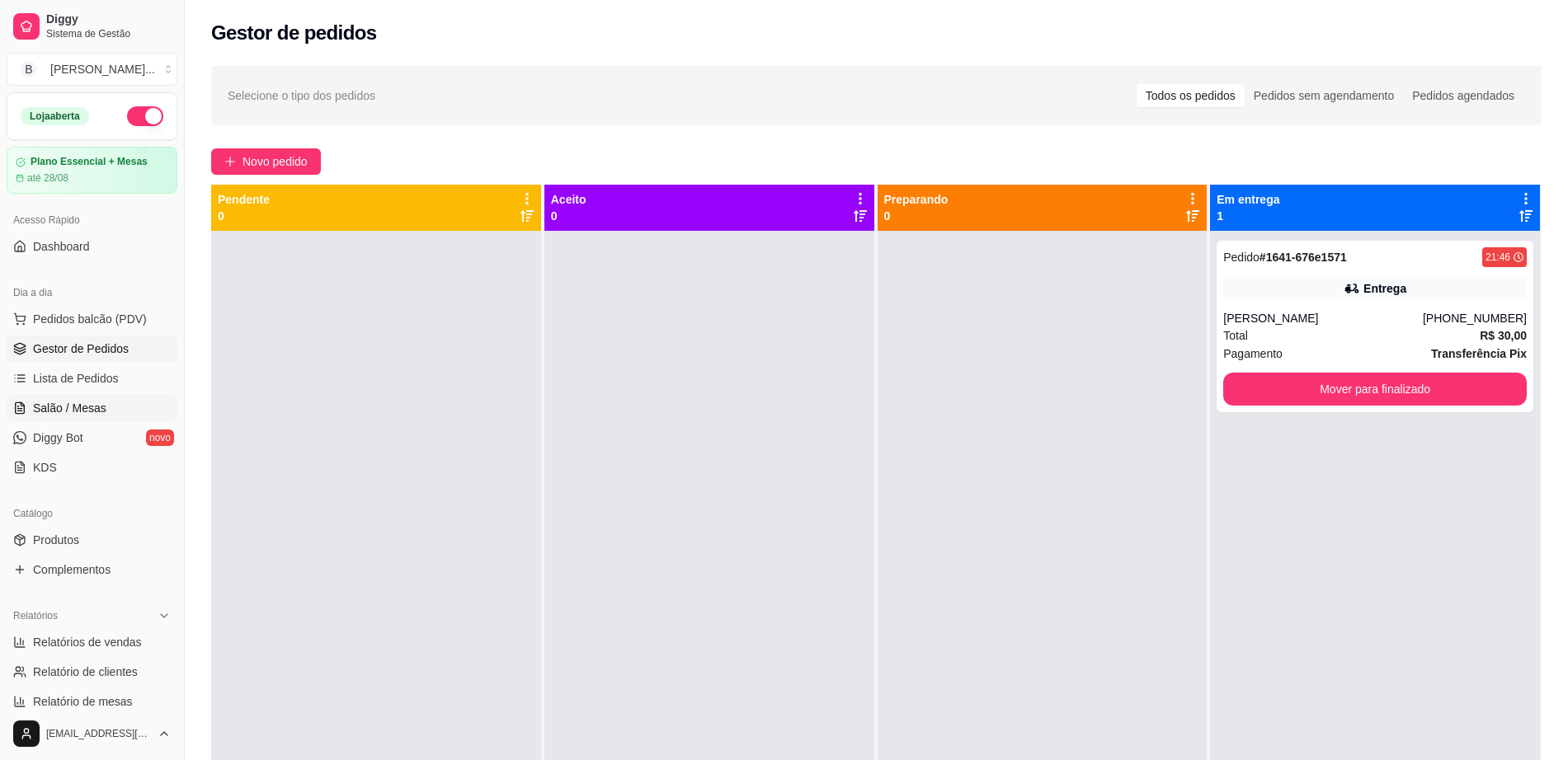
click at [104, 403] on link "Salão / Mesas" at bounding box center [92, 408] width 170 height 26
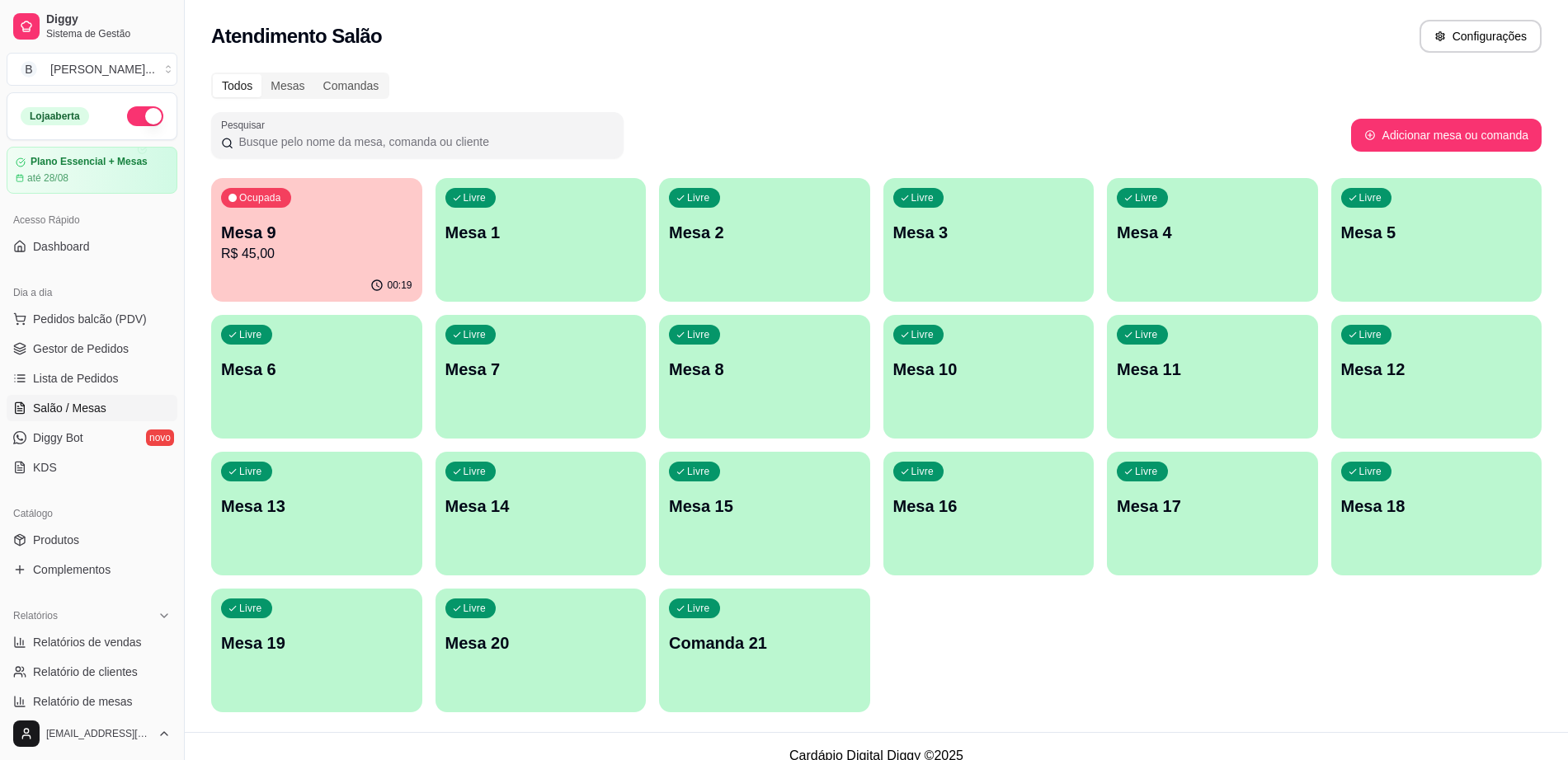
click at [339, 258] on p "R$ 45,00" at bounding box center [317, 254] width 192 height 19
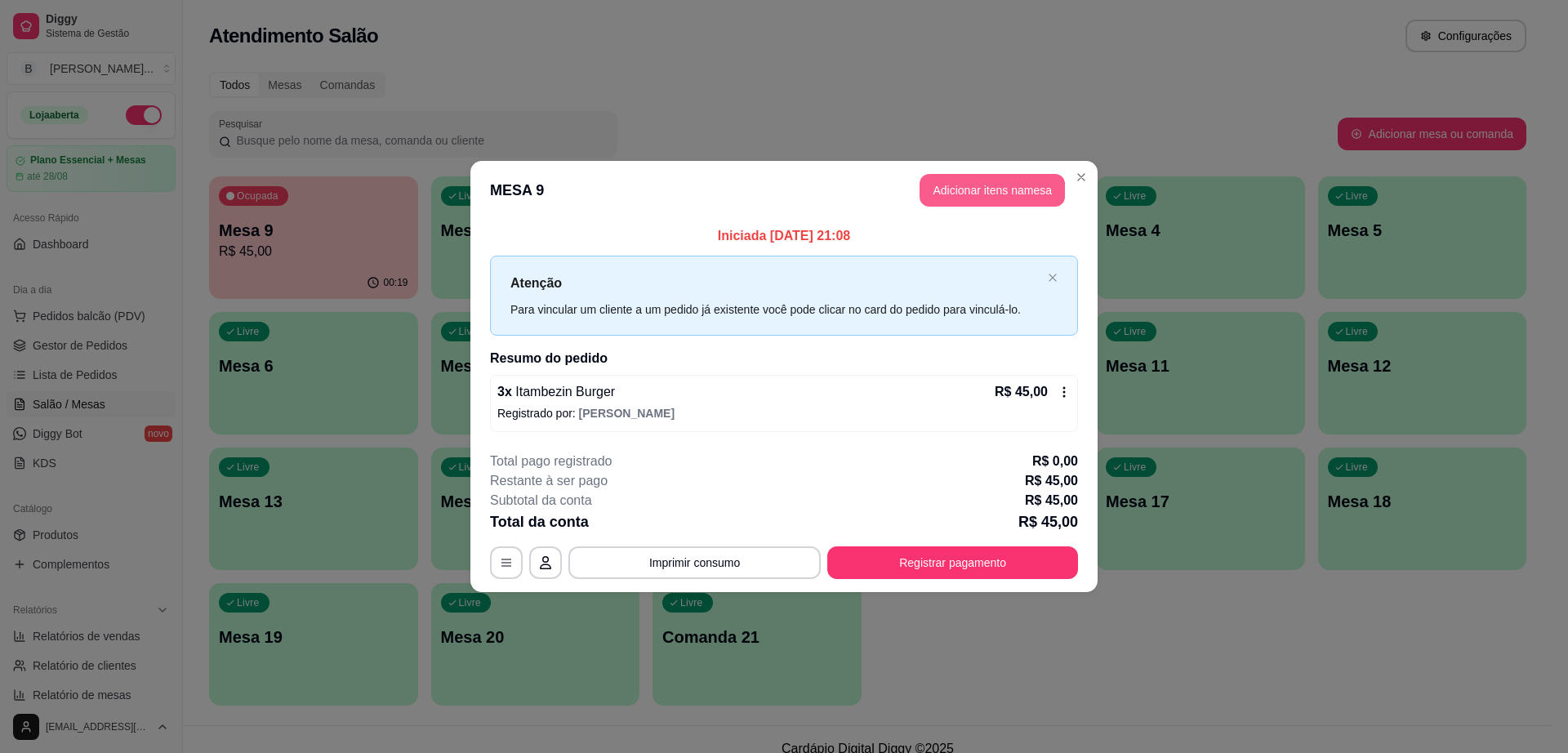
click at [986, 183] on button "Adicionar itens na mesa" at bounding box center [993, 190] width 146 height 33
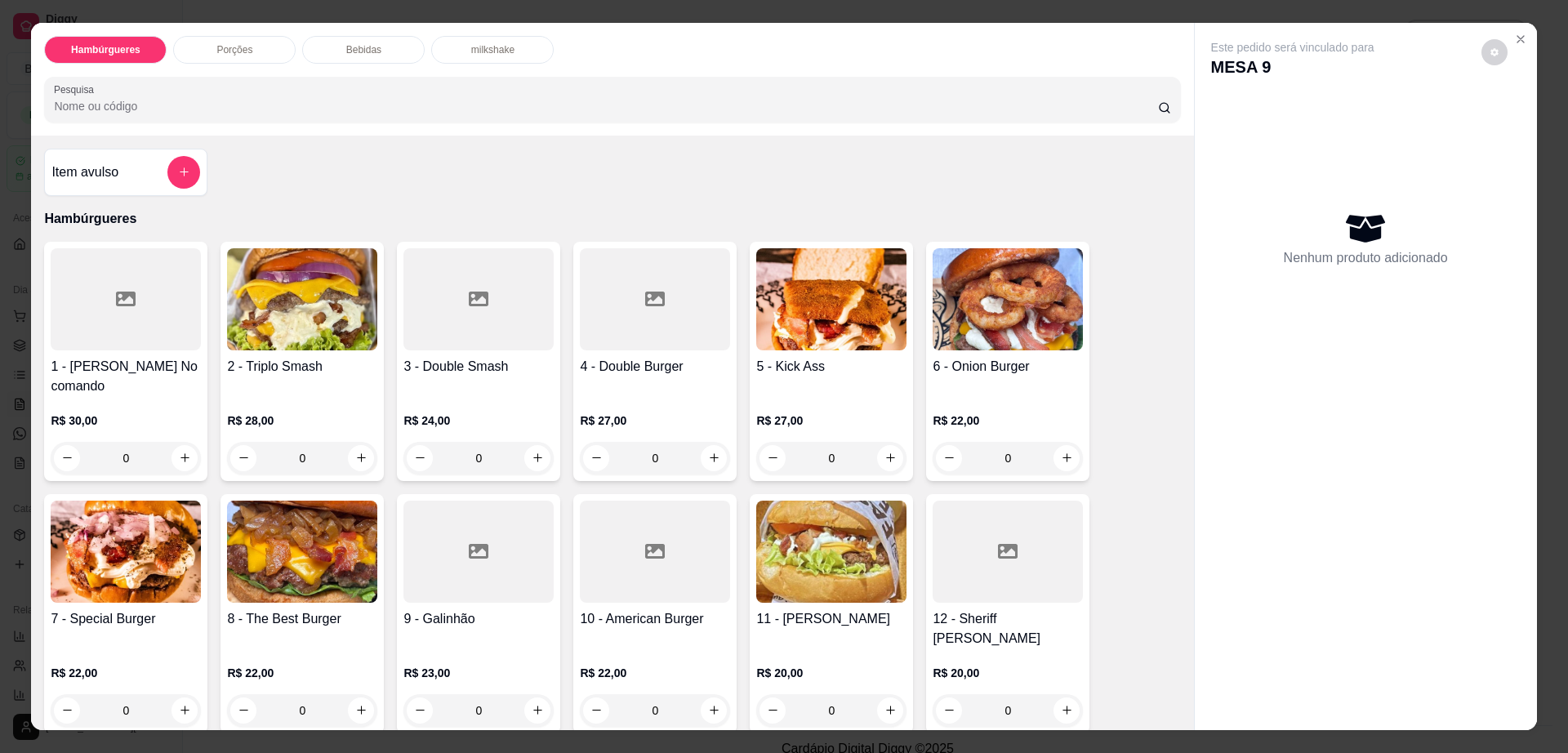
click at [337, 45] on div "Bebidas" at bounding box center [363, 49] width 123 height 28
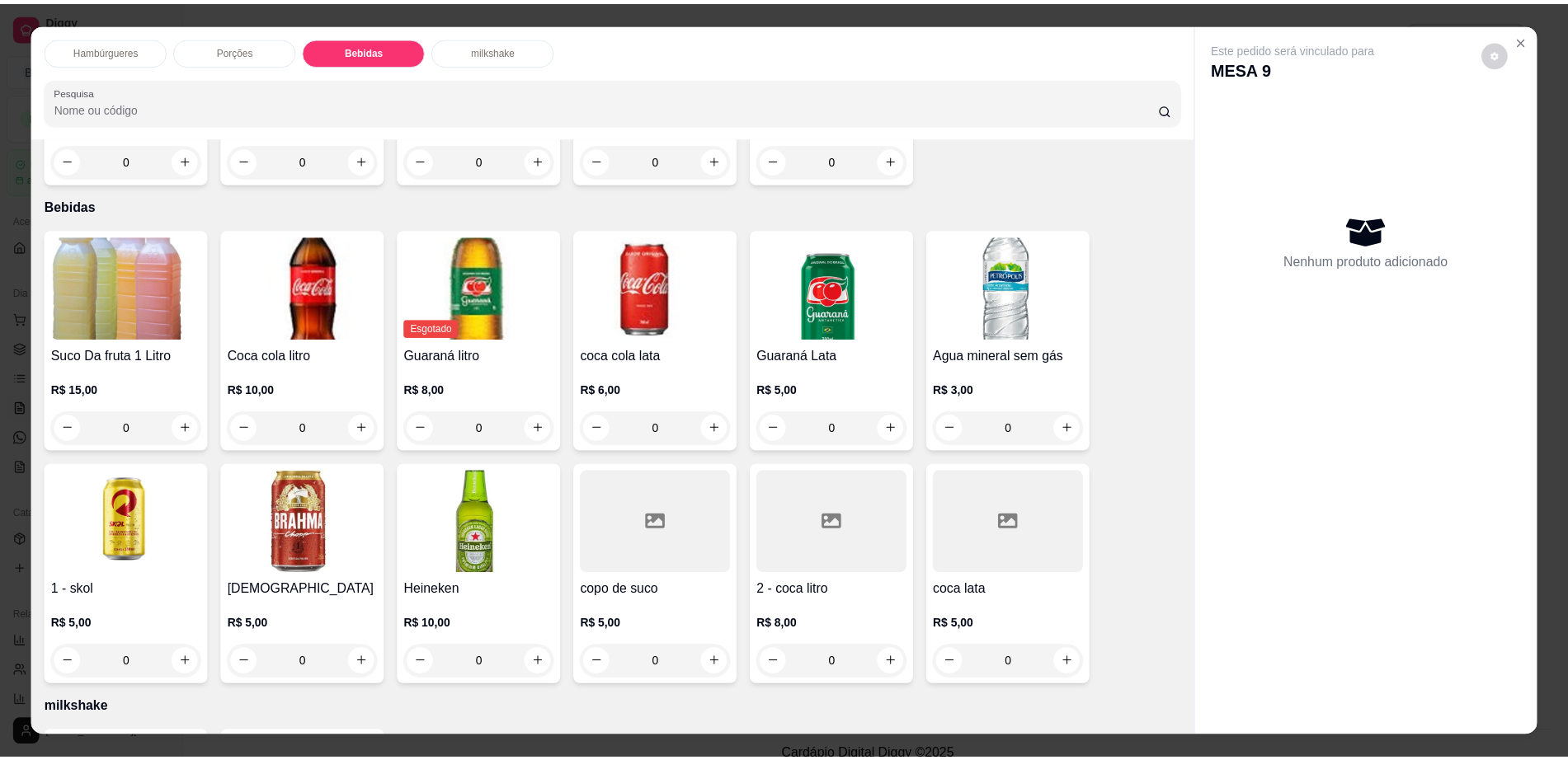
scroll to position [30, 0]
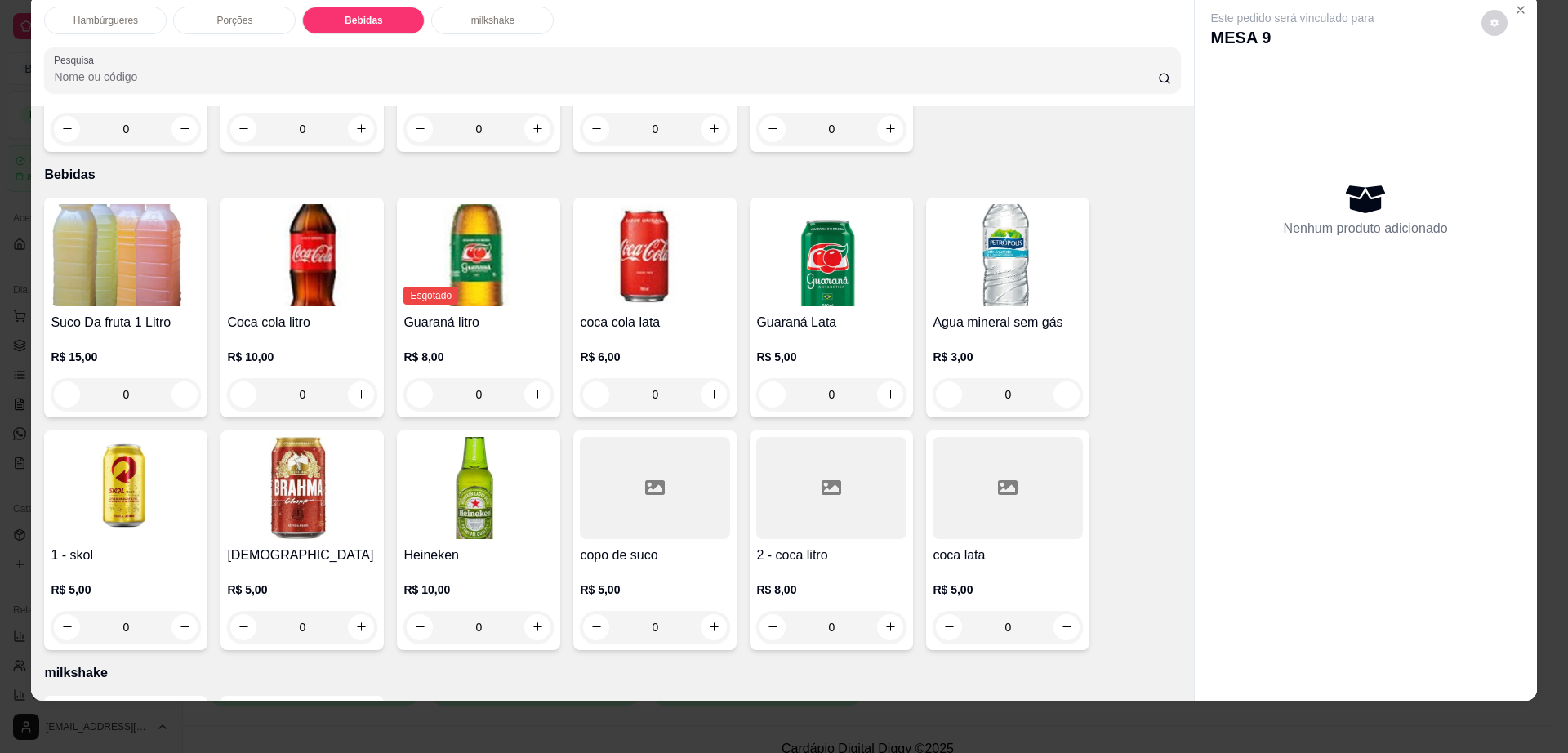
click at [804, 236] on img at bounding box center [831, 255] width 151 height 102
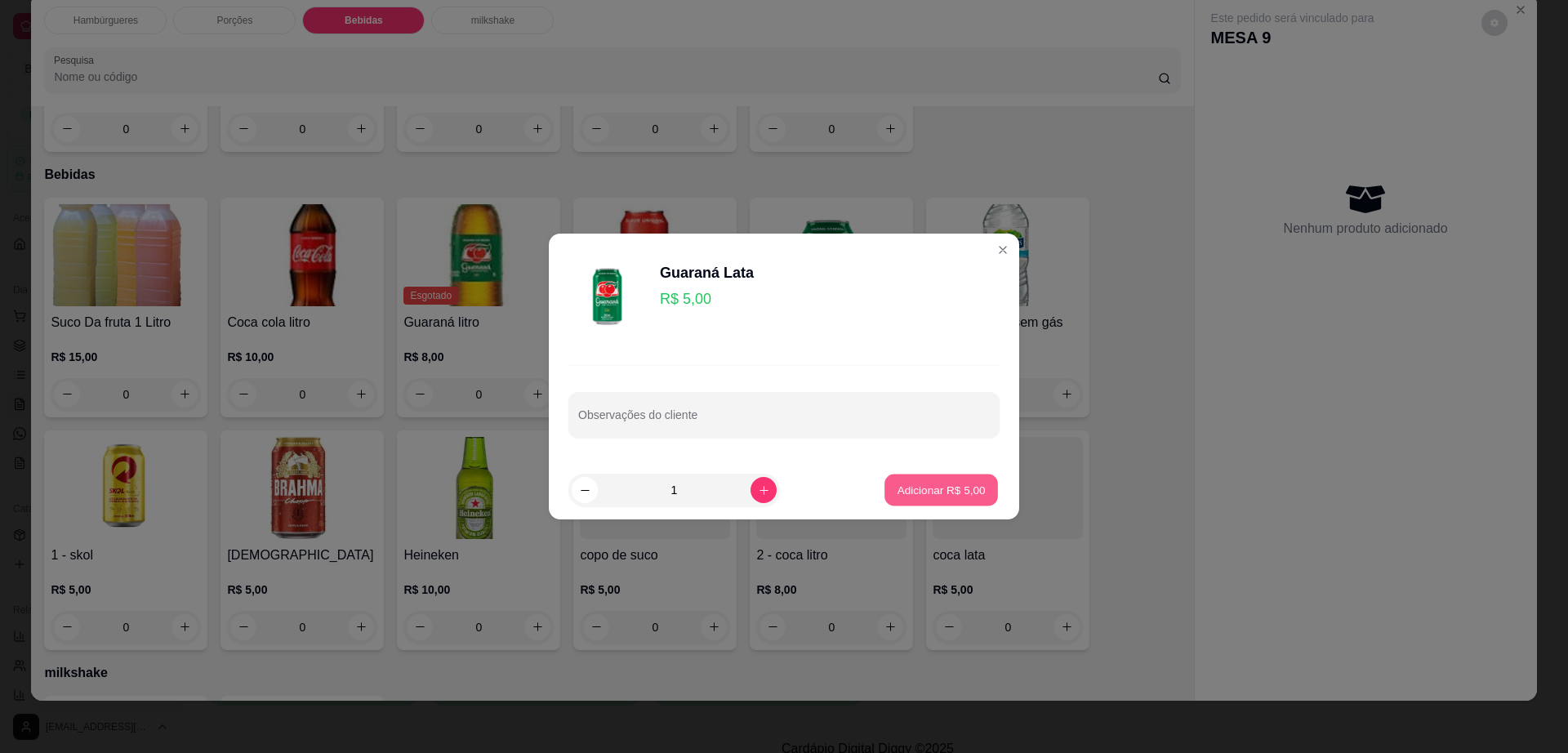
click at [934, 489] on p "Adicionar R$ 5,00" at bounding box center [941, 489] width 88 height 15
type input "1"
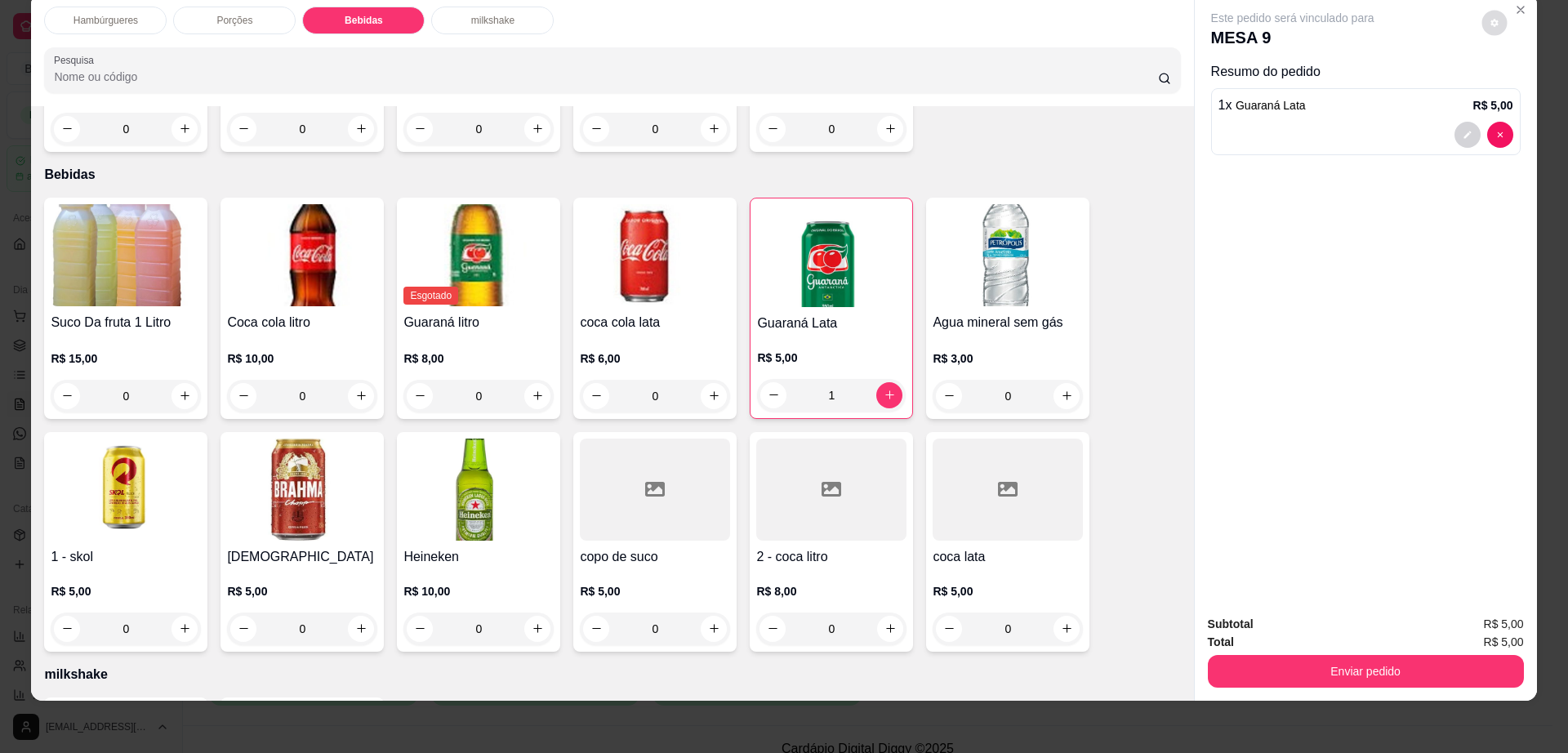
click at [1490, 22] on icon "decrease-product-quantity" at bounding box center [1494, 23] width 10 height 10
click at [1518, 92] on span "Automatic updates" at bounding box center [1524, 88] width 33 height 19
click at [1517, 92] on input "Automatic updates" at bounding box center [1511, 93] width 11 height 11
checkbox input "false"
click at [1223, 666] on button "Enviar pedido" at bounding box center [1367, 671] width 316 height 33
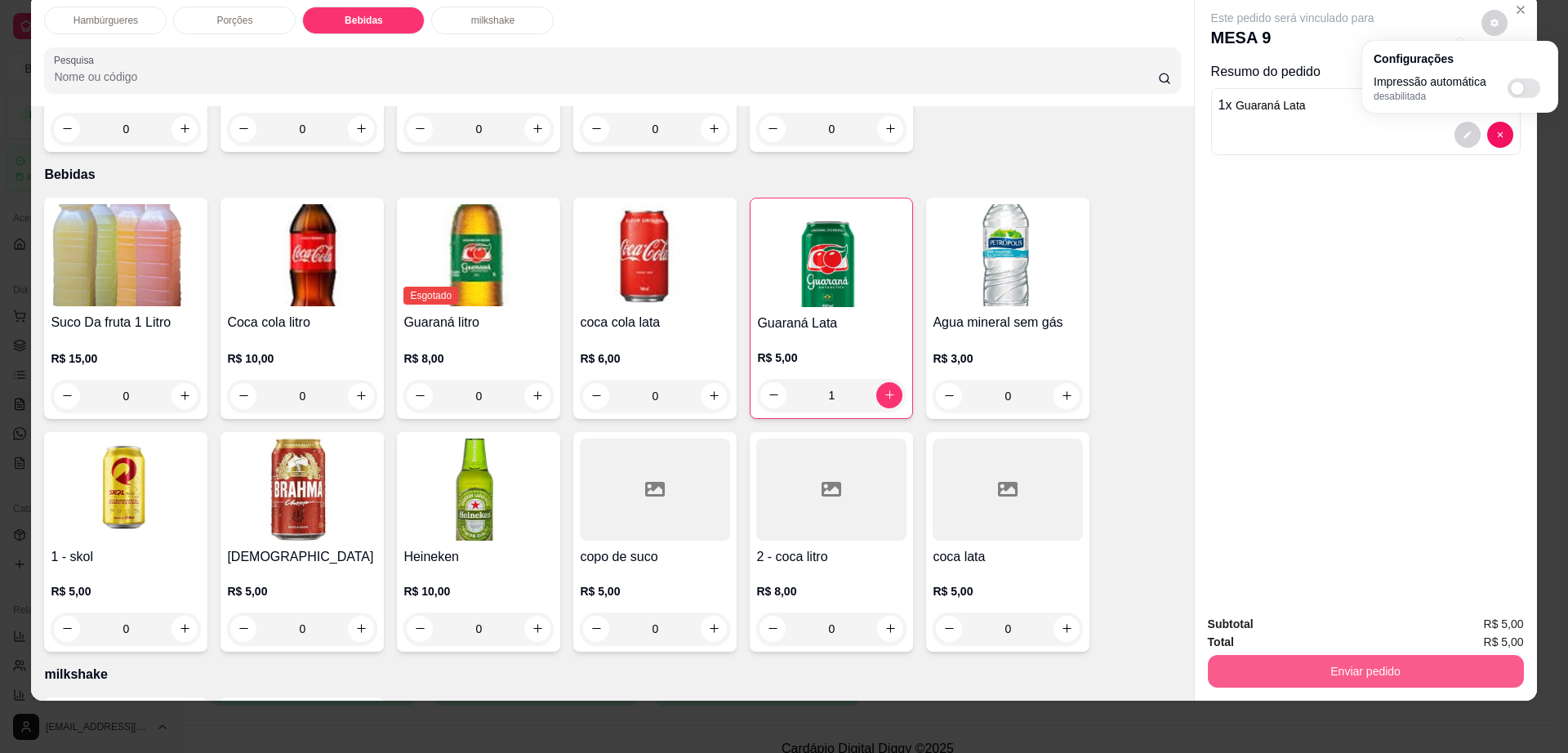
click at [1223, 666] on button "Enviar pedido" at bounding box center [1367, 671] width 316 height 33
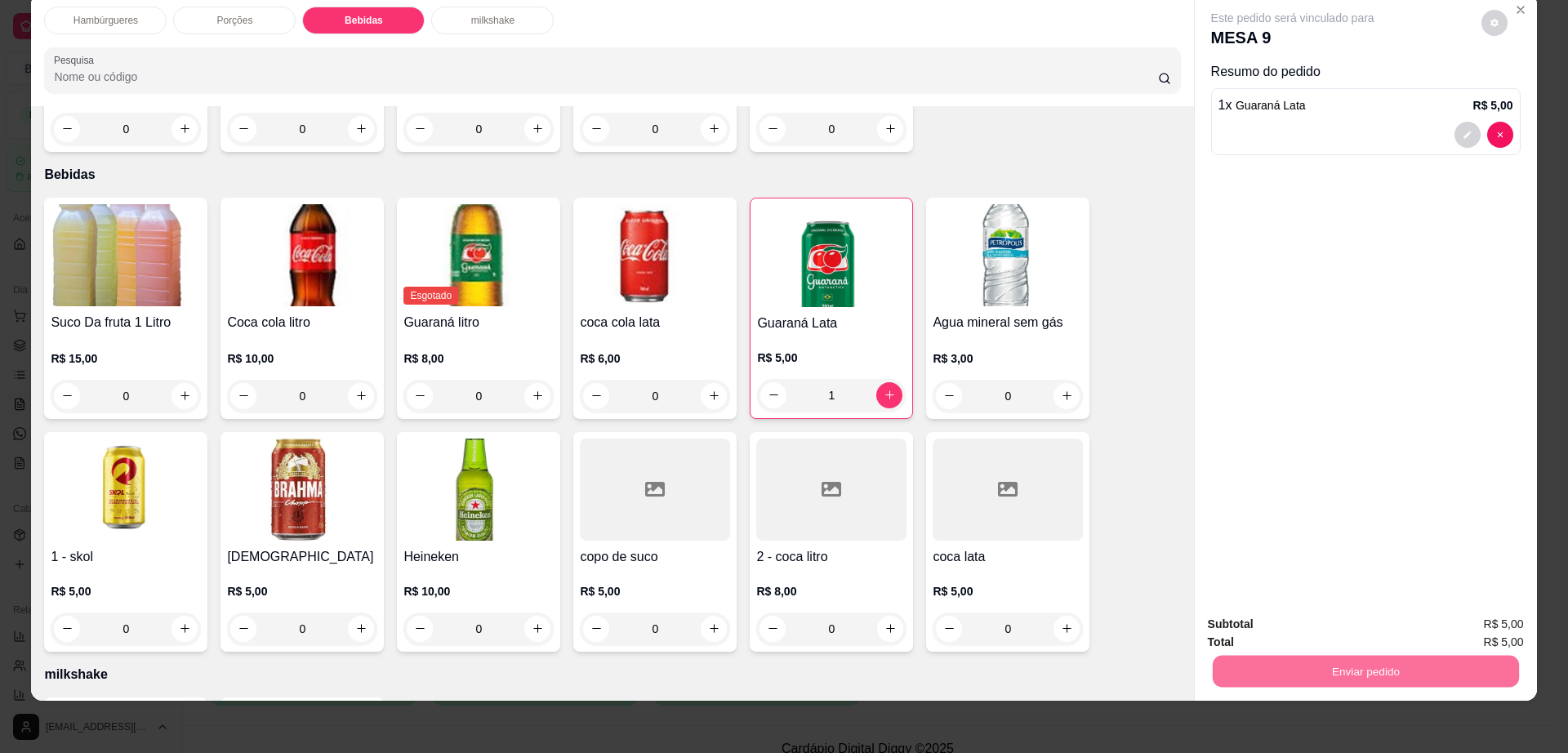
click at [1240, 631] on button "Não registrar e enviar pedido" at bounding box center [1310, 631] width 165 height 31
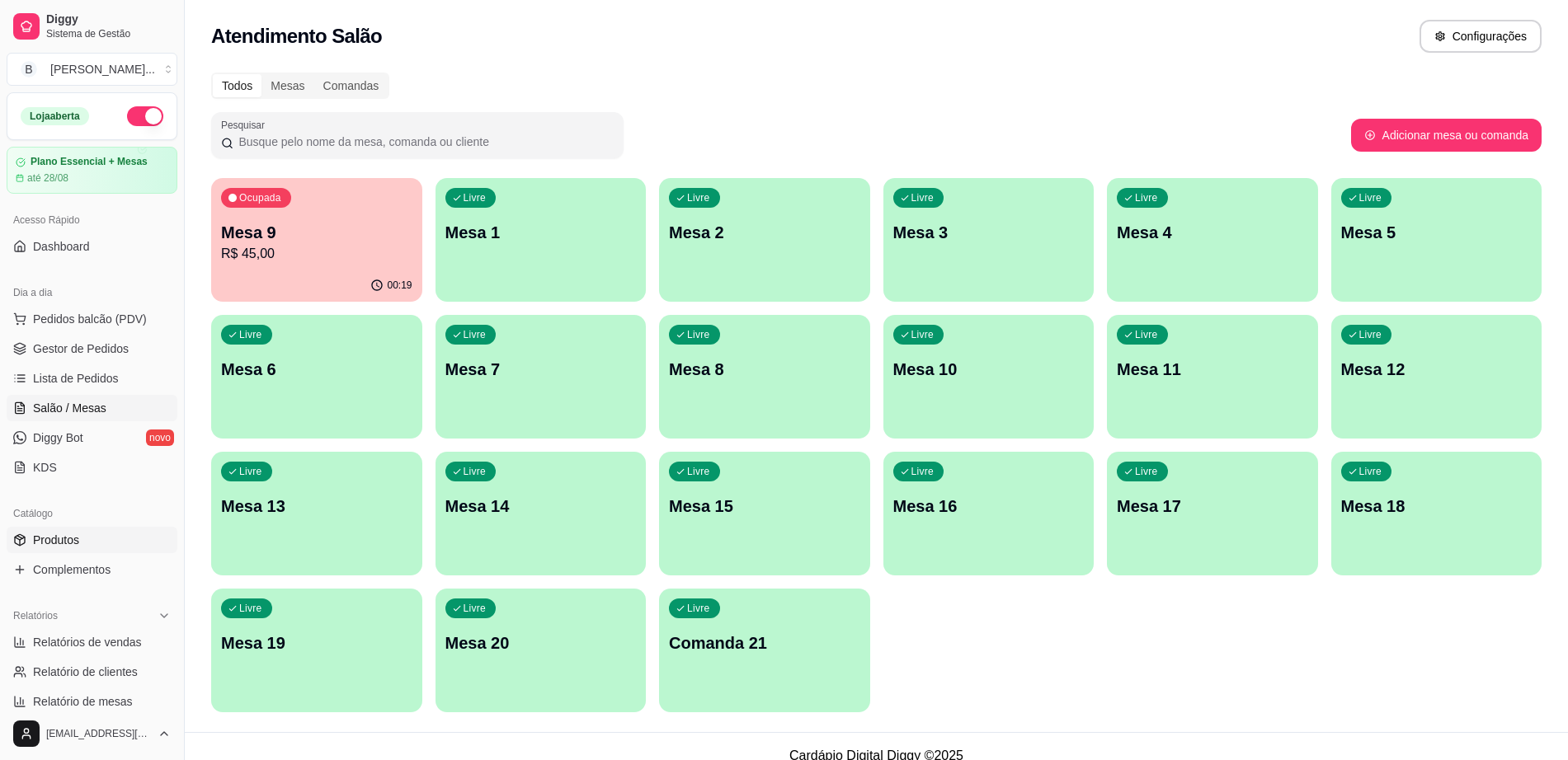
click at [97, 543] on link "Produtos" at bounding box center [92, 539] width 170 height 26
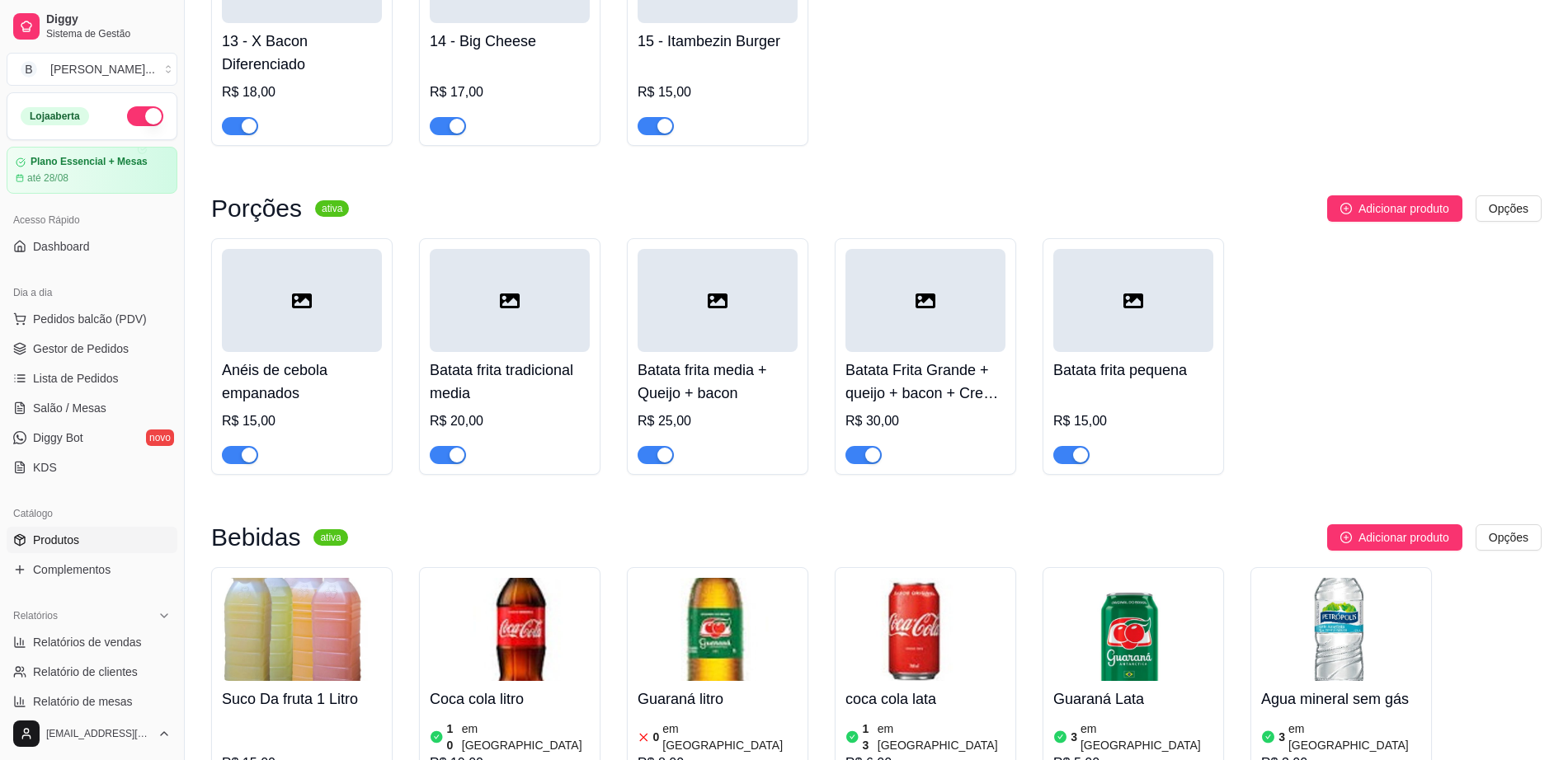
scroll to position [1236, 0]
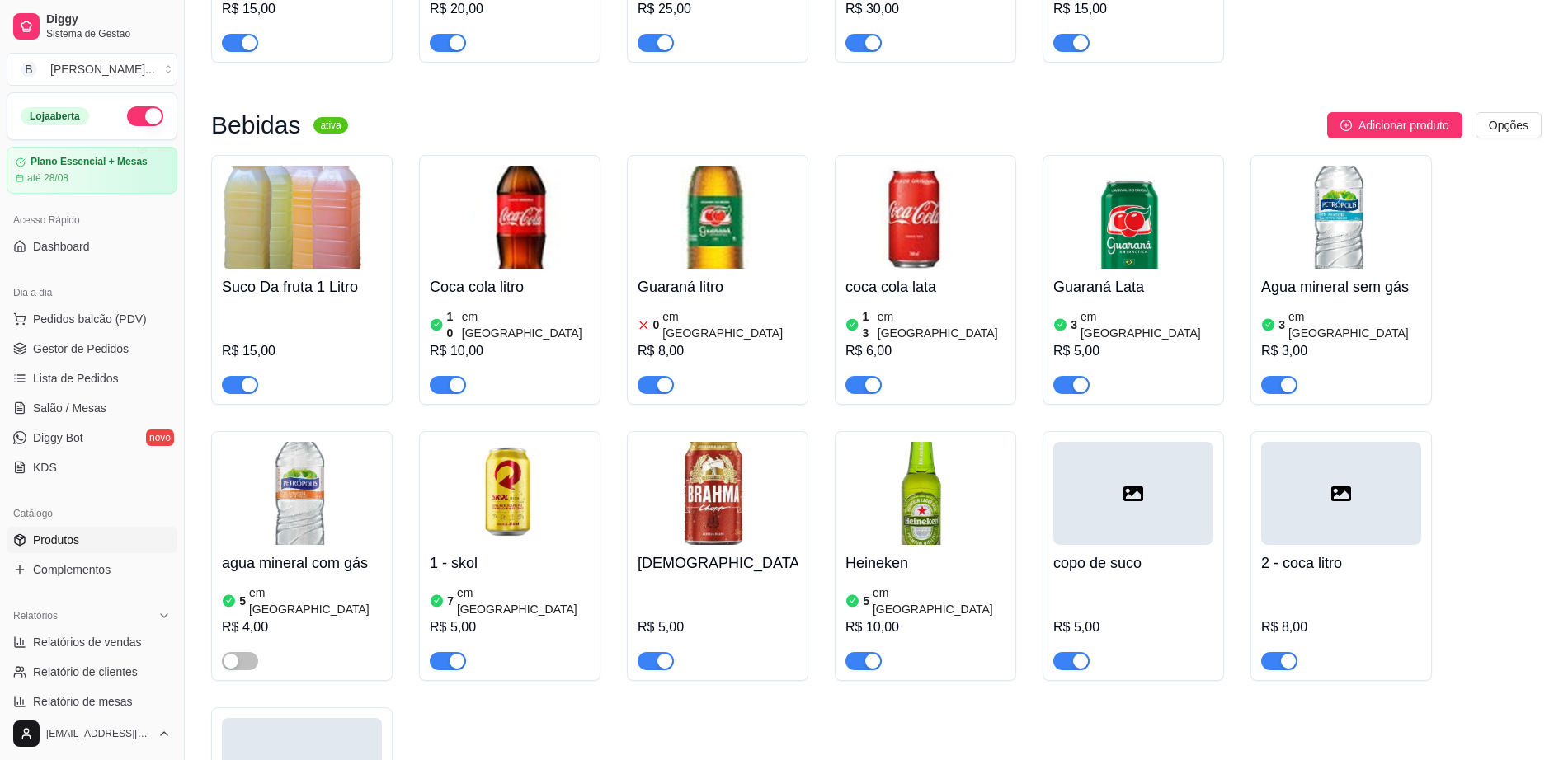
click at [1084, 378] on div "button" at bounding box center [1080, 384] width 15 height 15
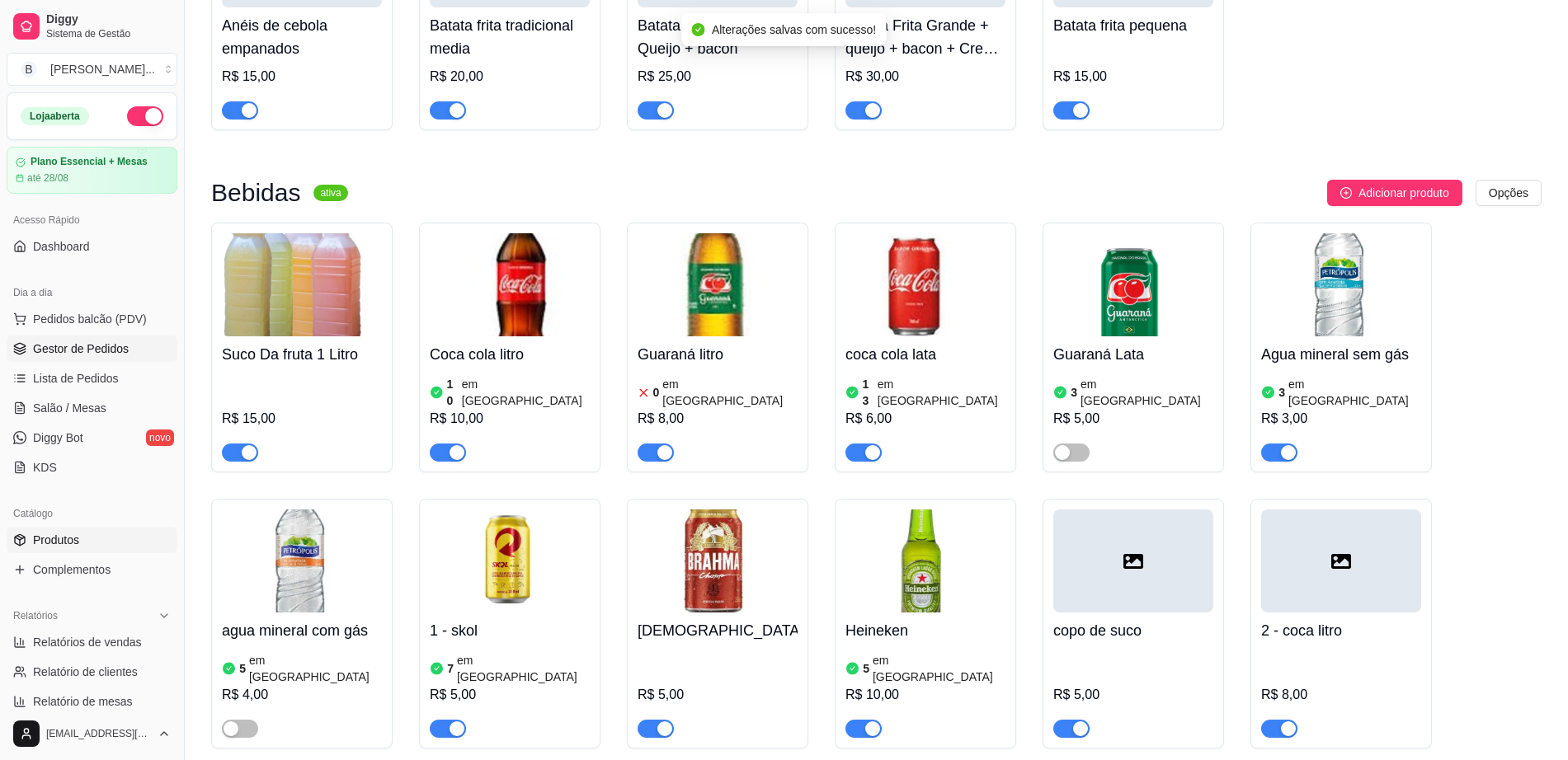
scroll to position [1134, 0]
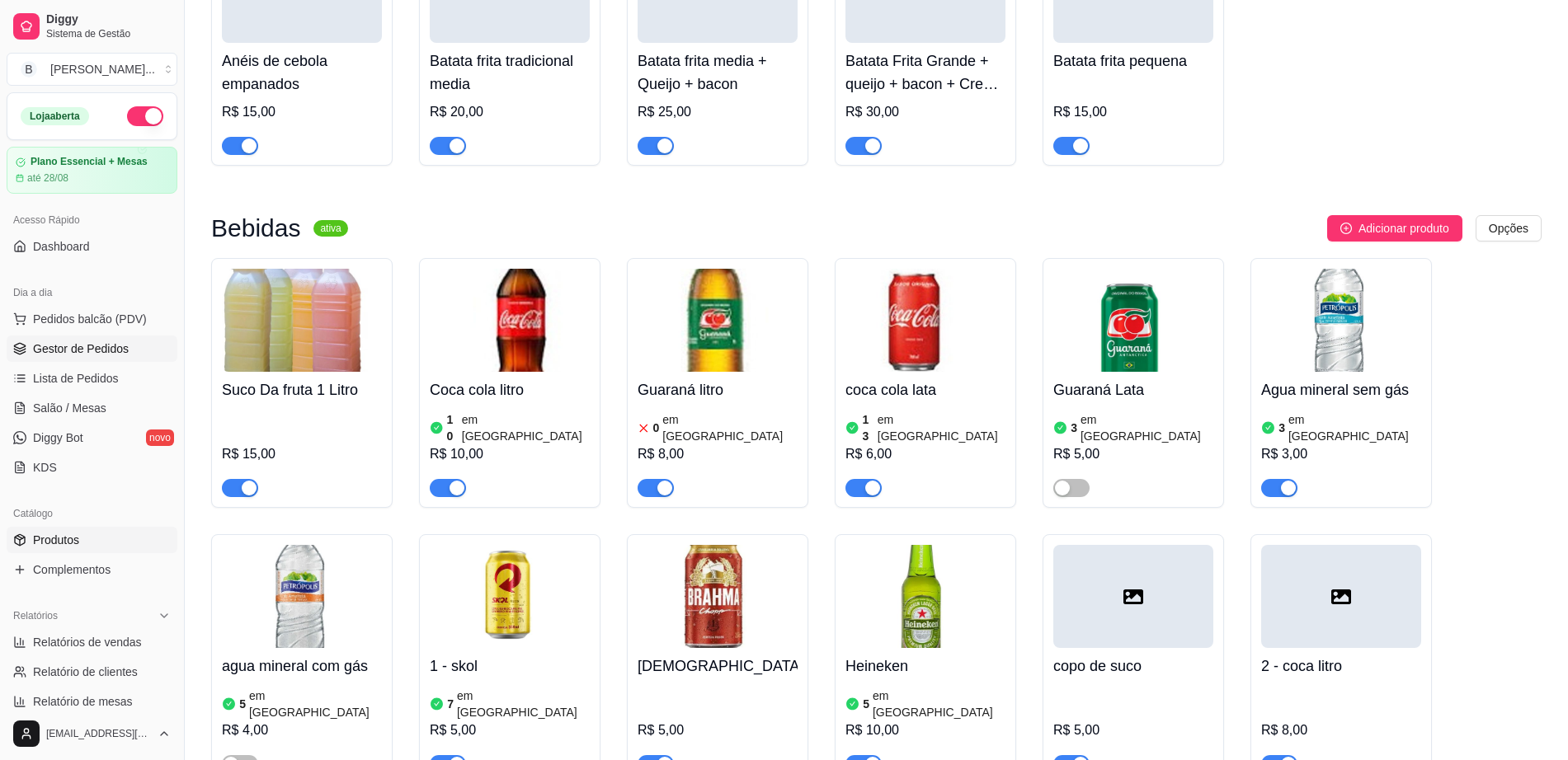
click at [89, 344] on span "Gestor de Pedidos" at bounding box center [80, 349] width 96 height 16
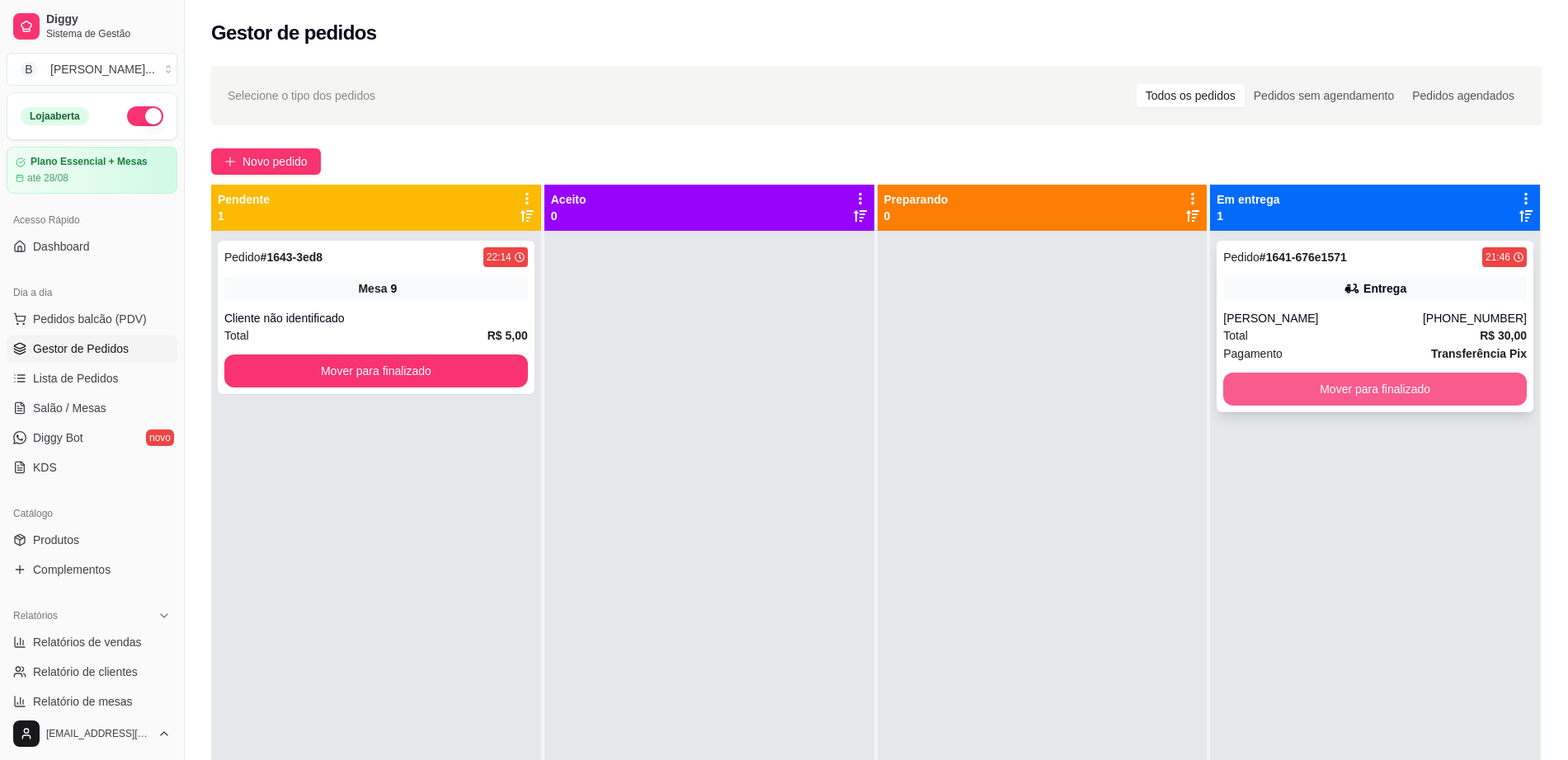
click at [1300, 379] on button "Mover para finalizado" at bounding box center [1374, 389] width 303 height 33
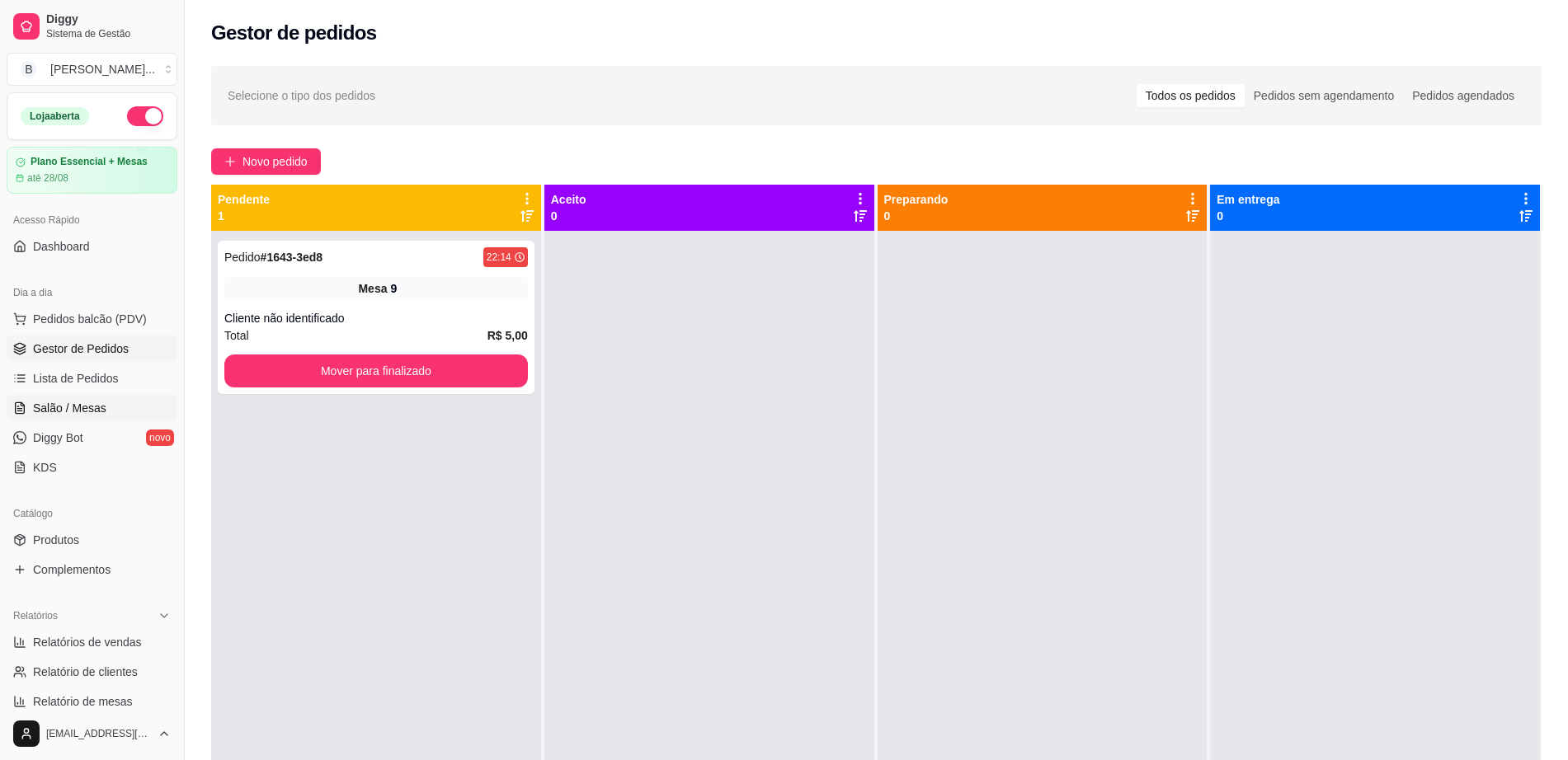
click at [108, 411] on link "Salão / Mesas" at bounding box center [92, 408] width 170 height 26
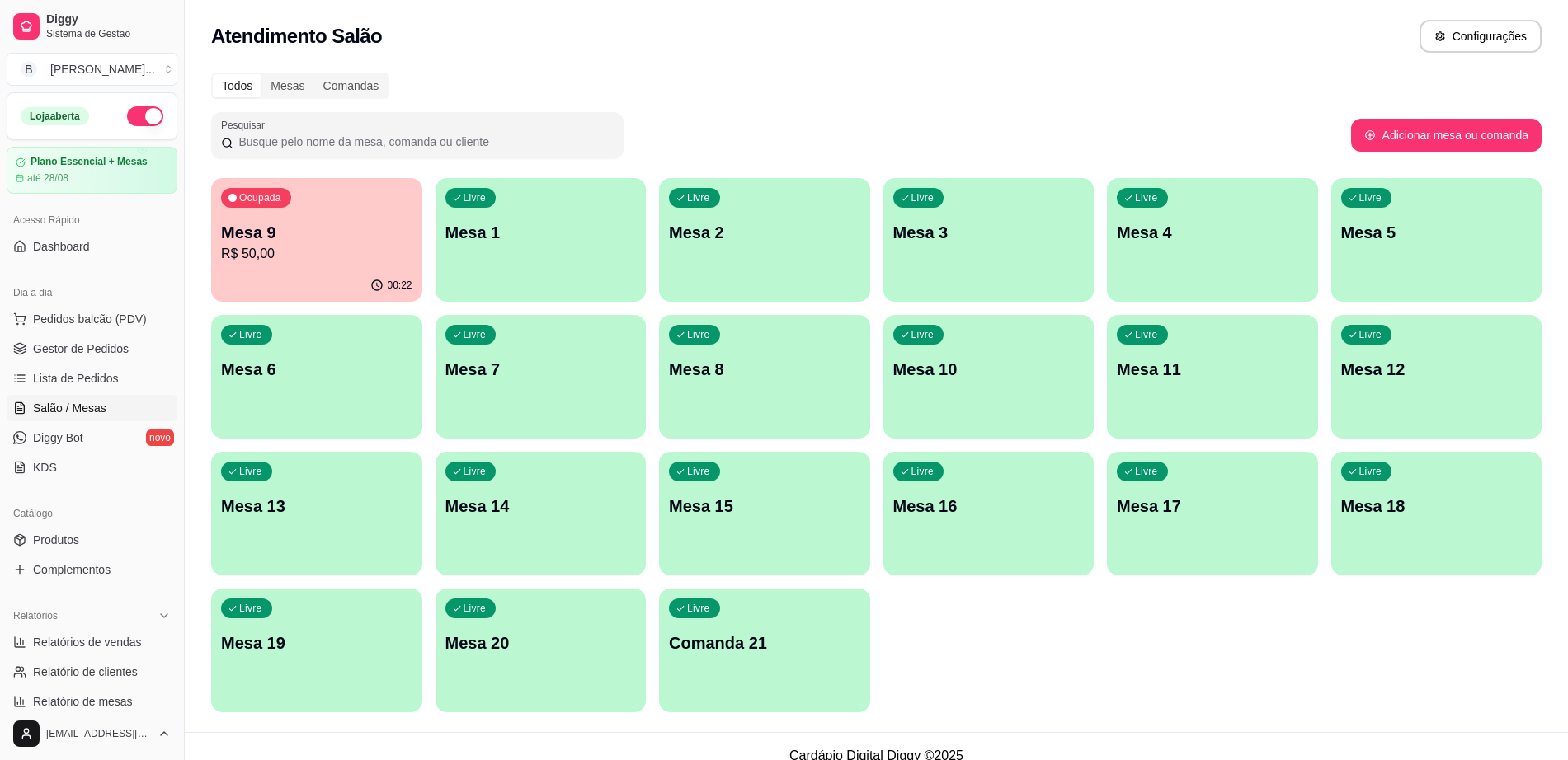
click at [230, 263] on p "R$ 50,00" at bounding box center [317, 254] width 192 height 19
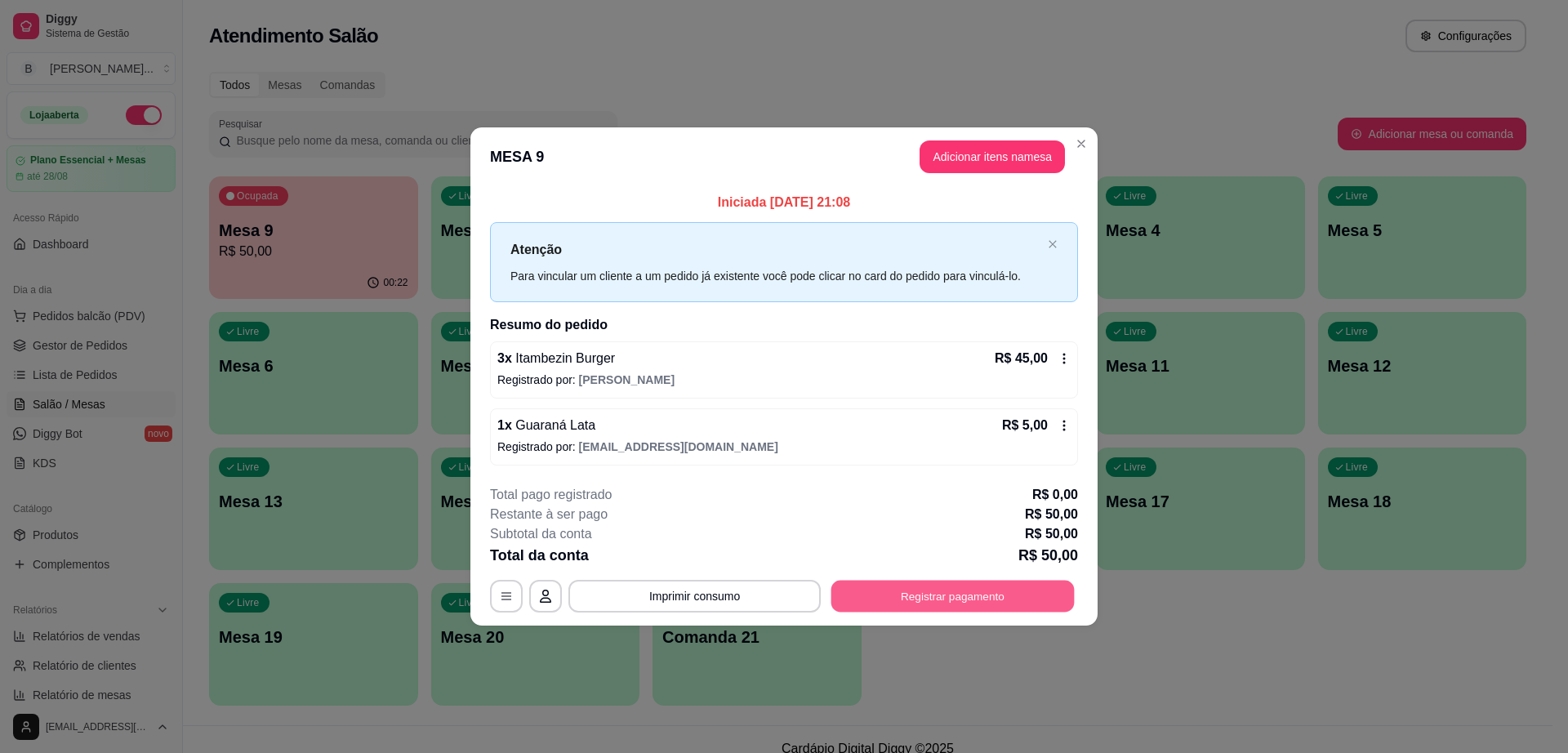
click at [928, 586] on button "Registrar pagamento" at bounding box center [953, 596] width 244 height 32
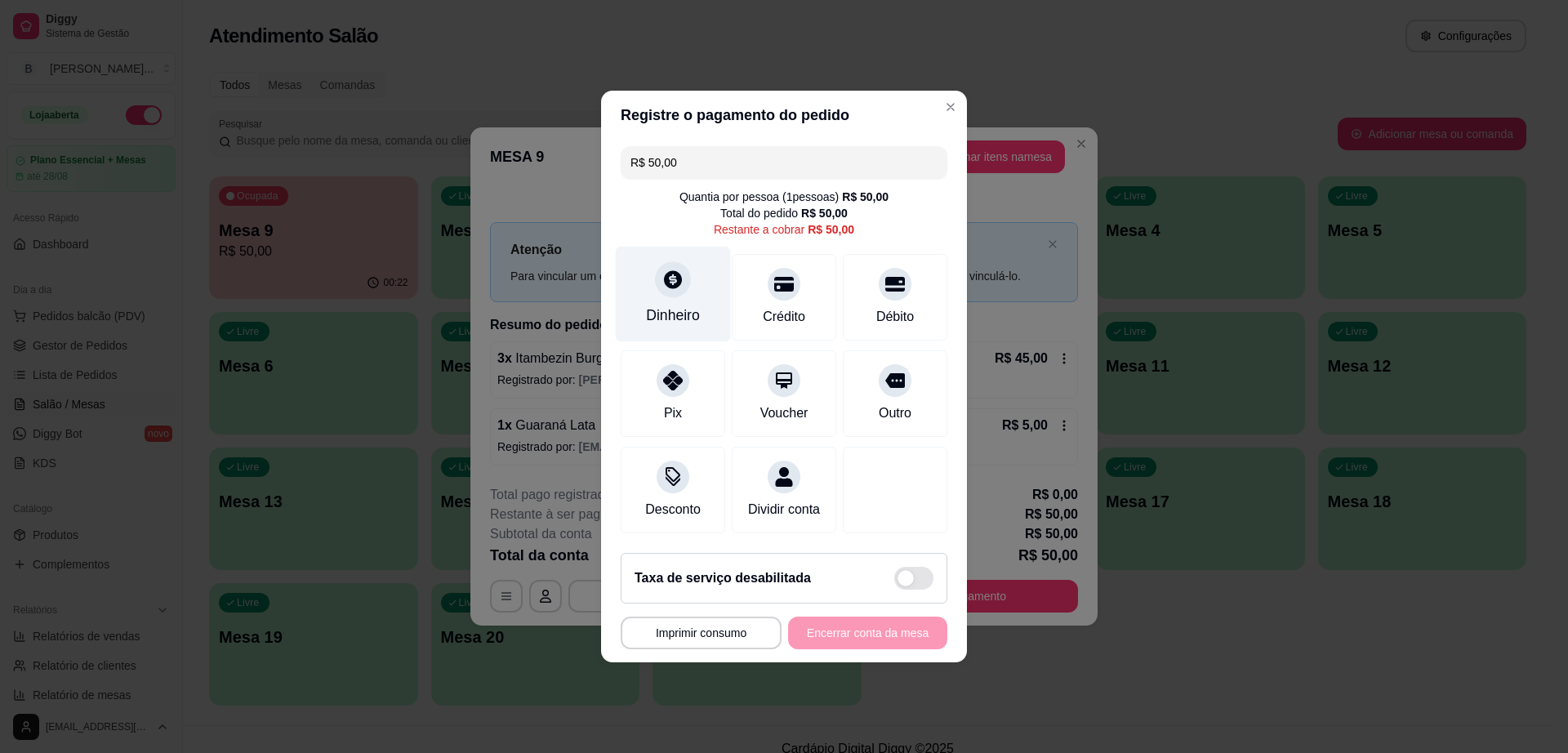
click at [685, 305] on div "Dinheiro" at bounding box center [673, 316] width 54 height 21
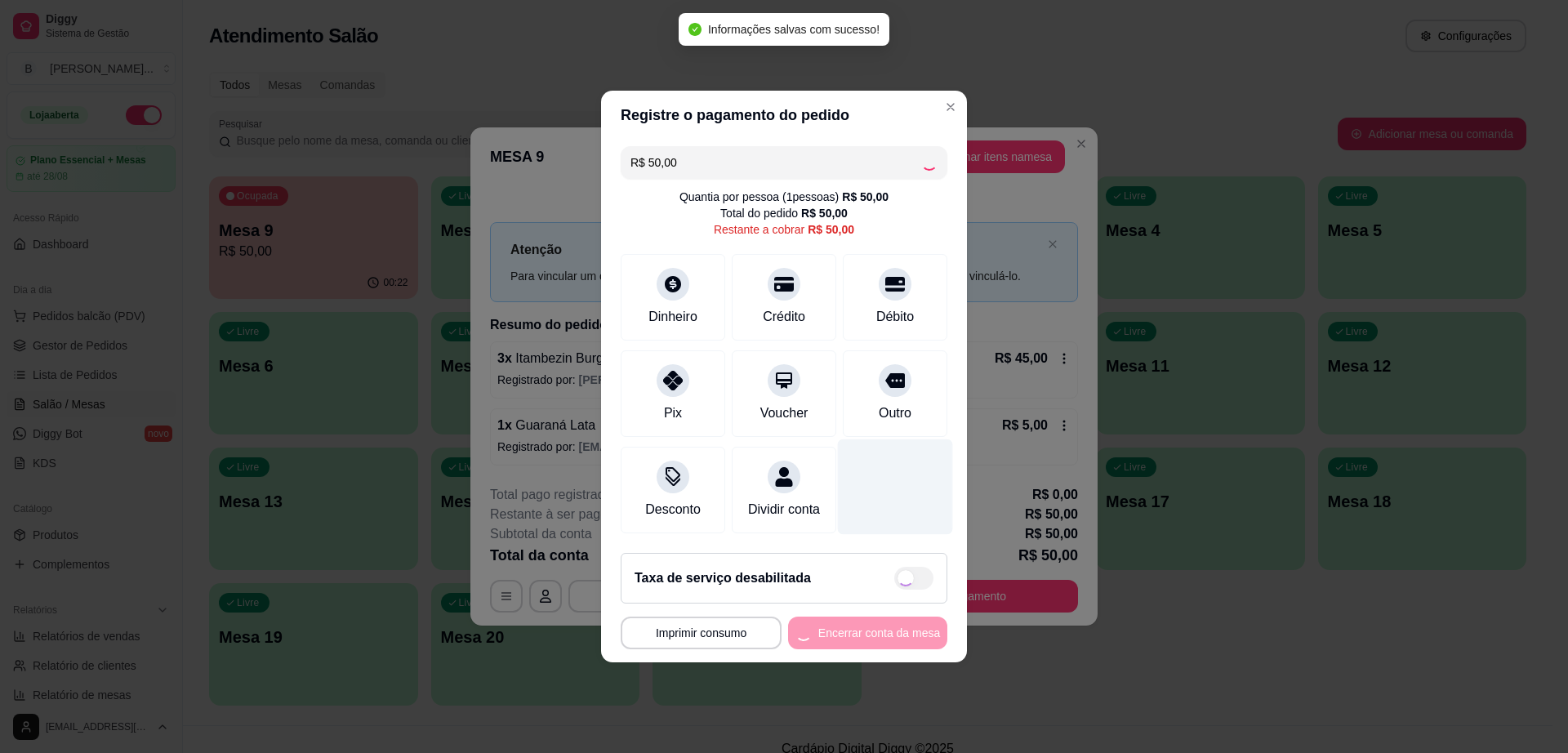
type input "R$ 0,00"
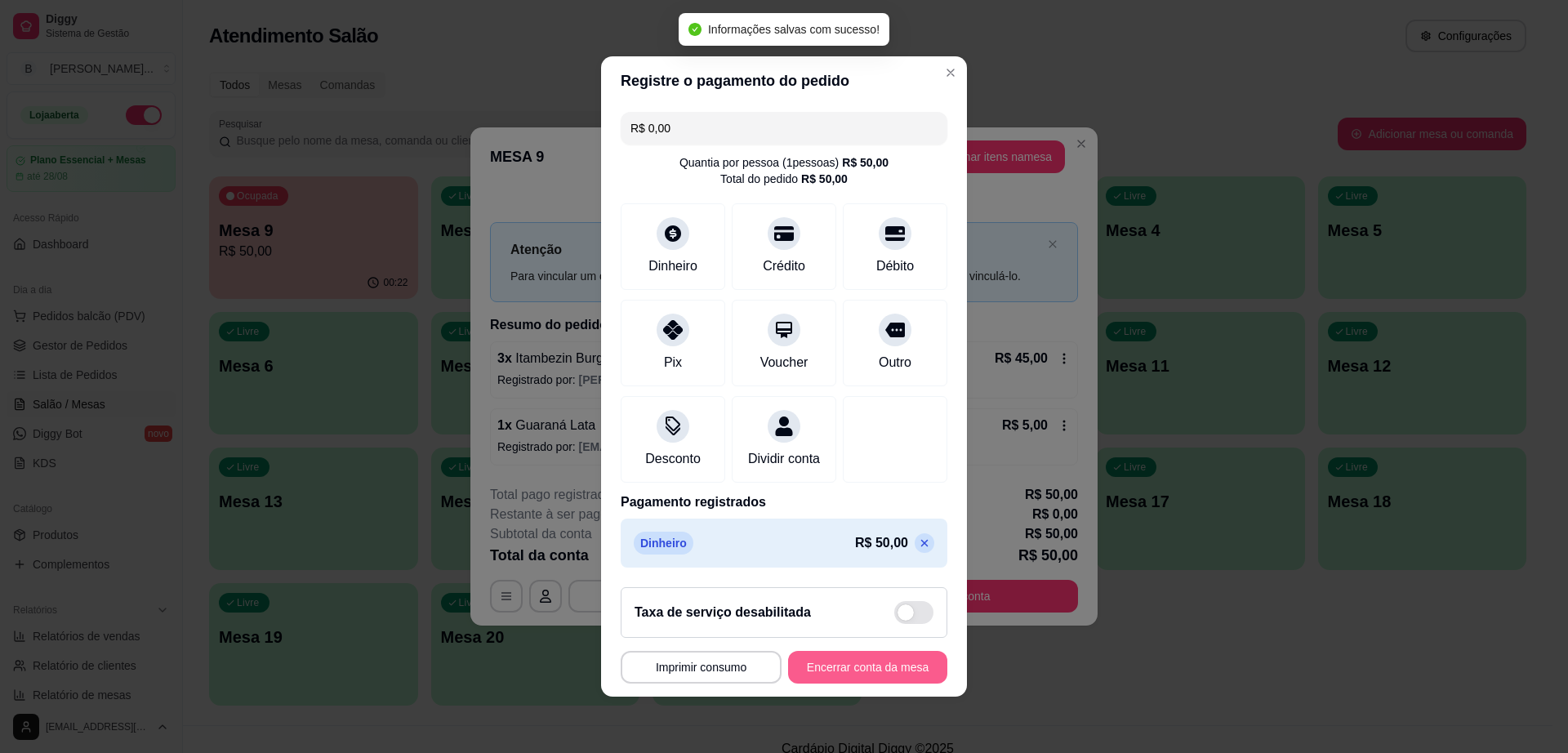
click at [901, 664] on button "Encerrar conta da mesa" at bounding box center [868, 668] width 159 height 33
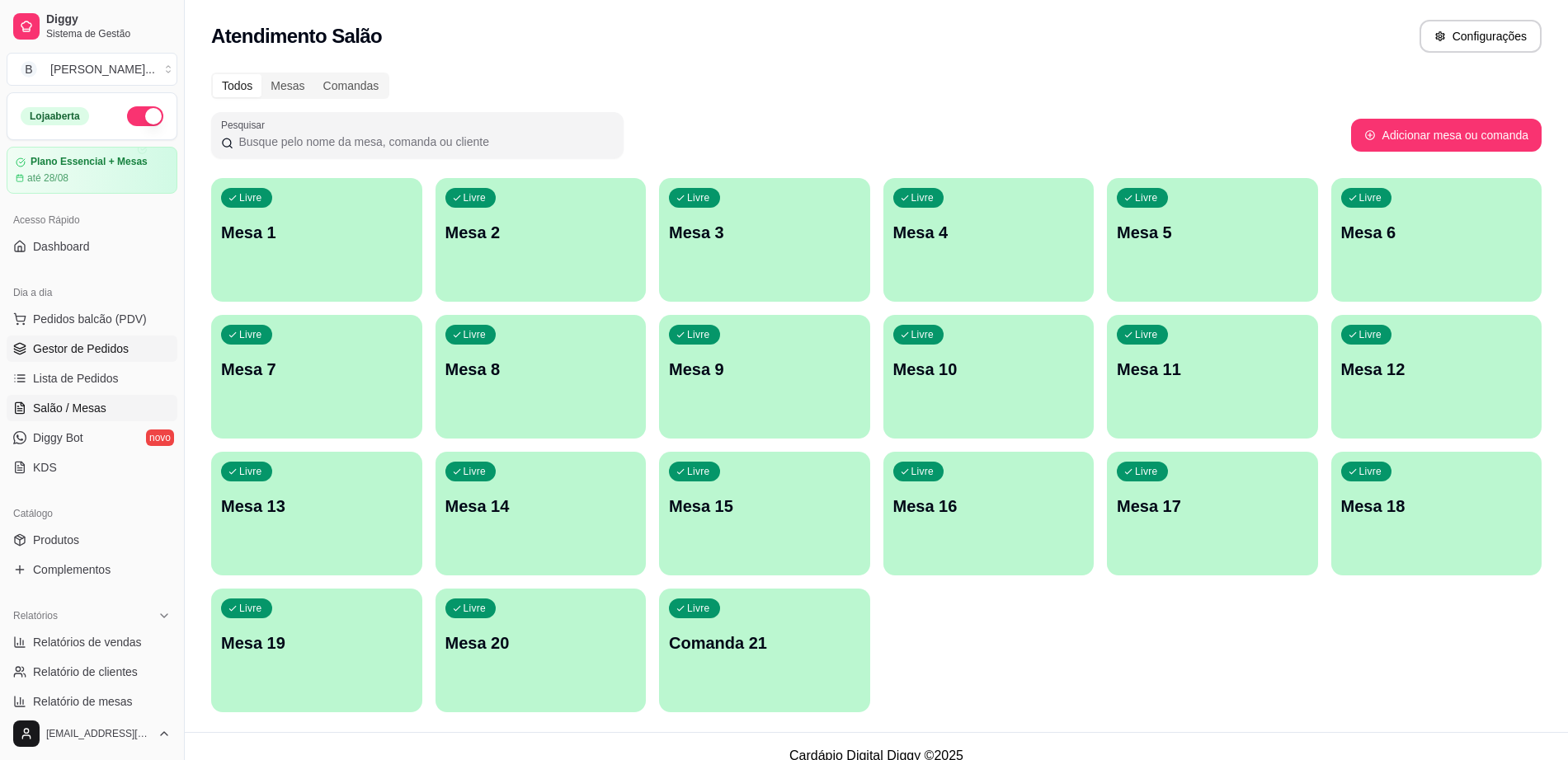
click at [64, 349] on span "Gestor de Pedidos" at bounding box center [80, 349] width 96 height 16
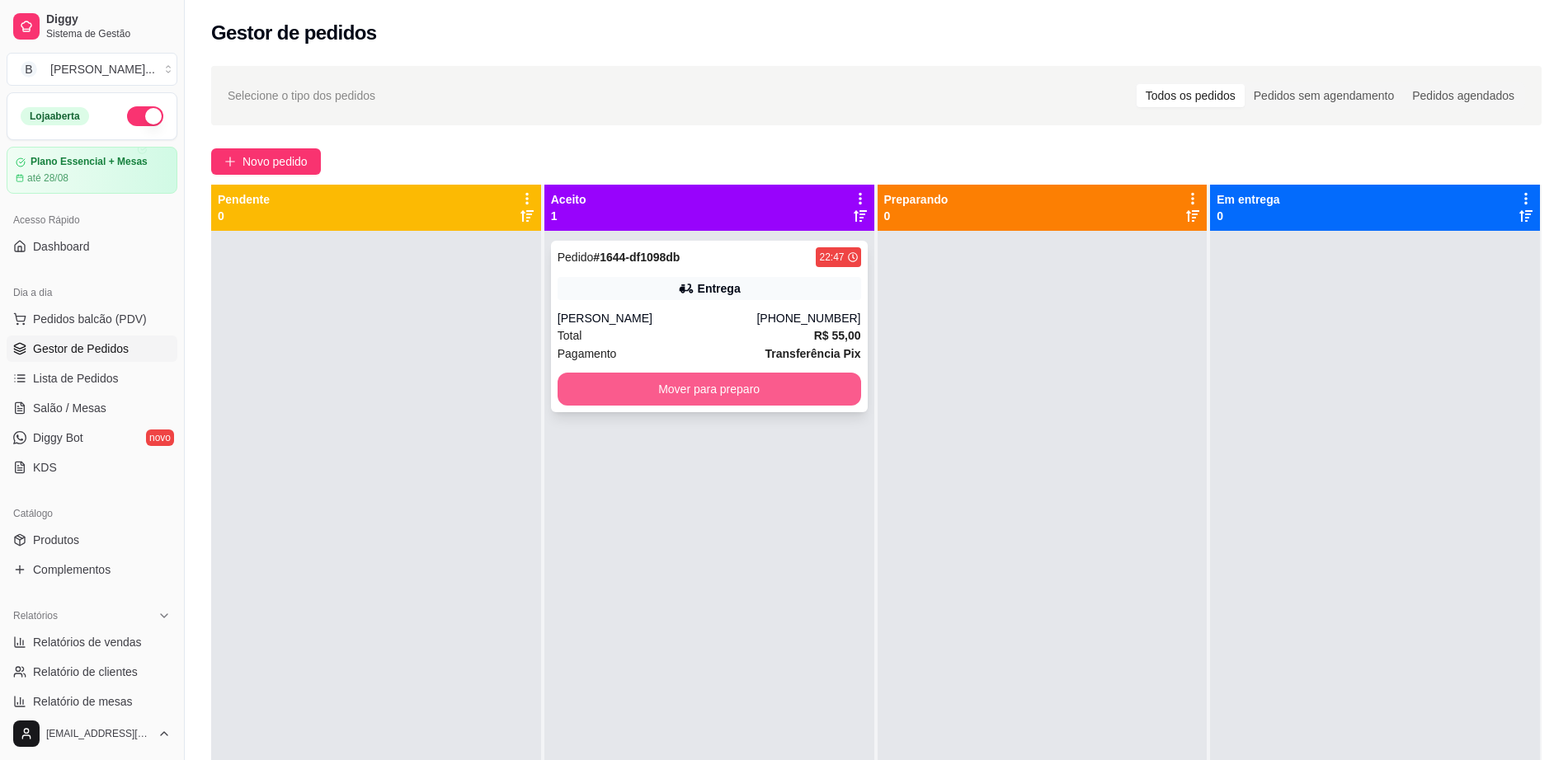
click at [654, 379] on button "Mover para preparo" at bounding box center [709, 389] width 303 height 33
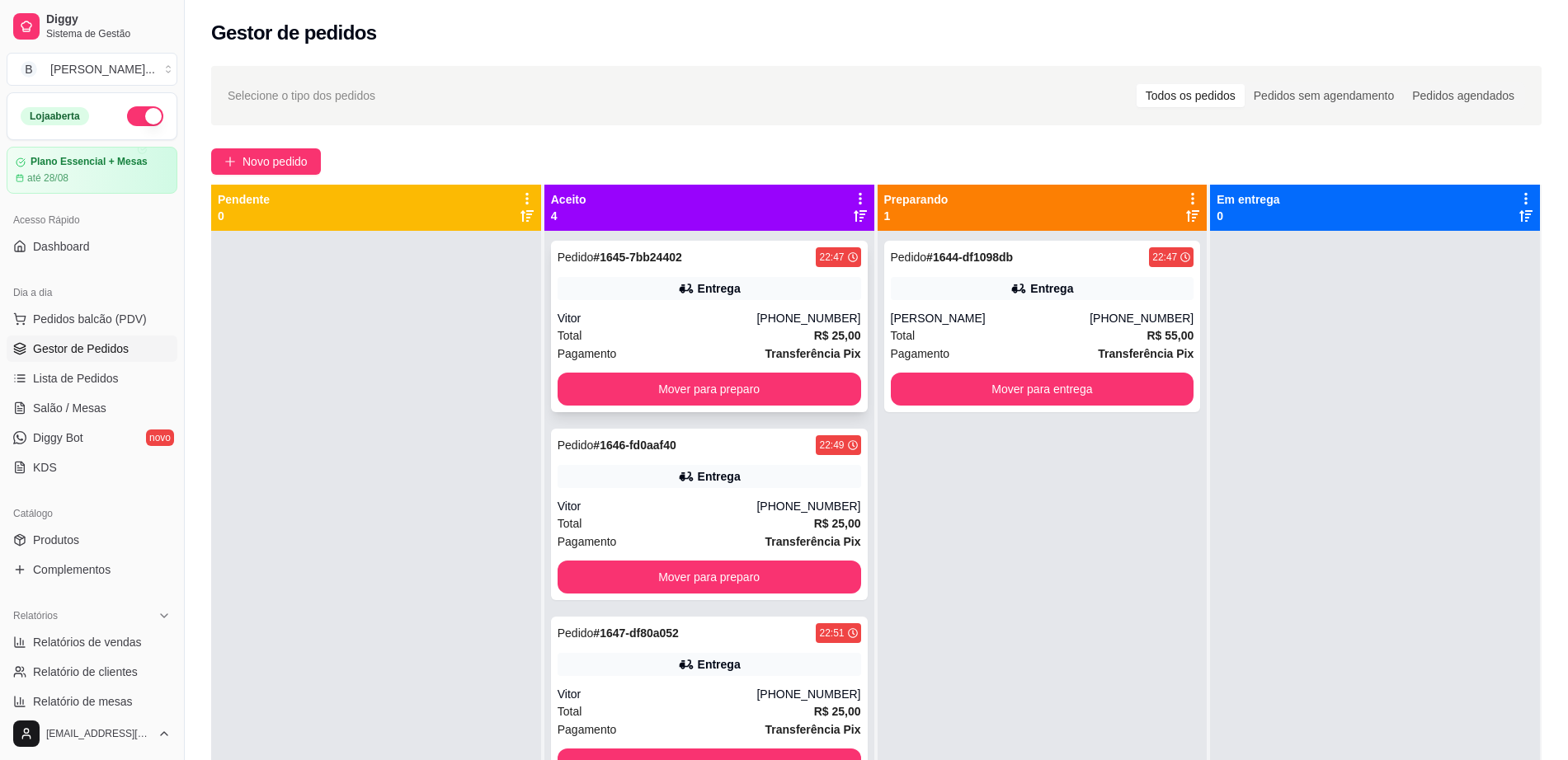
click at [797, 325] on div "[PHONE_NUMBER]" at bounding box center [808, 318] width 104 height 16
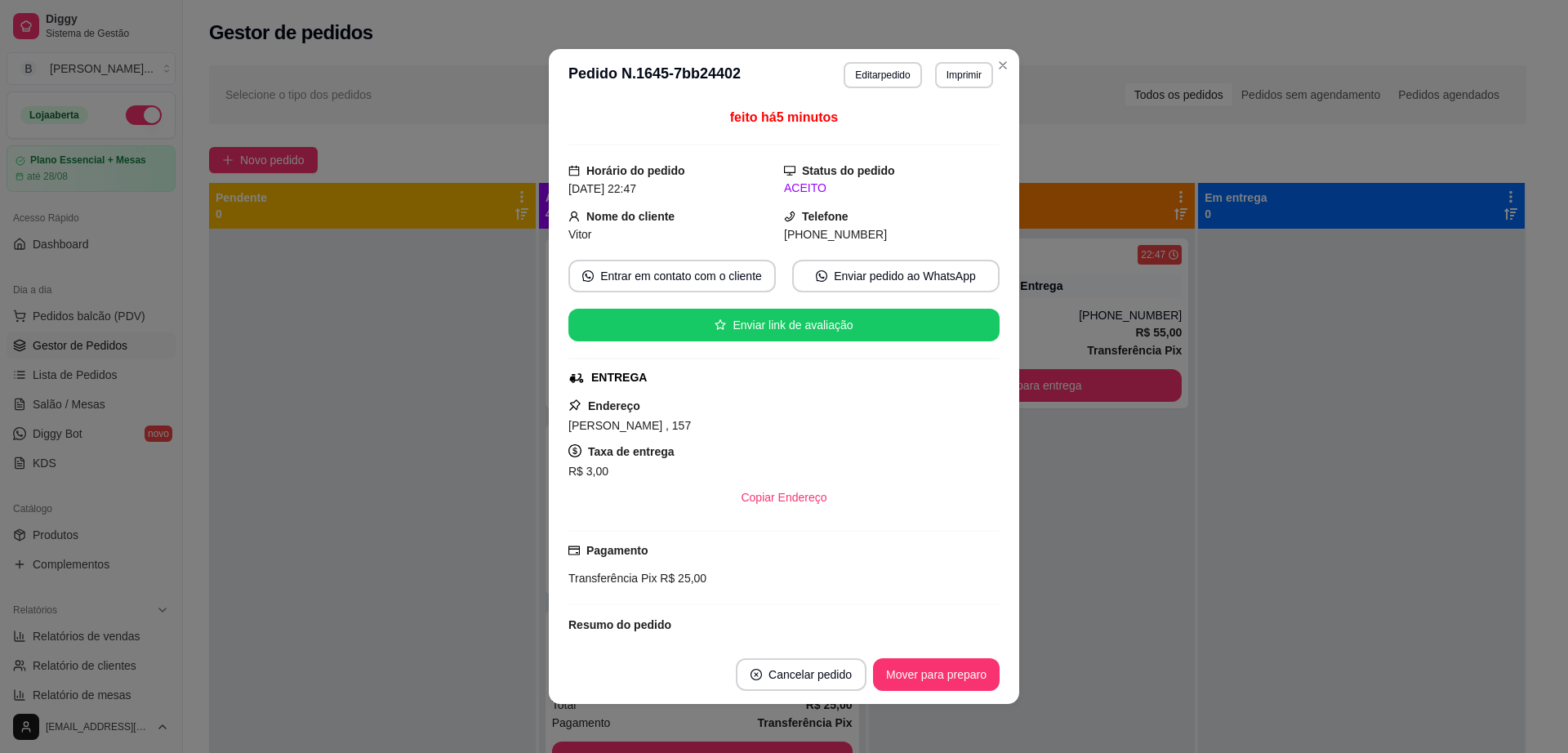
drag, startPoint x: 861, startPoint y: 124, endPoint x: 867, endPoint y: 96, distance: 28.6
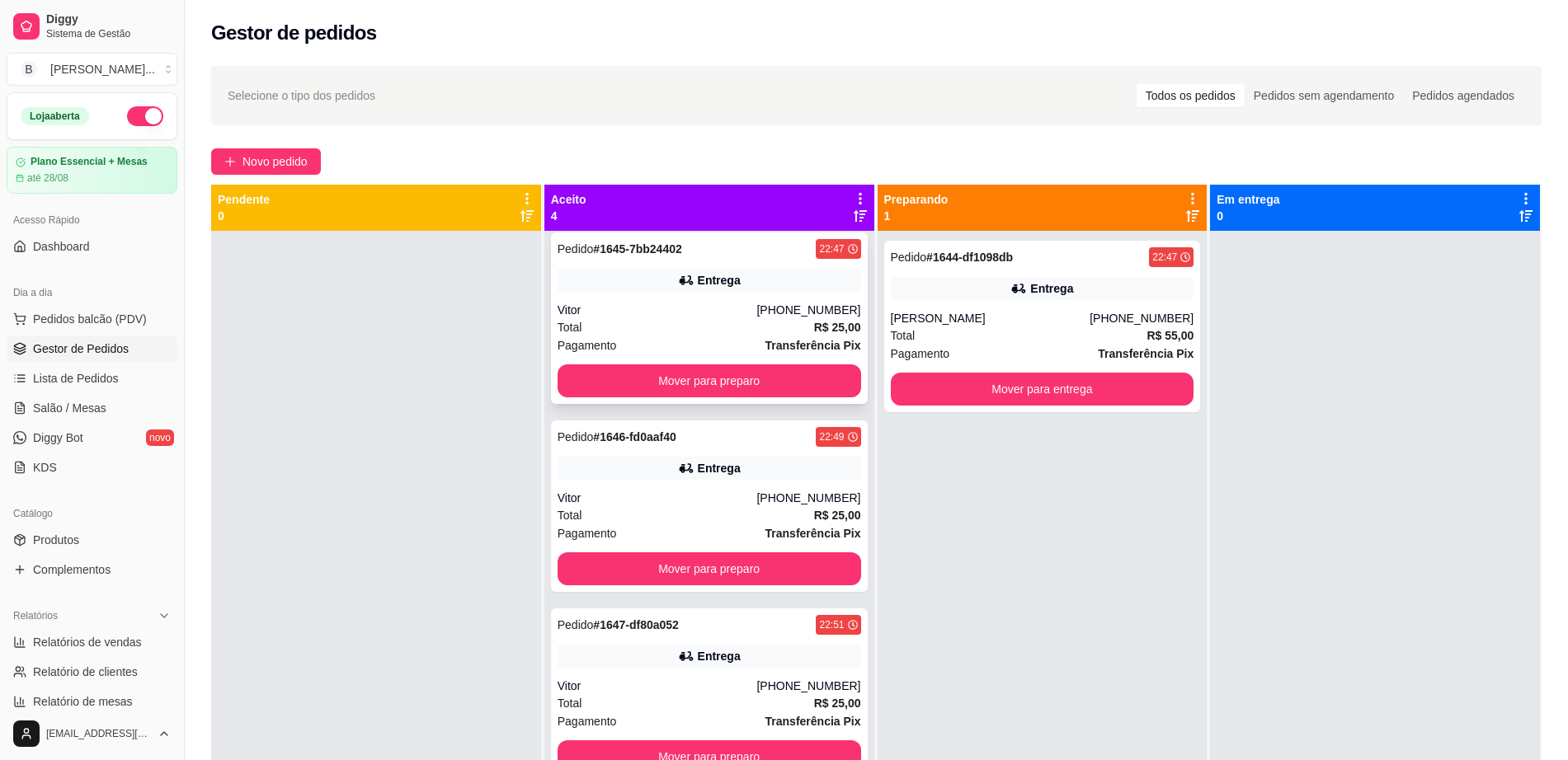
click at [744, 320] on div "Total R$ 25,00" at bounding box center [709, 327] width 303 height 18
click at [745, 480] on div "Pedido # 1646-fd0aaf40 22:49 Entrega Vitor [PHONE_NUMBER] Total R$ 25,00 Pagame…" at bounding box center [709, 505] width 317 height 171
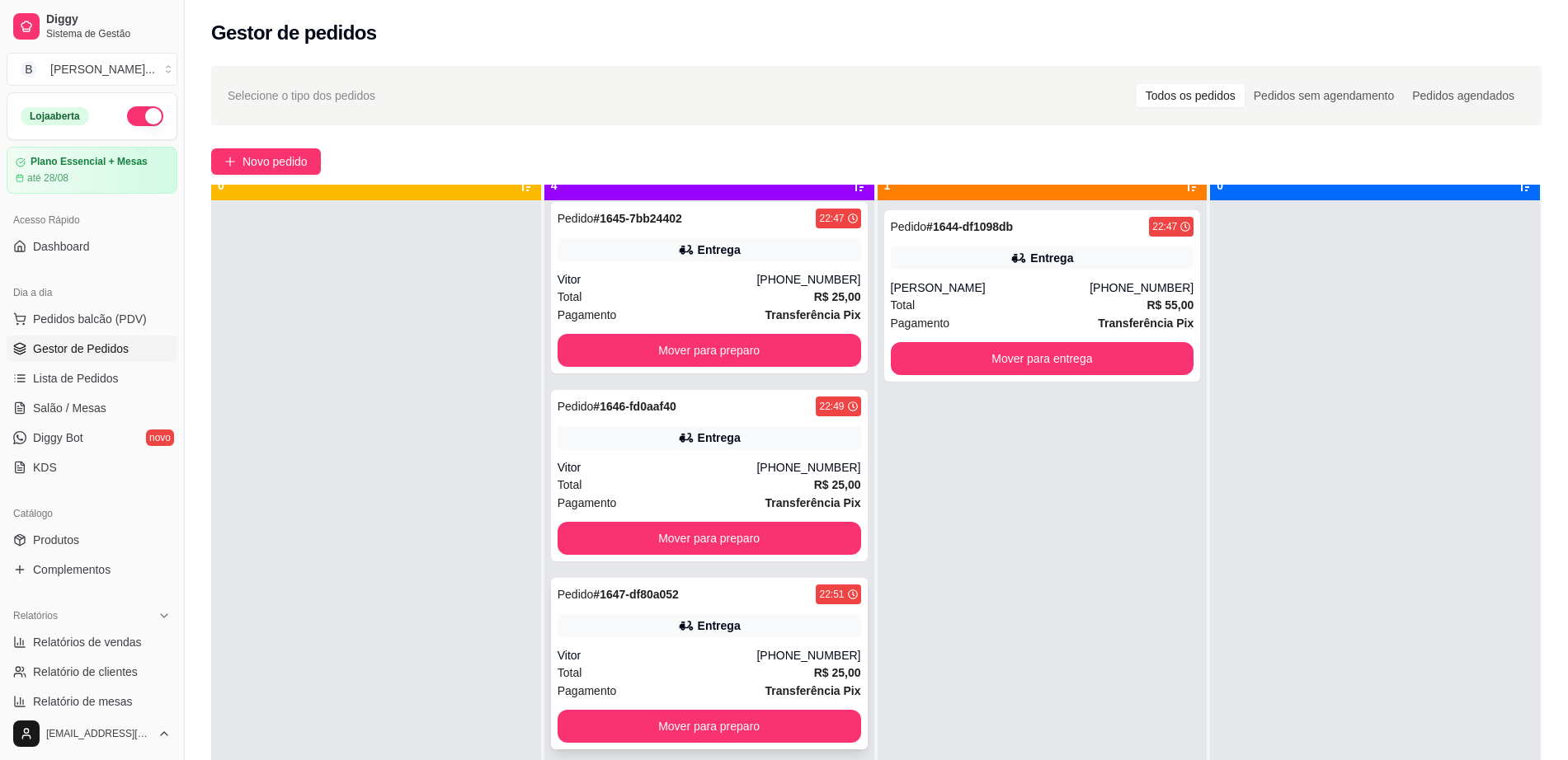
scroll to position [46, 0]
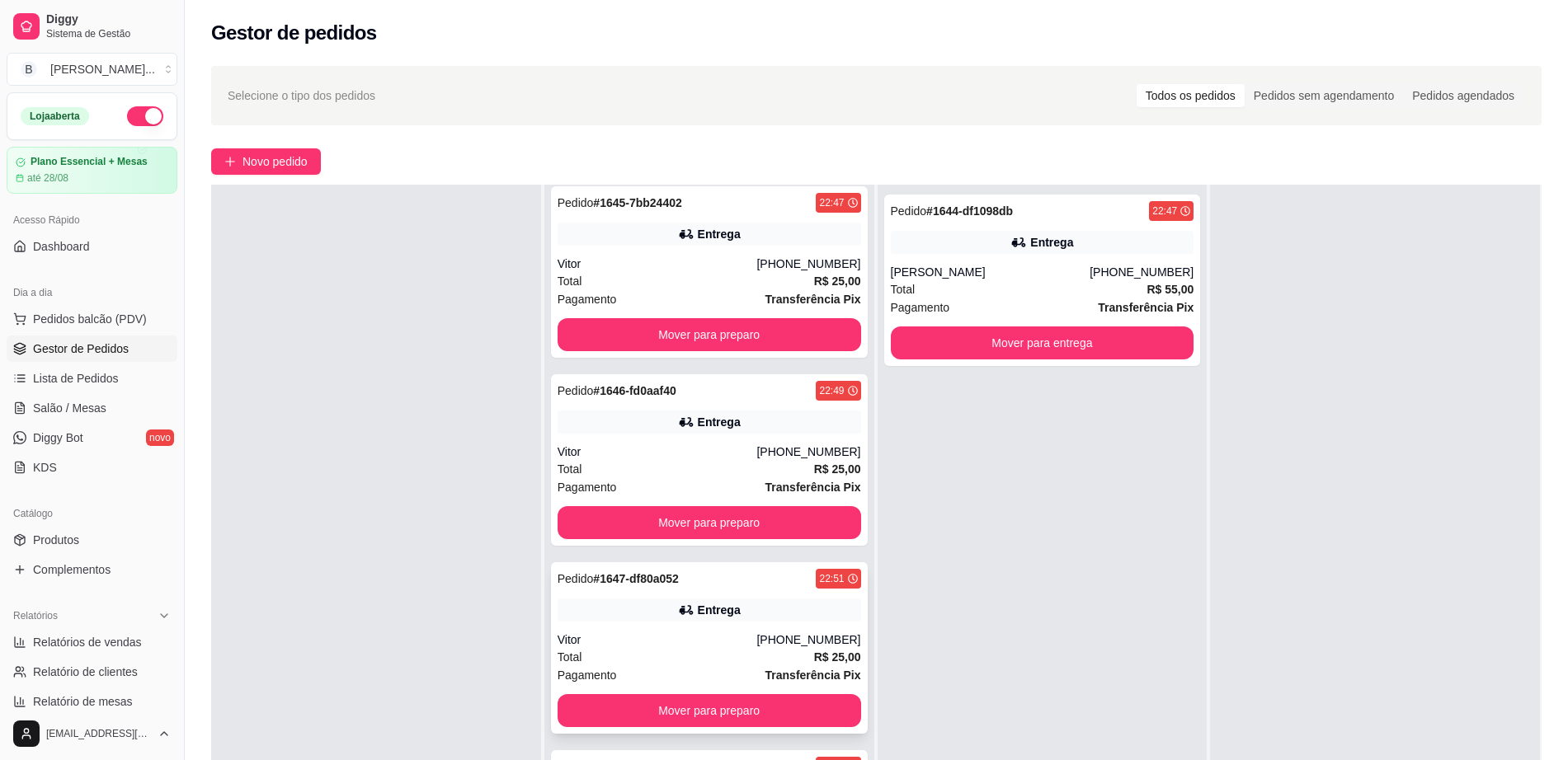
click at [675, 631] on div "Vitor" at bounding box center [658, 639] width 200 height 16
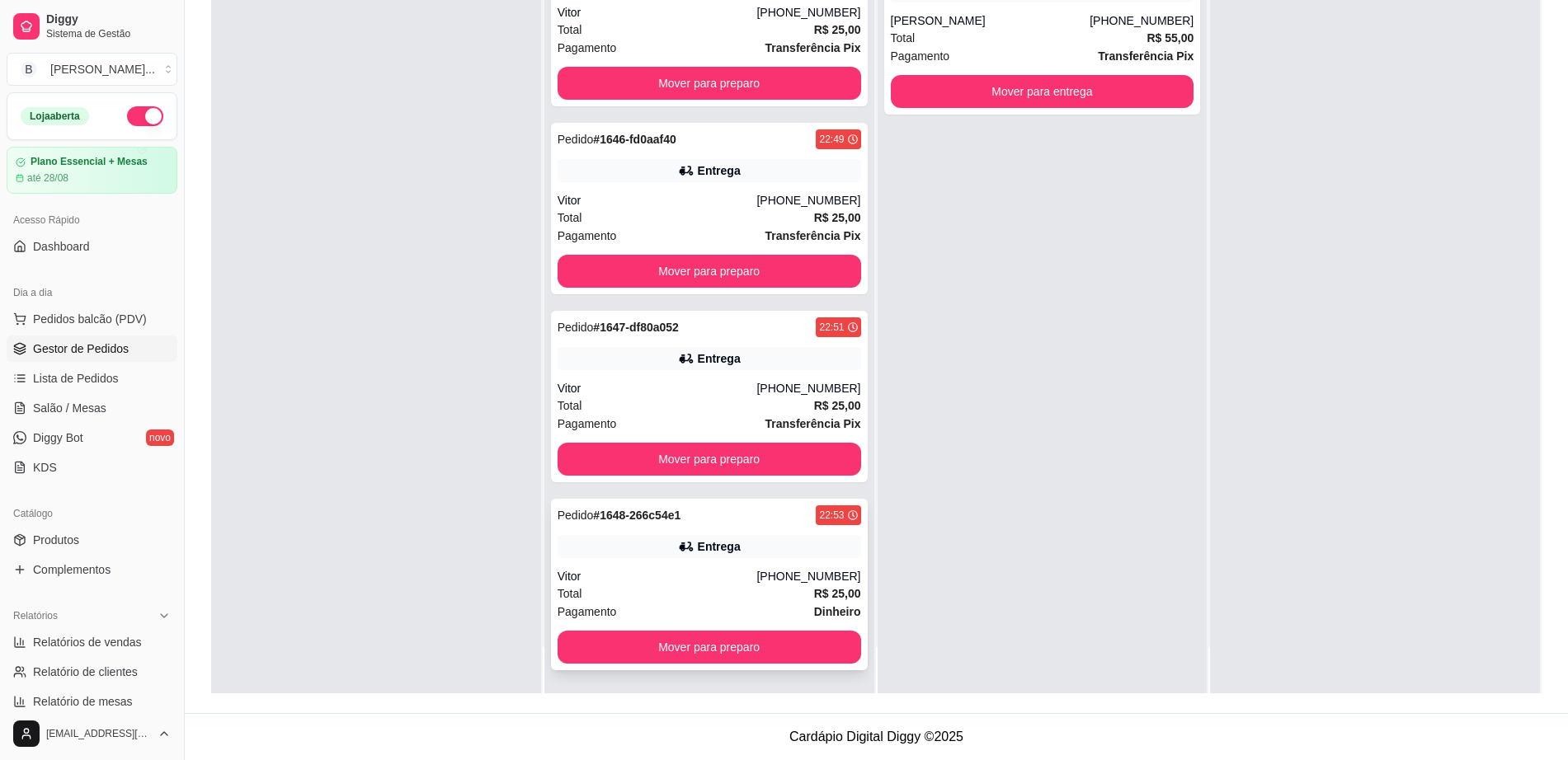
click at [736, 536] on div "Entrega" at bounding box center [709, 547] width 303 height 23
click at [705, 75] on button "Mover para preparo" at bounding box center [709, 83] width 303 height 33
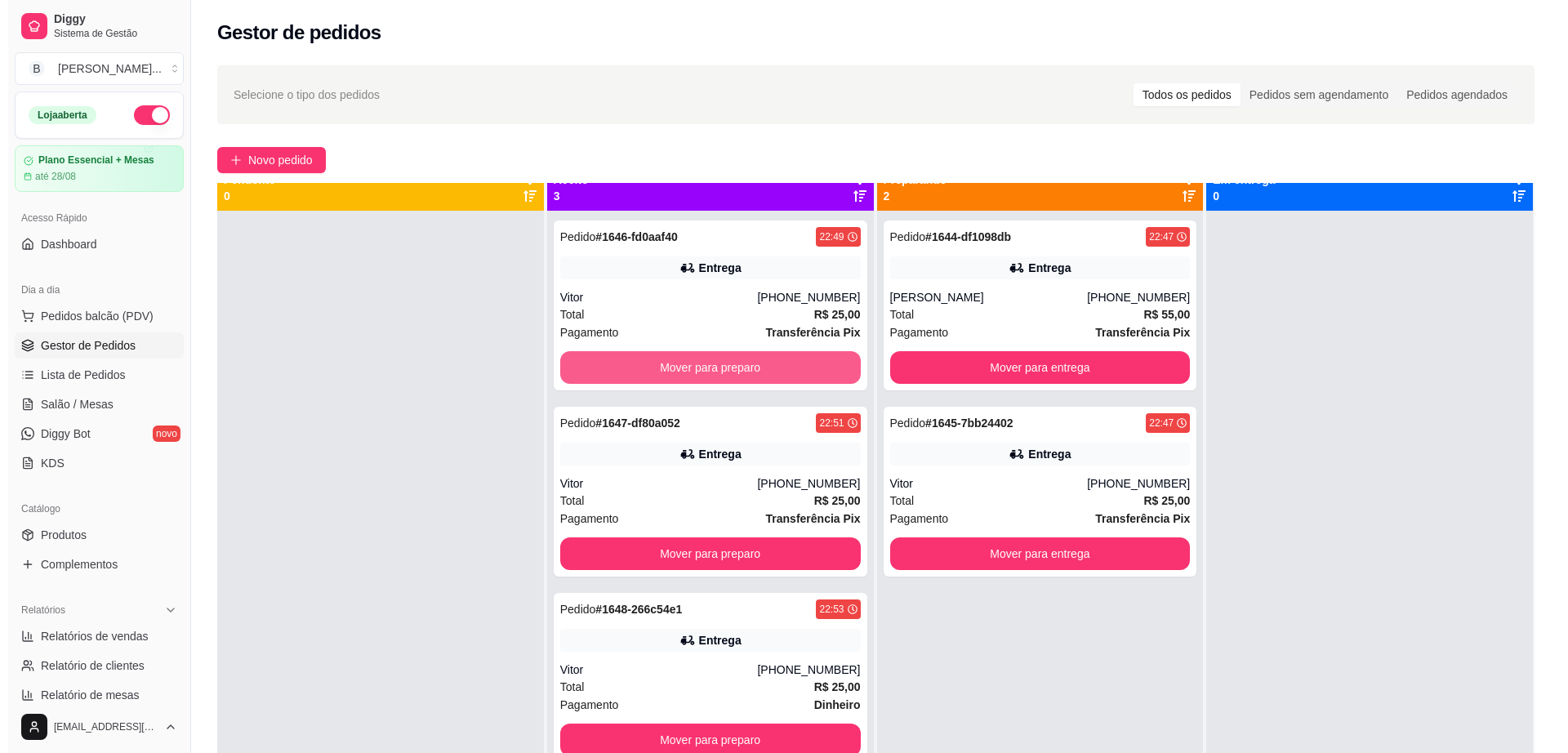
scroll to position [46, 0]
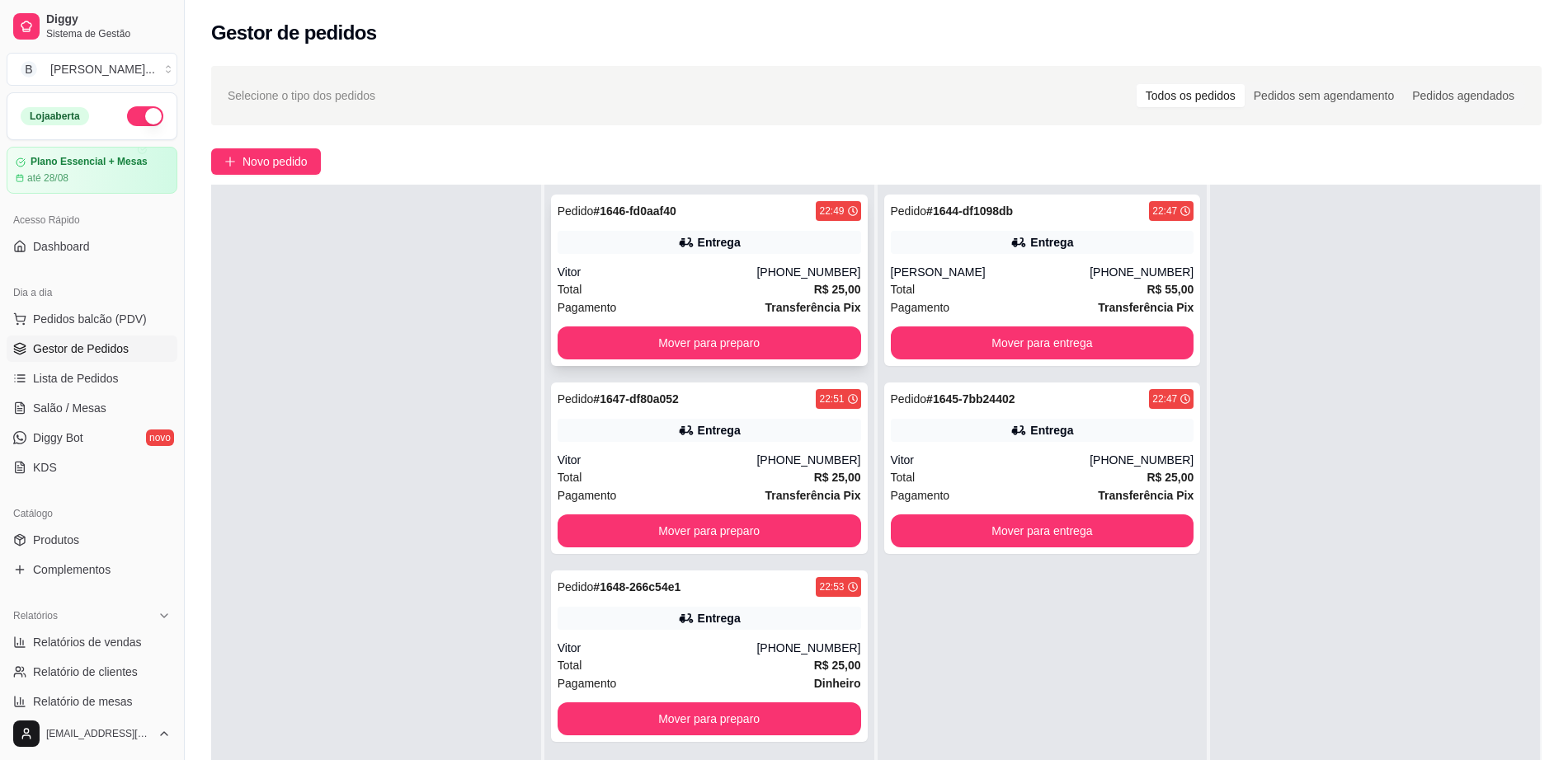
click at [746, 275] on div "Vitor" at bounding box center [658, 272] width 200 height 16
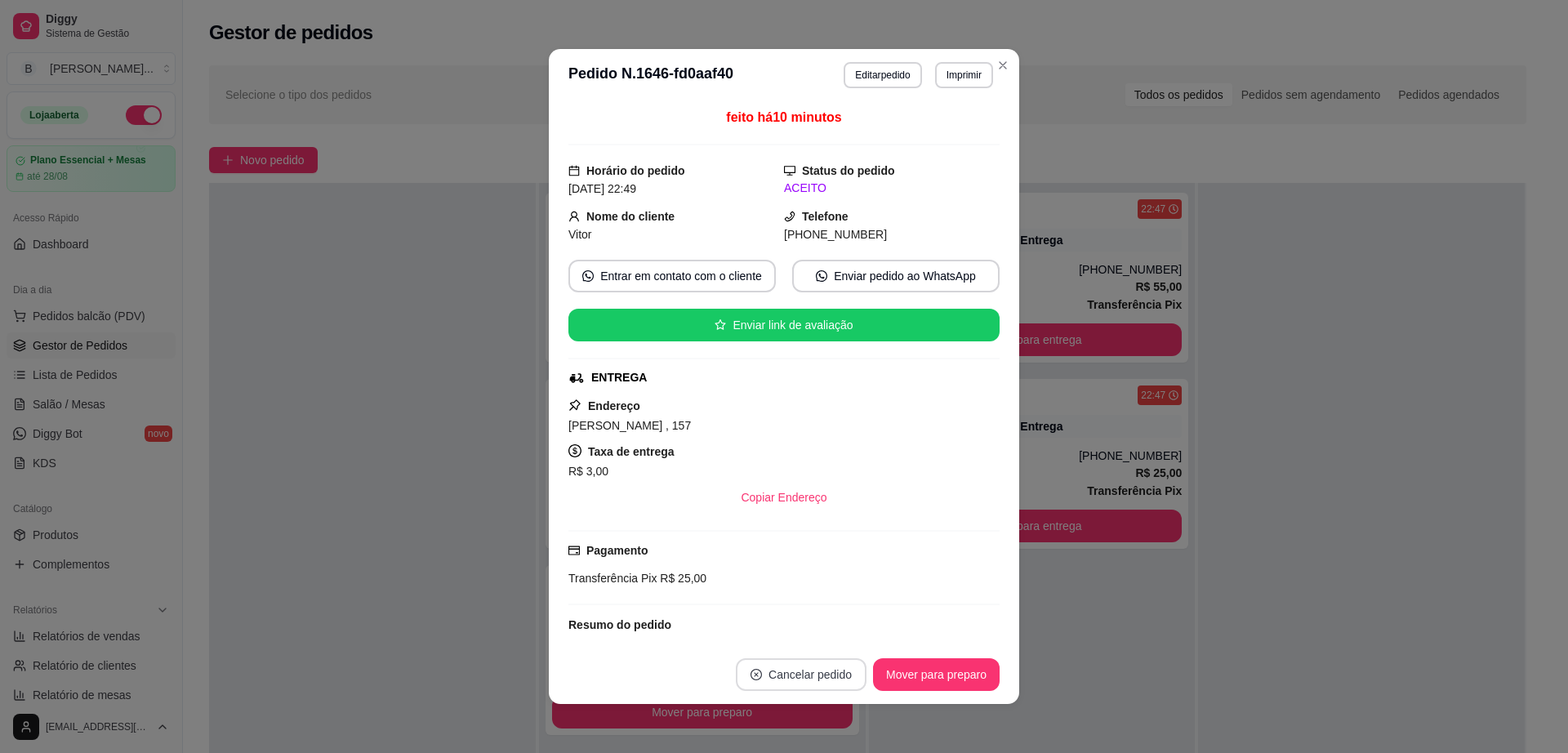
click at [807, 670] on button "Cancelar pedido" at bounding box center [801, 674] width 130 height 33
click at [834, 637] on button "Sim" at bounding box center [838, 634] width 63 height 32
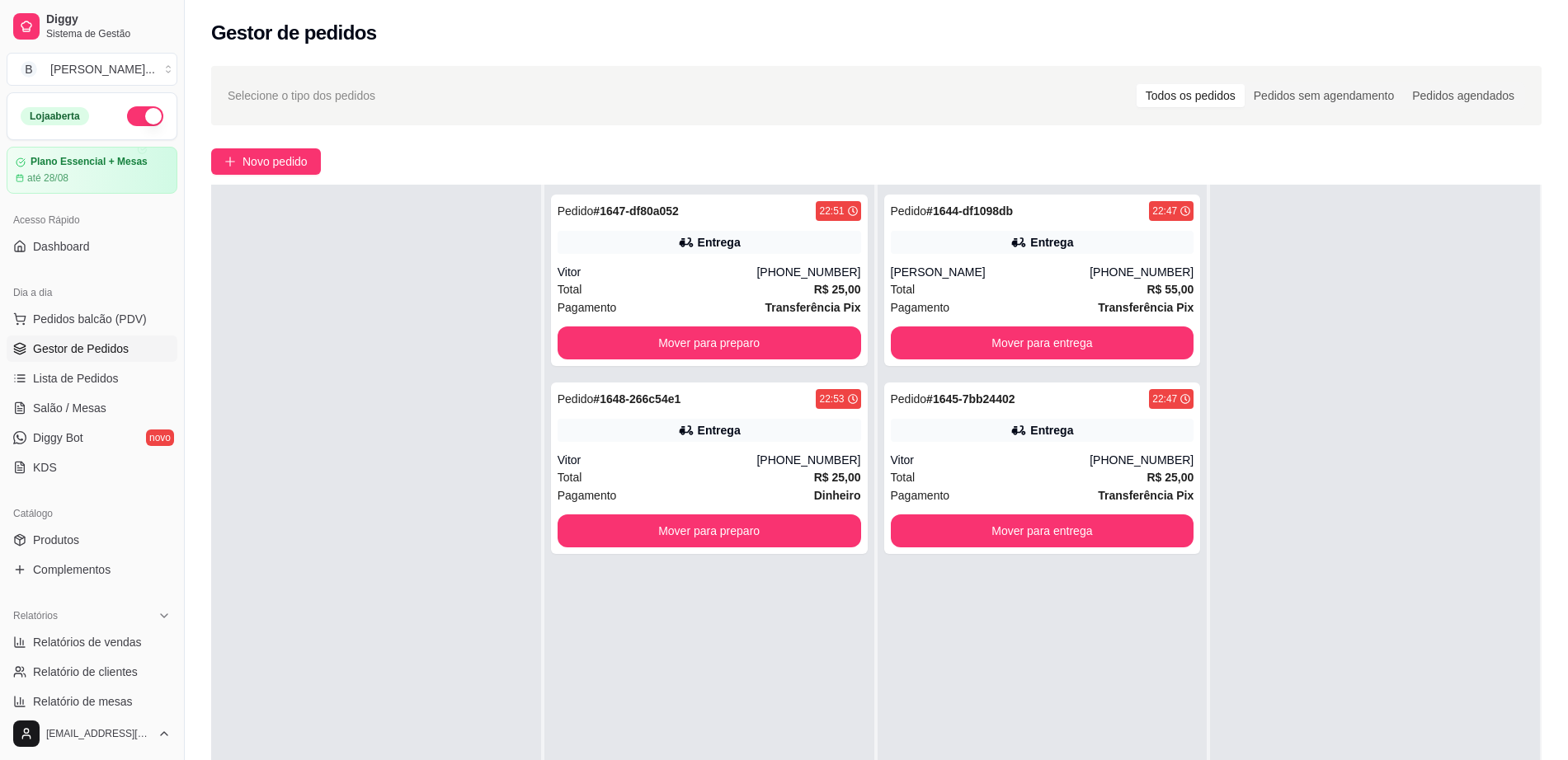
click at [429, 410] on div at bounding box center [376, 564] width 330 height 760
click at [668, 267] on div "Vitor" at bounding box center [658, 272] width 200 height 16
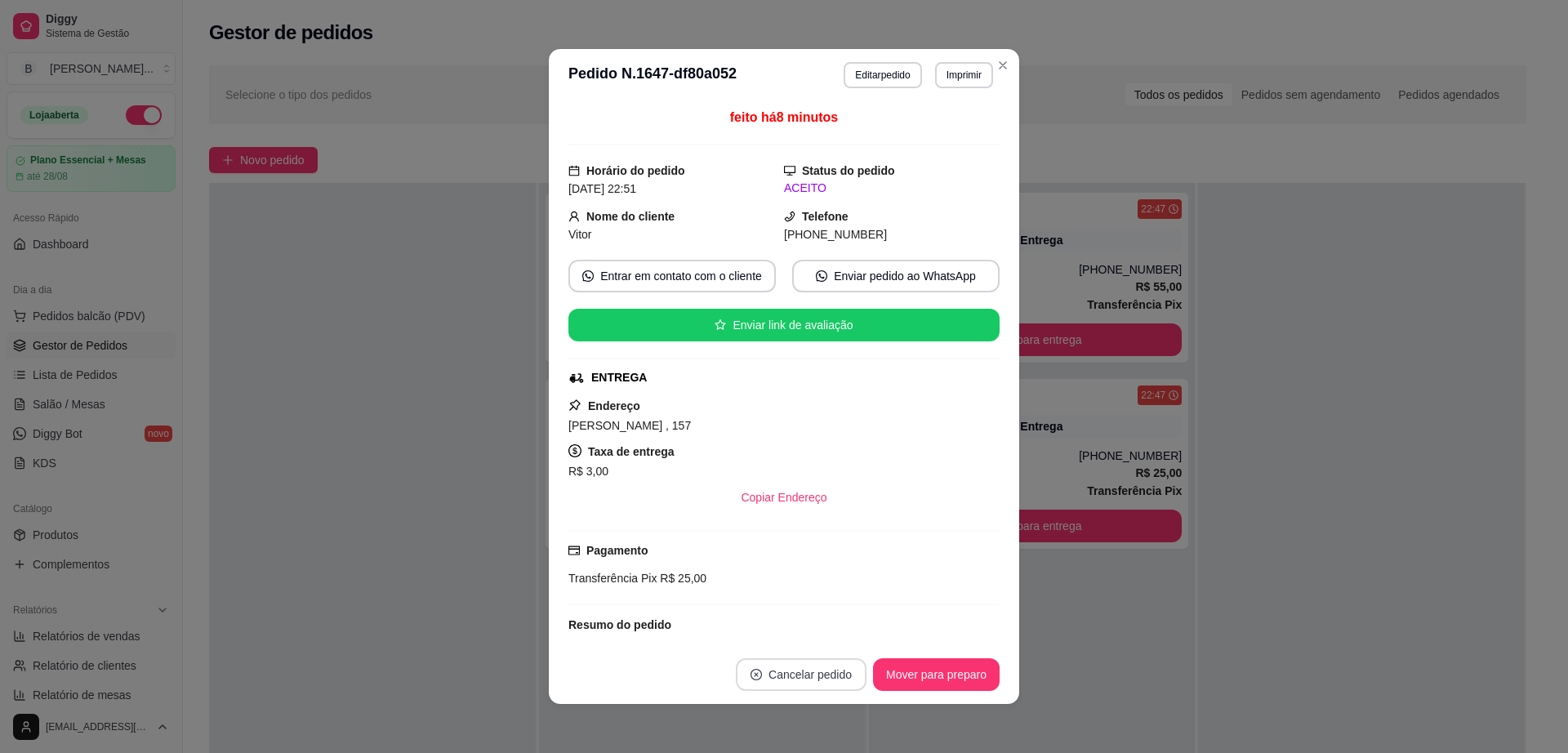
click at [815, 675] on button "Cancelar pedido" at bounding box center [801, 674] width 130 height 33
click at [824, 647] on button "Sim" at bounding box center [839, 634] width 65 height 33
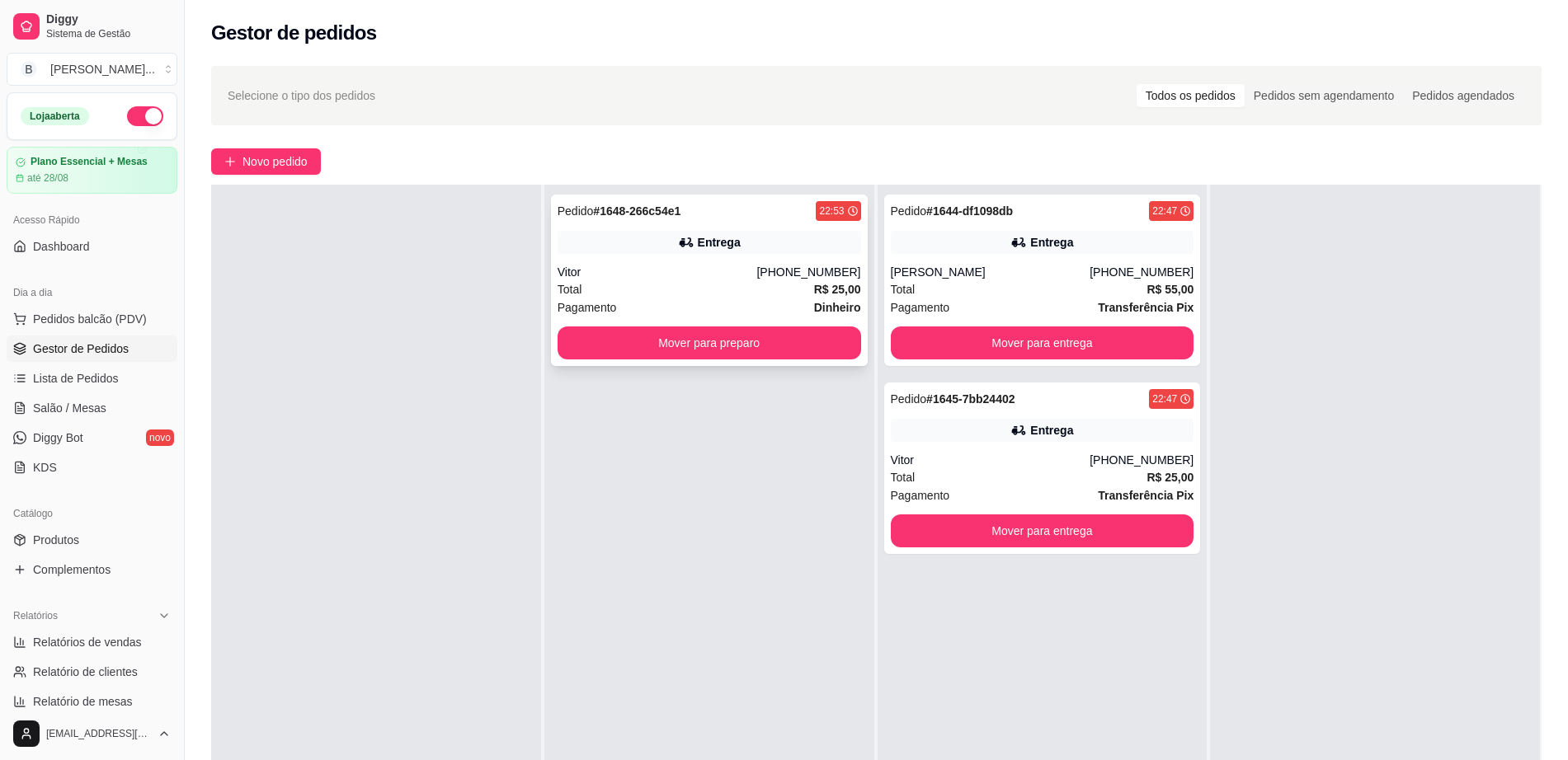
click at [680, 234] on icon at bounding box center [686, 242] width 16 height 16
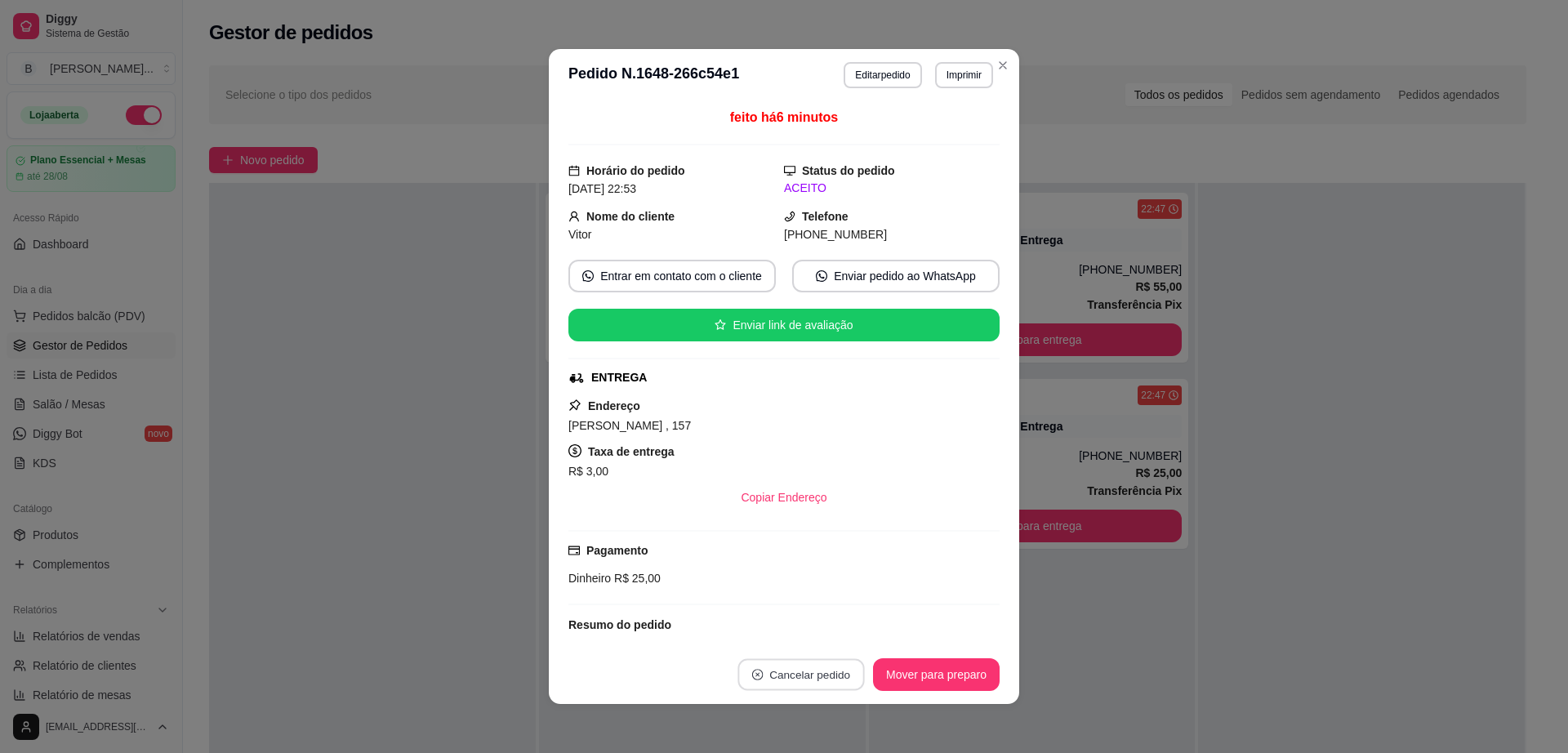
click at [816, 668] on button "Cancelar pedido" at bounding box center [801, 674] width 127 height 32
click at [838, 628] on button "Sim" at bounding box center [839, 634] width 65 height 33
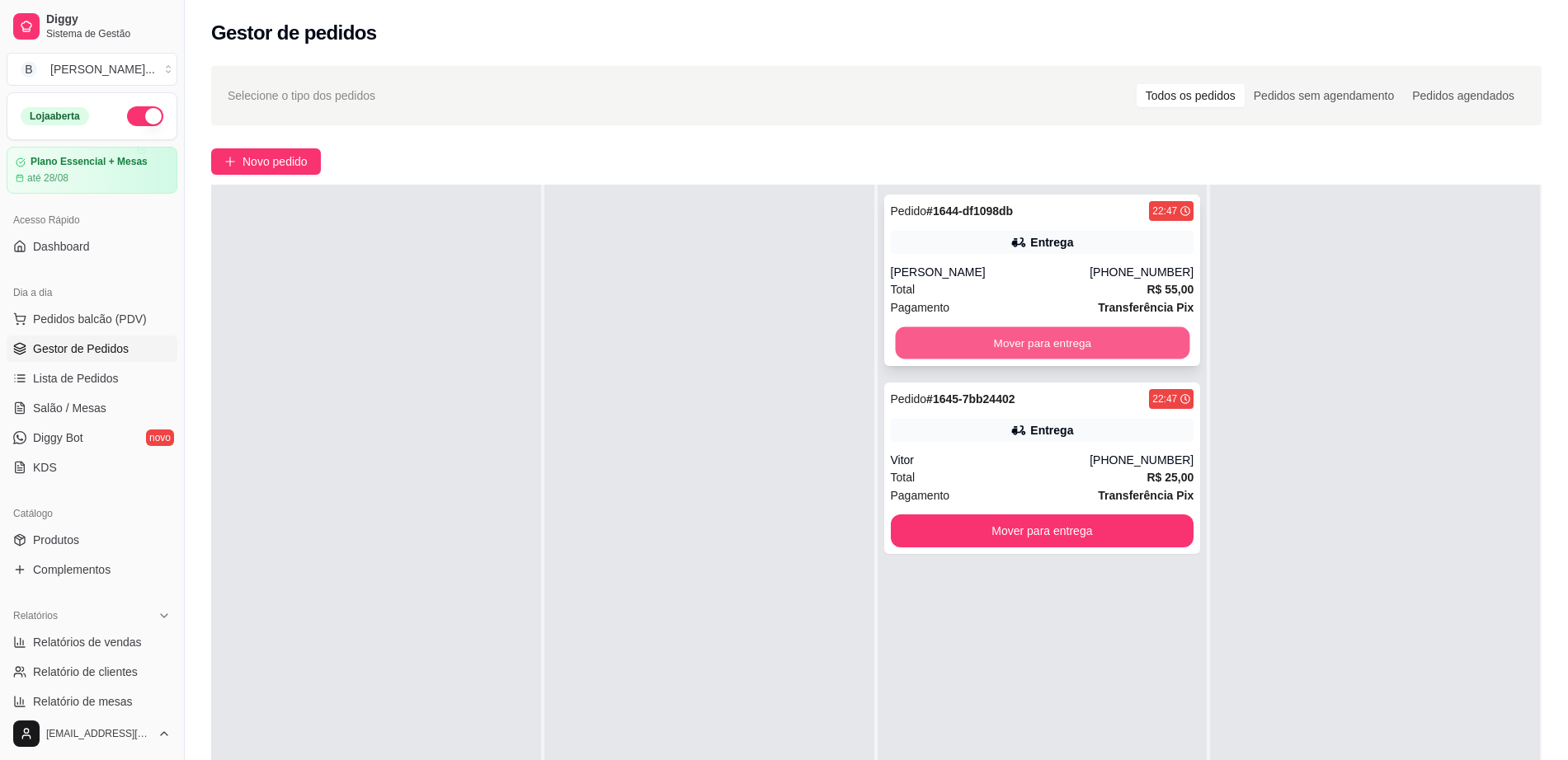
click at [993, 340] on button "Mover para entrega" at bounding box center [1042, 343] width 294 height 32
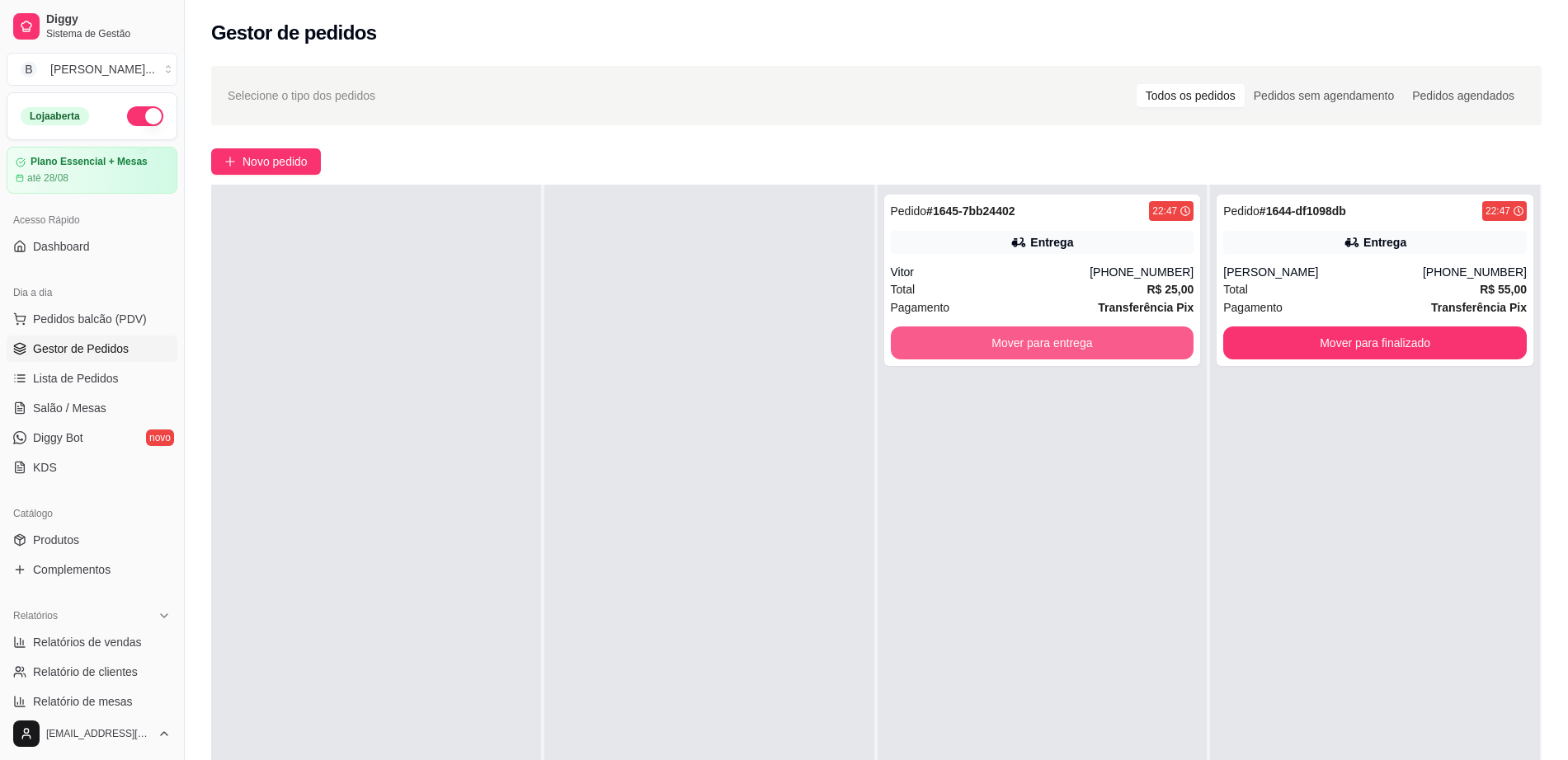
click at [993, 340] on button "Mover para entrega" at bounding box center [1042, 343] width 303 height 33
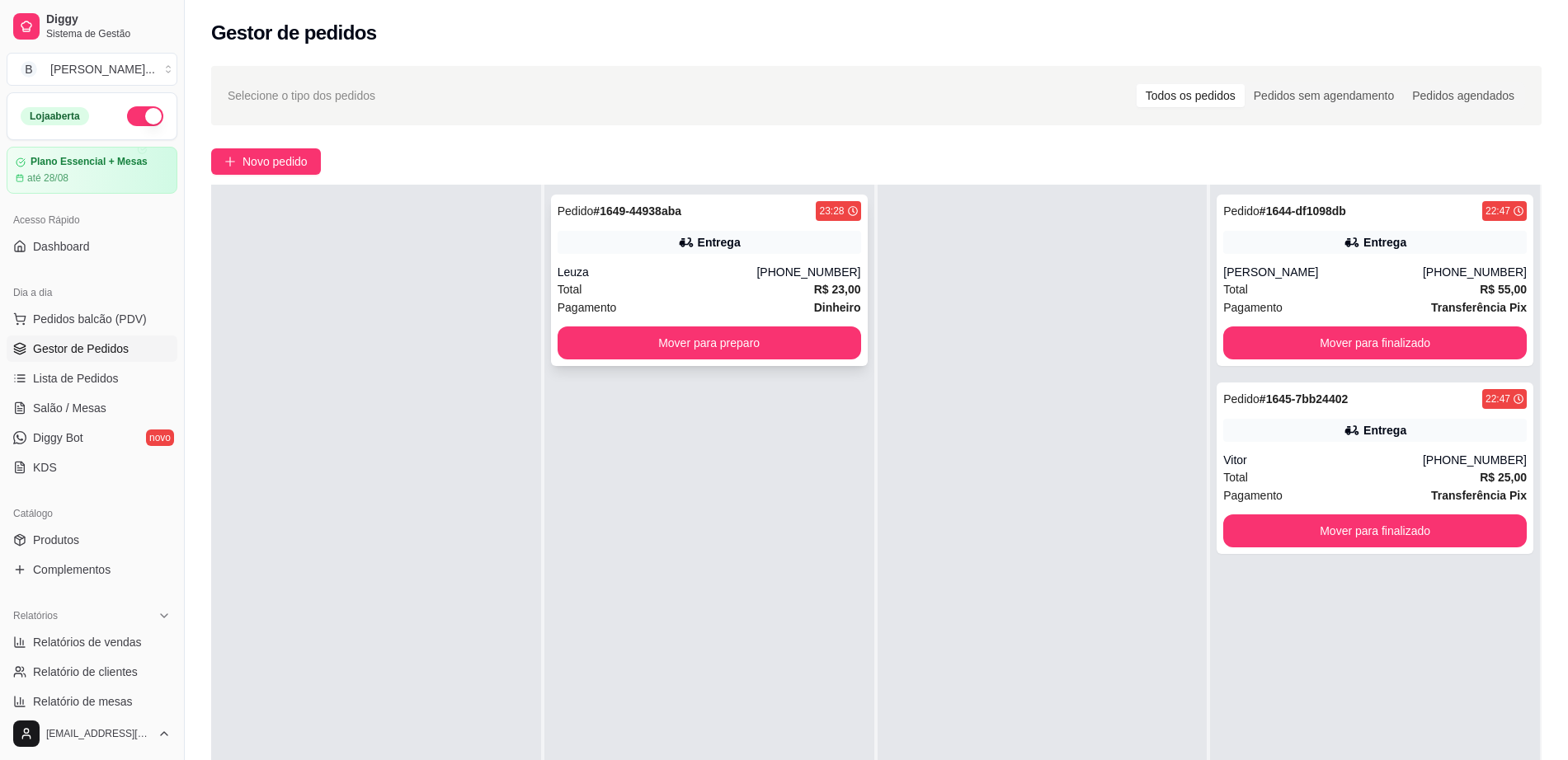
click at [589, 286] on div "Total R$ 23,00" at bounding box center [709, 289] width 303 height 18
click at [1041, 570] on div at bounding box center [1042, 564] width 330 height 760
click at [733, 343] on button "Mover para preparo" at bounding box center [709, 343] width 303 height 33
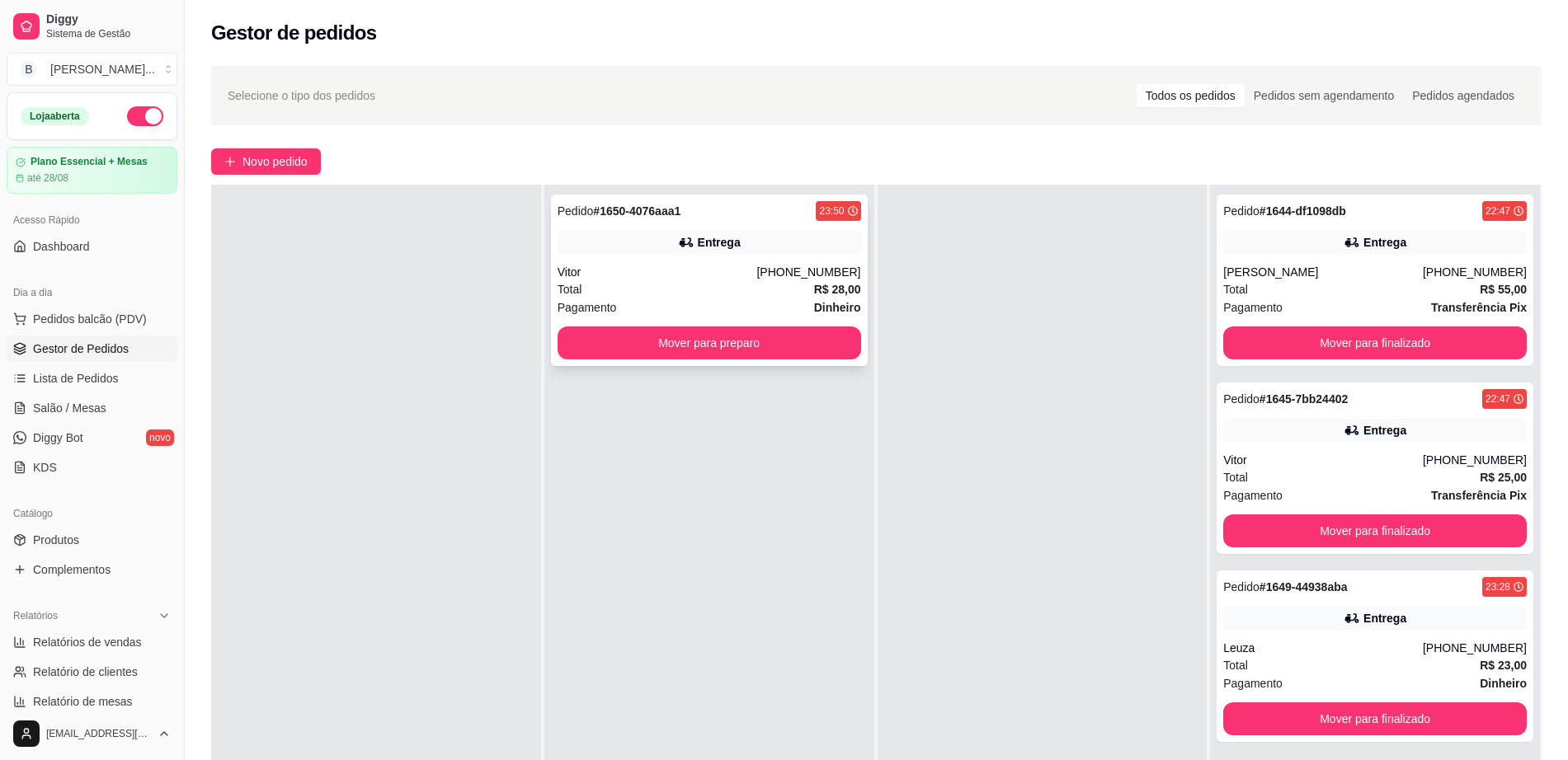
click at [680, 244] on icon at bounding box center [685, 242] width 12 height 10
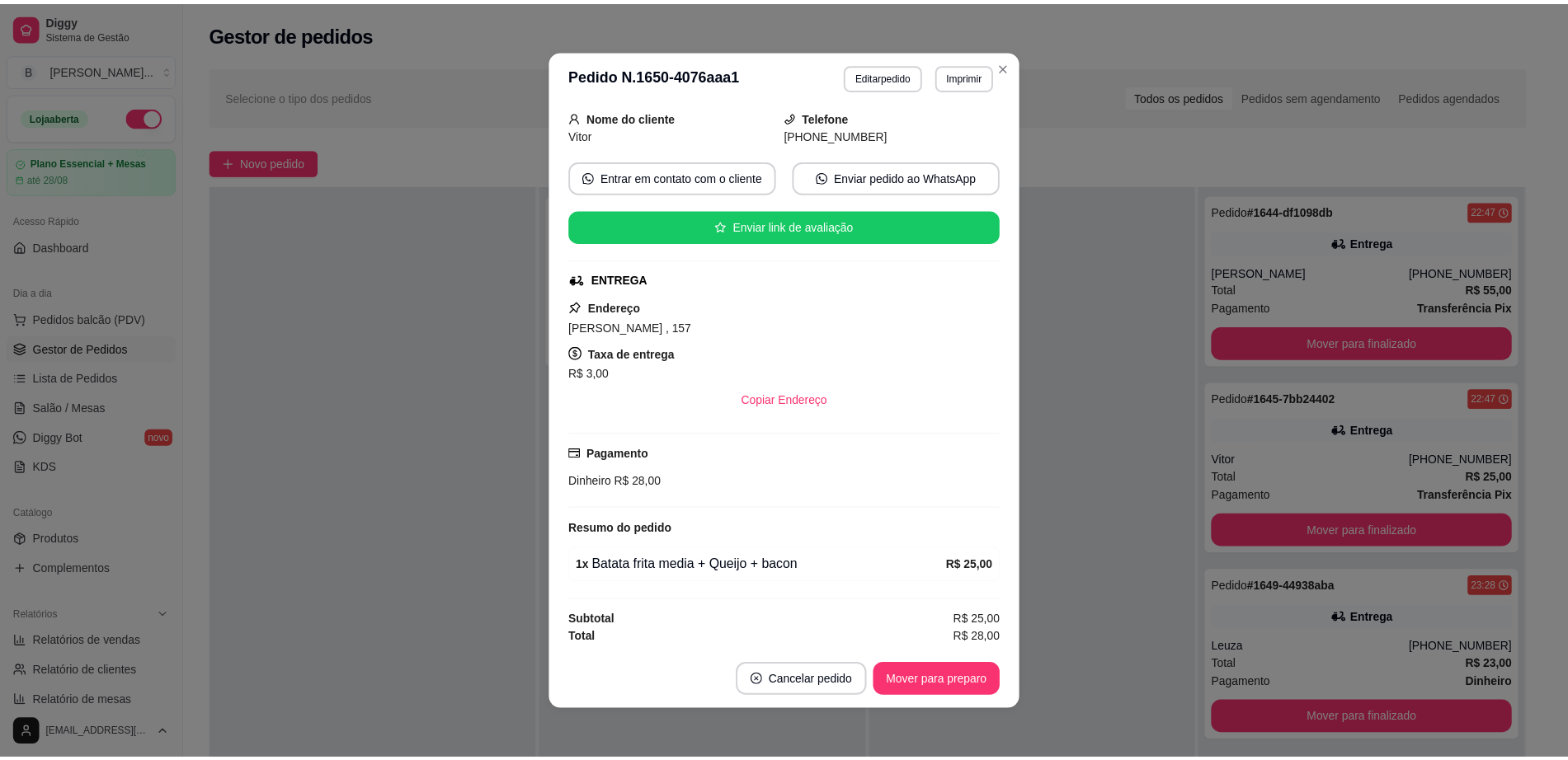
scroll to position [105, 0]
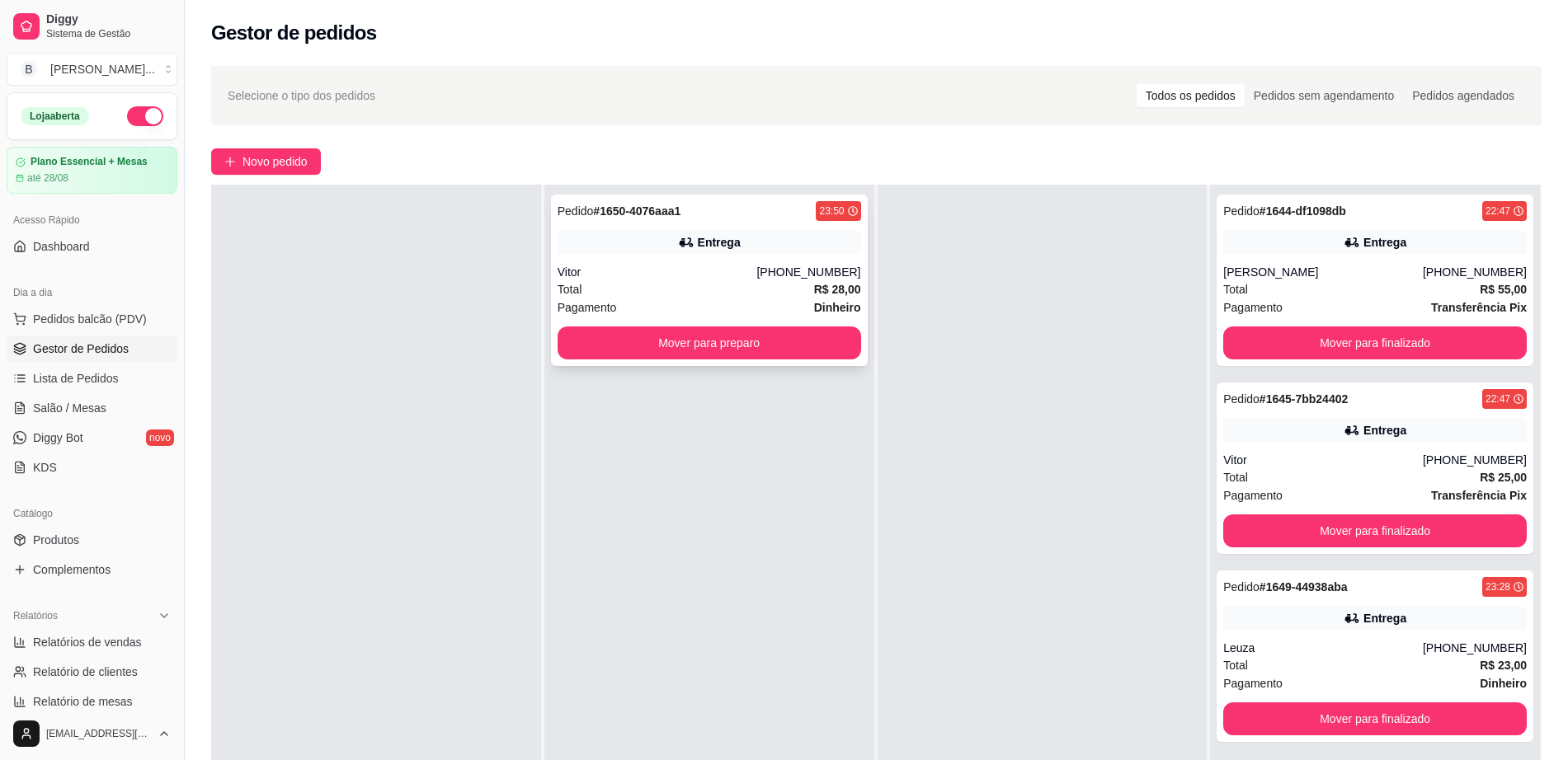
click at [764, 314] on div "Pagamento Dinheiro" at bounding box center [709, 307] width 303 height 18
click at [698, 344] on button "Mover para preparo" at bounding box center [709, 343] width 294 height 32
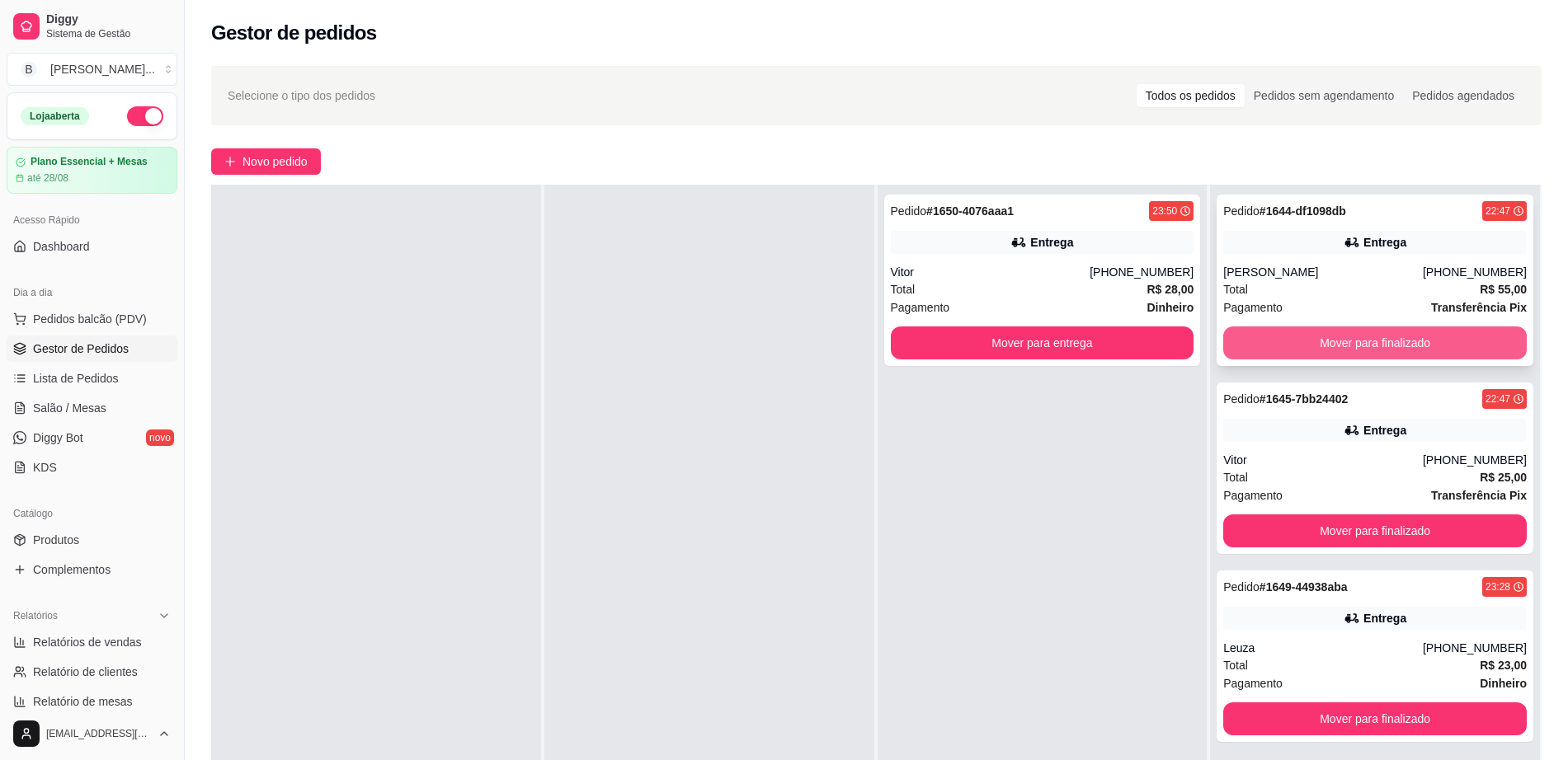
click at [1345, 347] on button "Mover para finalizado" at bounding box center [1374, 343] width 303 height 33
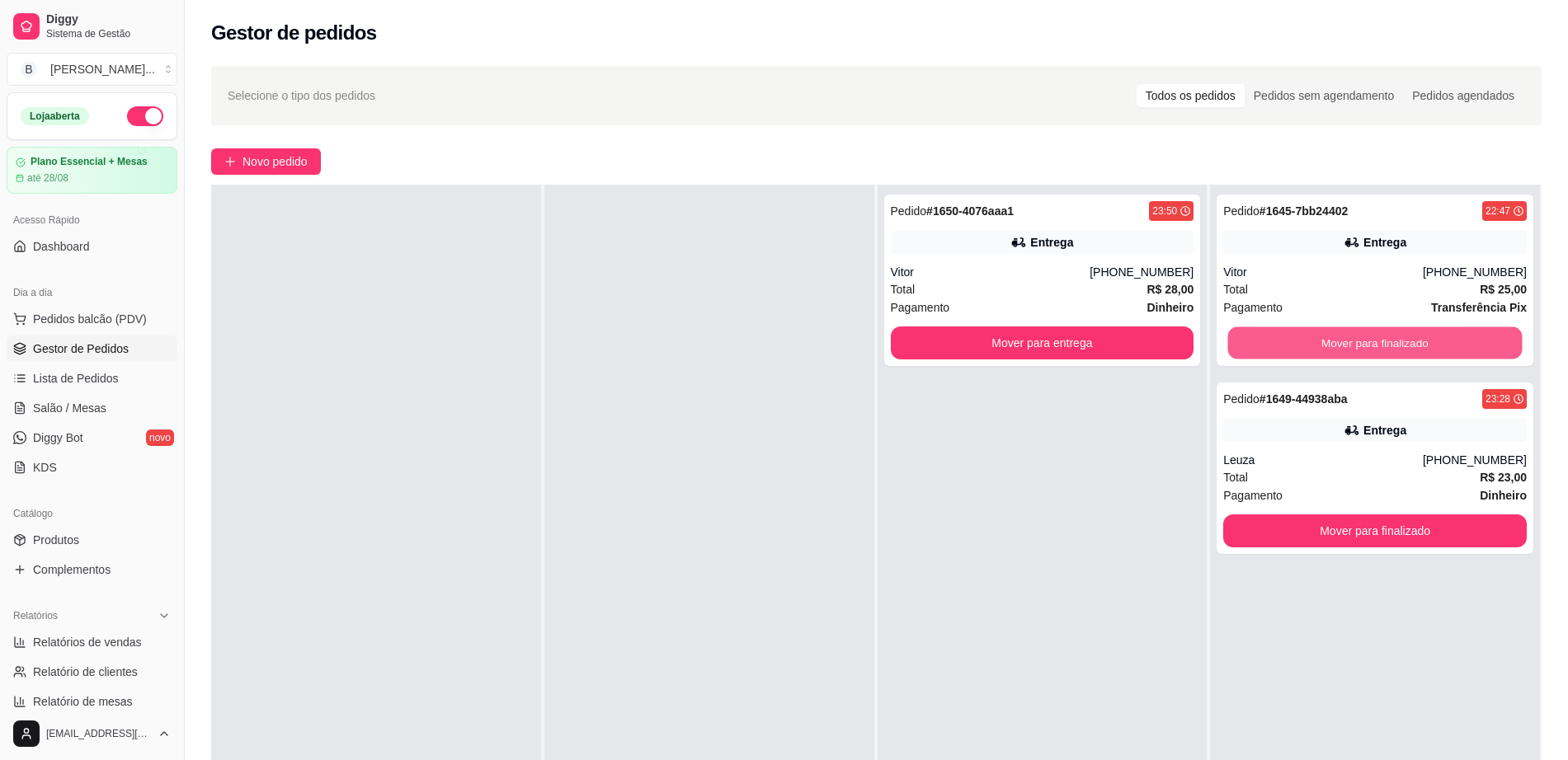
click at [1345, 347] on button "Mover para finalizado" at bounding box center [1375, 343] width 294 height 32
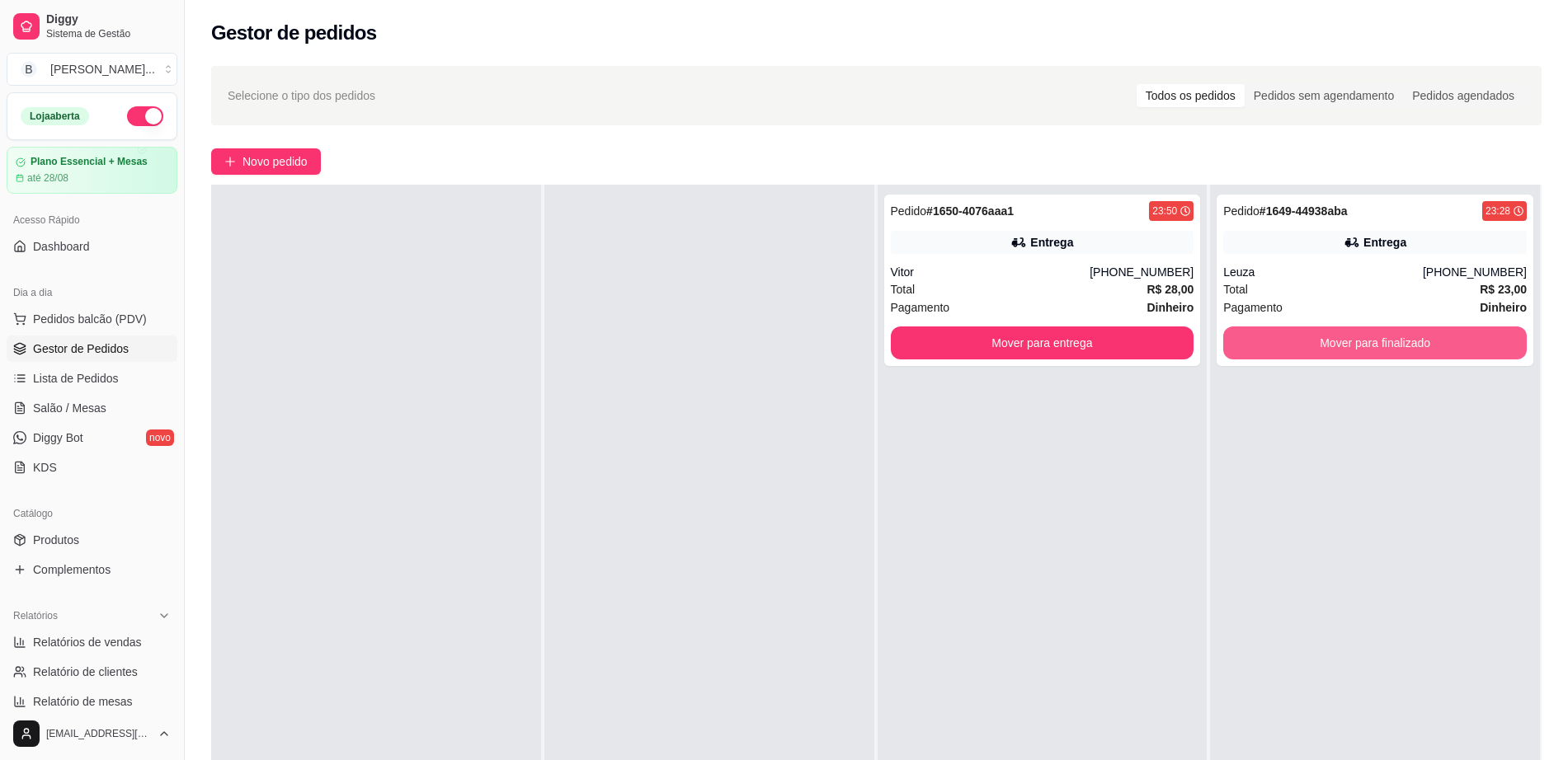
click at [1345, 347] on button "Mover para finalizado" at bounding box center [1374, 343] width 303 height 33
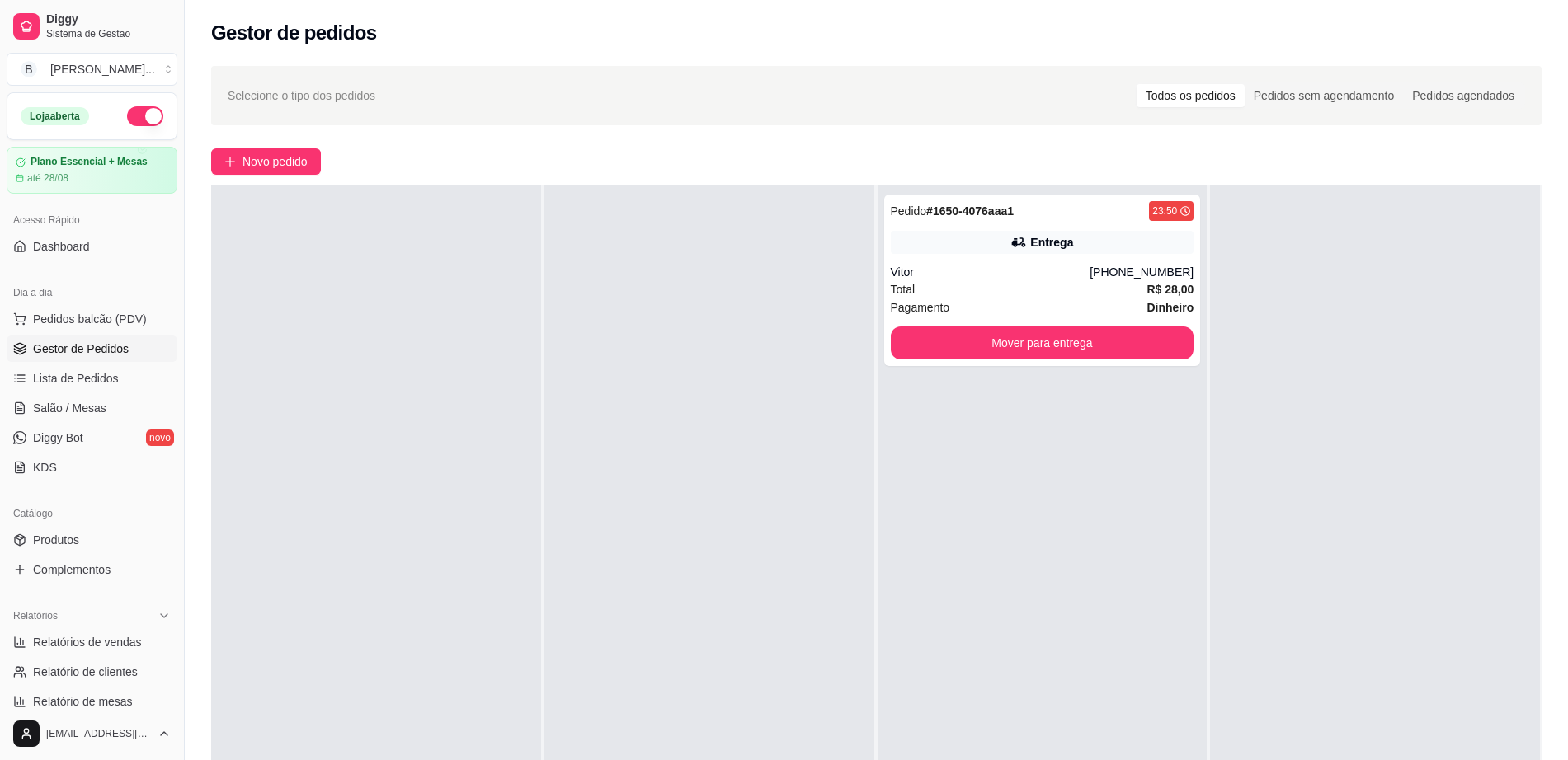
click at [529, 724] on div at bounding box center [376, 564] width 330 height 760
click at [955, 352] on button "Mover para entrega" at bounding box center [1042, 343] width 303 height 33
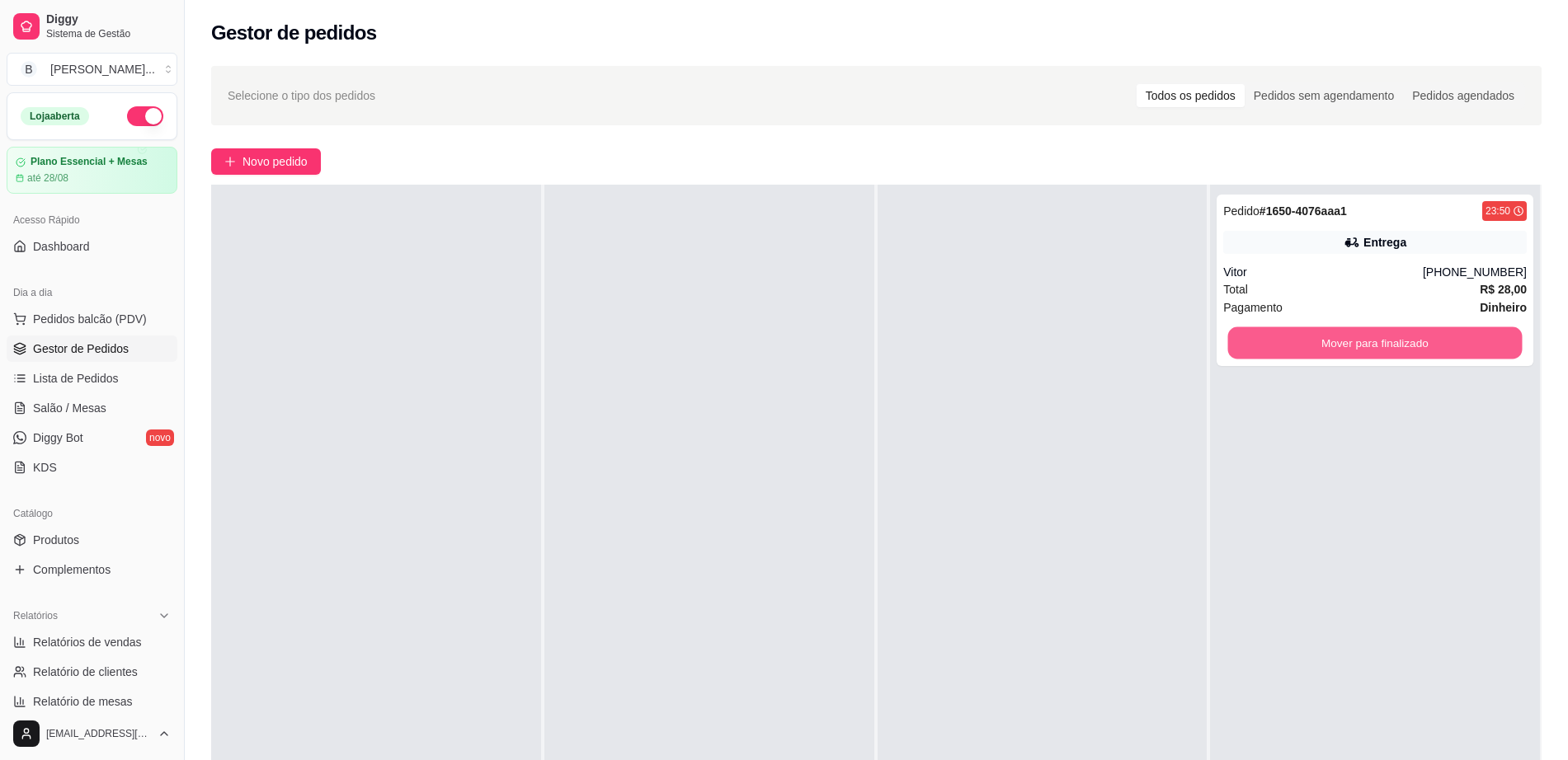
click at [1267, 335] on button "Mover para finalizado" at bounding box center [1375, 343] width 294 height 32
